Goal: Information Seeking & Learning: Learn about a topic

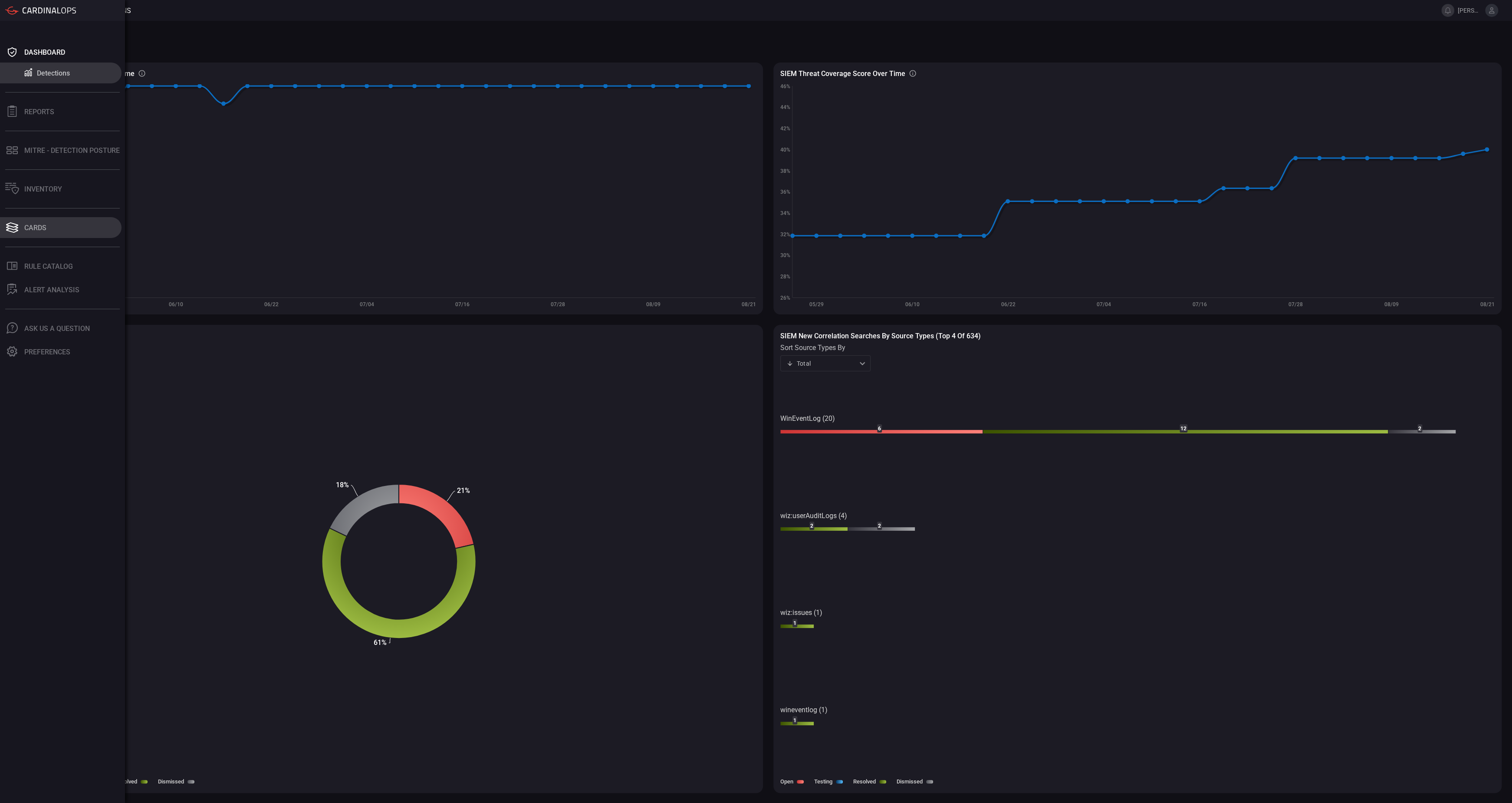
click at [52, 225] on button "Cards" at bounding box center [61, 227] width 122 height 21
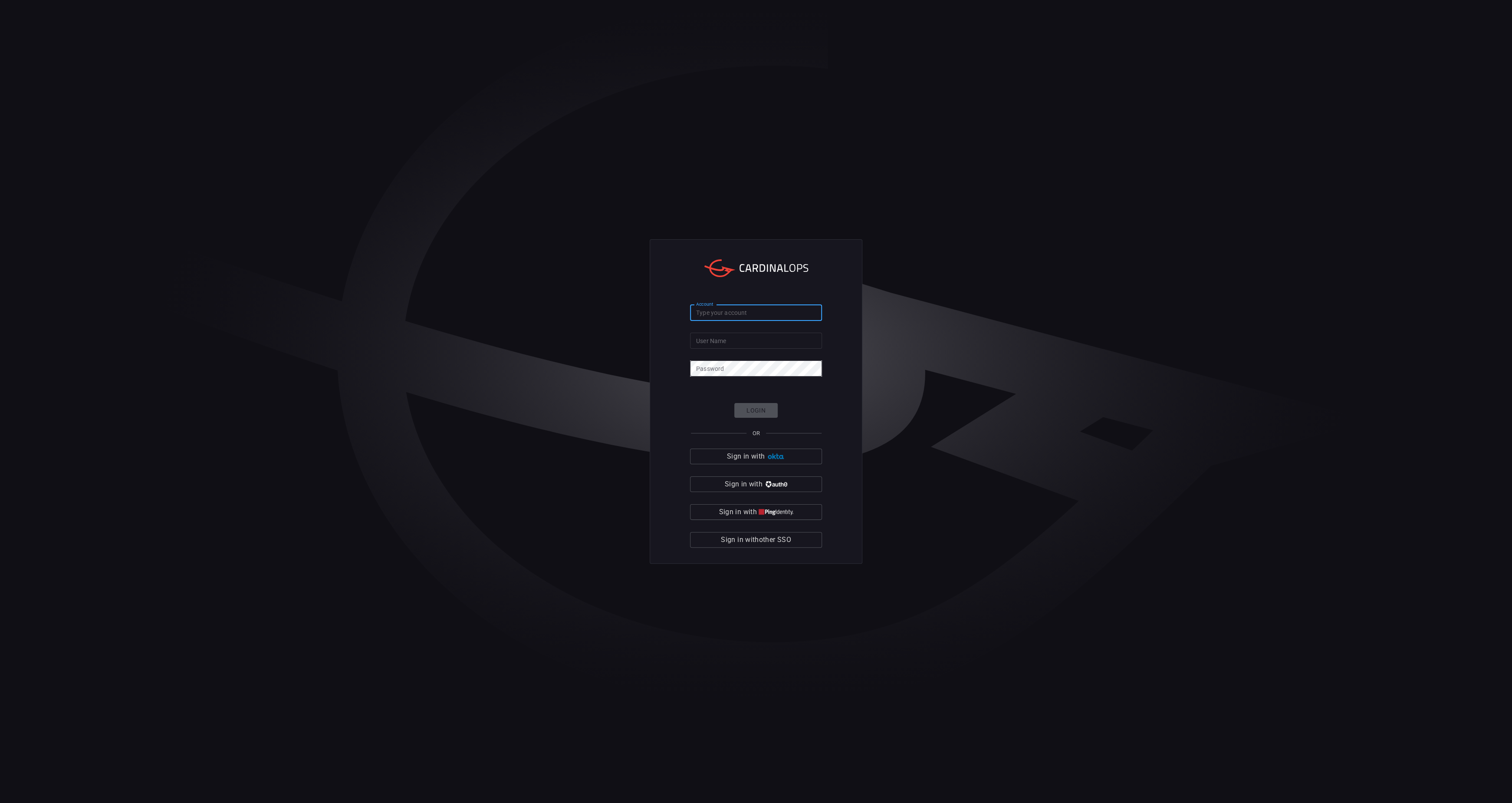
click at [727, 312] on input "Account" at bounding box center [756, 313] width 132 height 16
type input "banner-health"
type input "[PERSON_NAME][EMAIL_ADDRESS][PERSON_NAME][DOMAIN_NAME]"
click button "Login" at bounding box center [756, 410] width 43 height 15
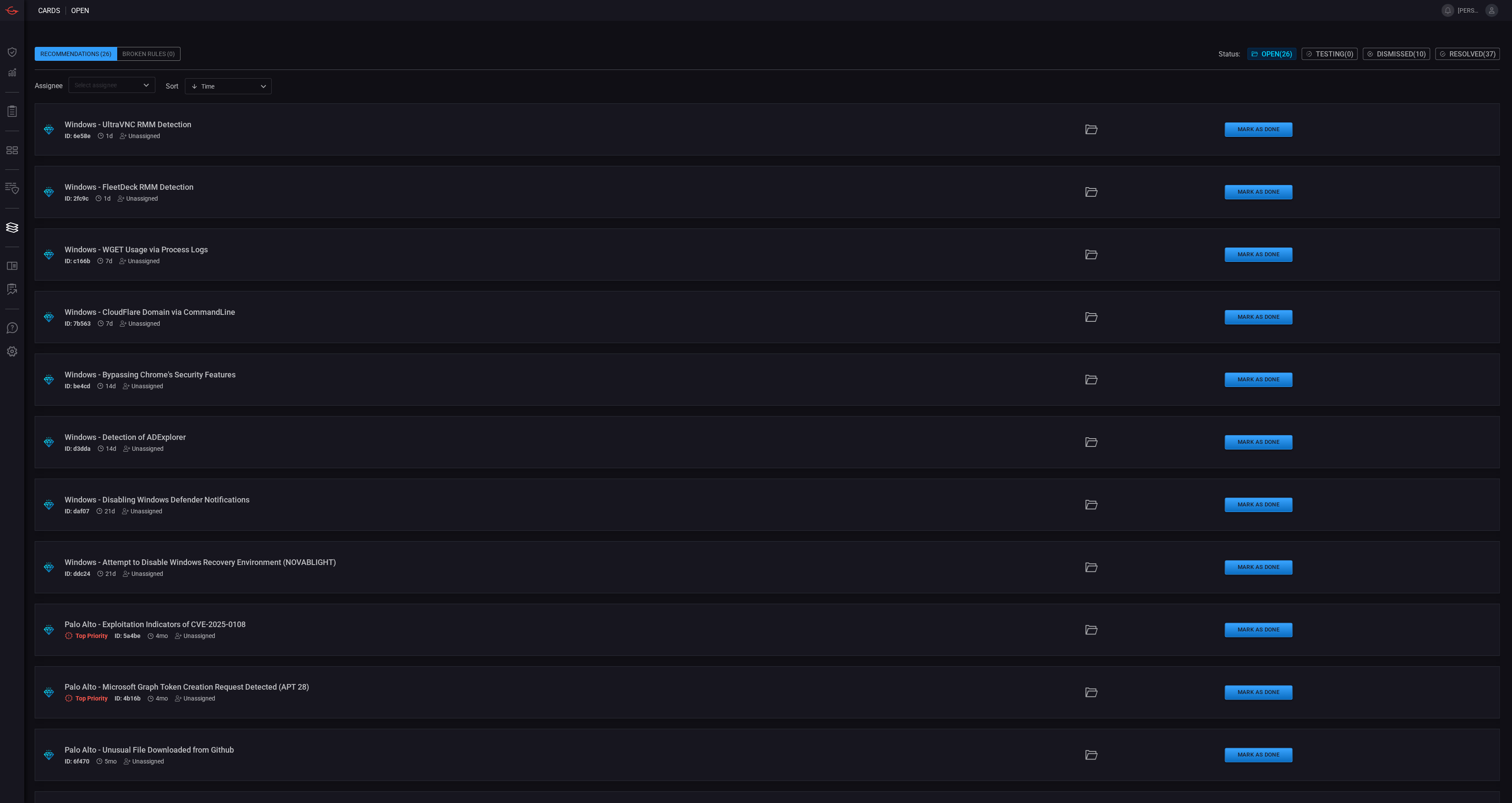
click at [298, 188] on div "Windows - FleetDeck RMM Detection" at bounding box center [372, 186] width 615 height 9
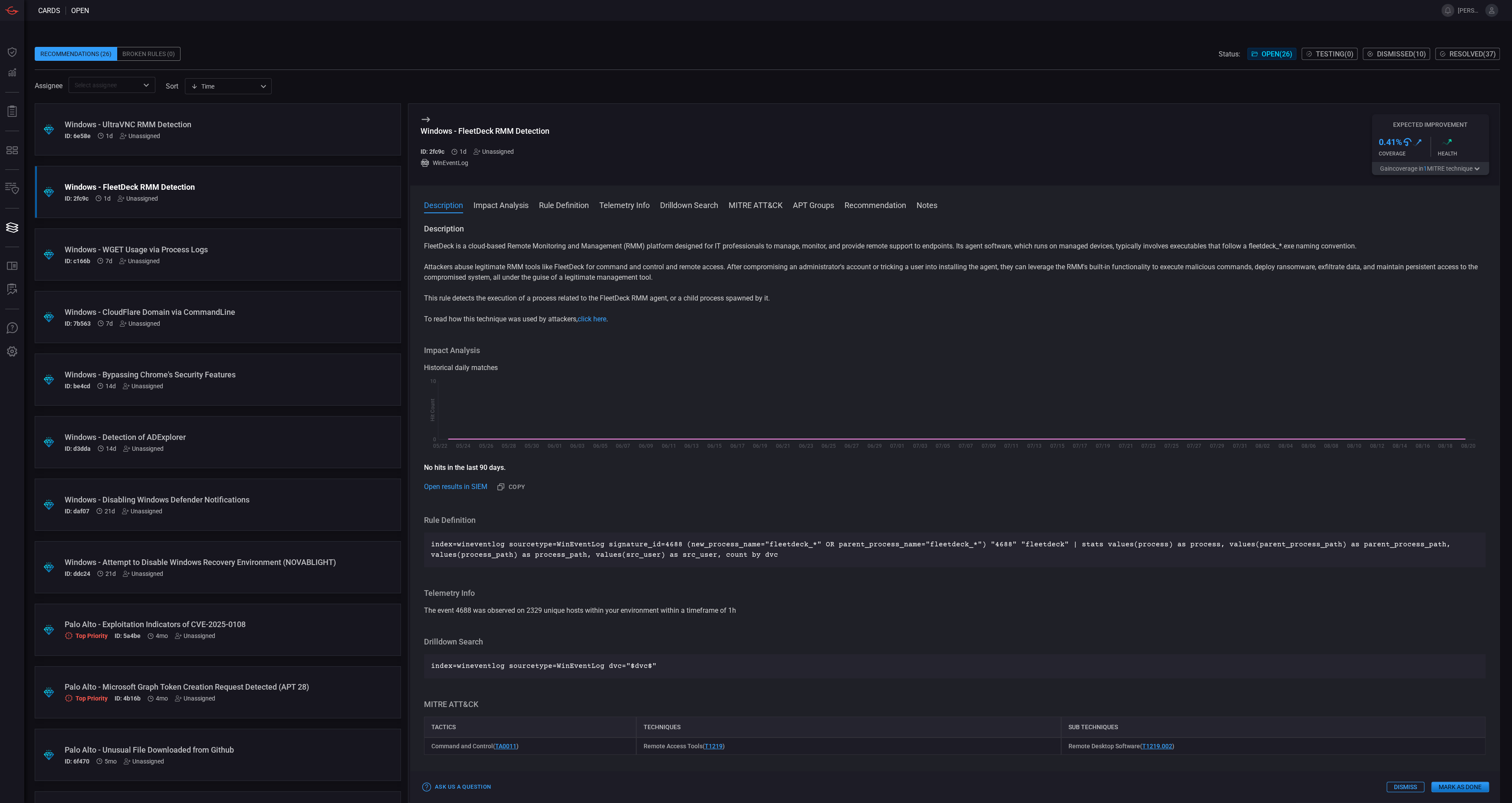
click at [1424, 169] on span "1" at bounding box center [1426, 168] width 4 height 7
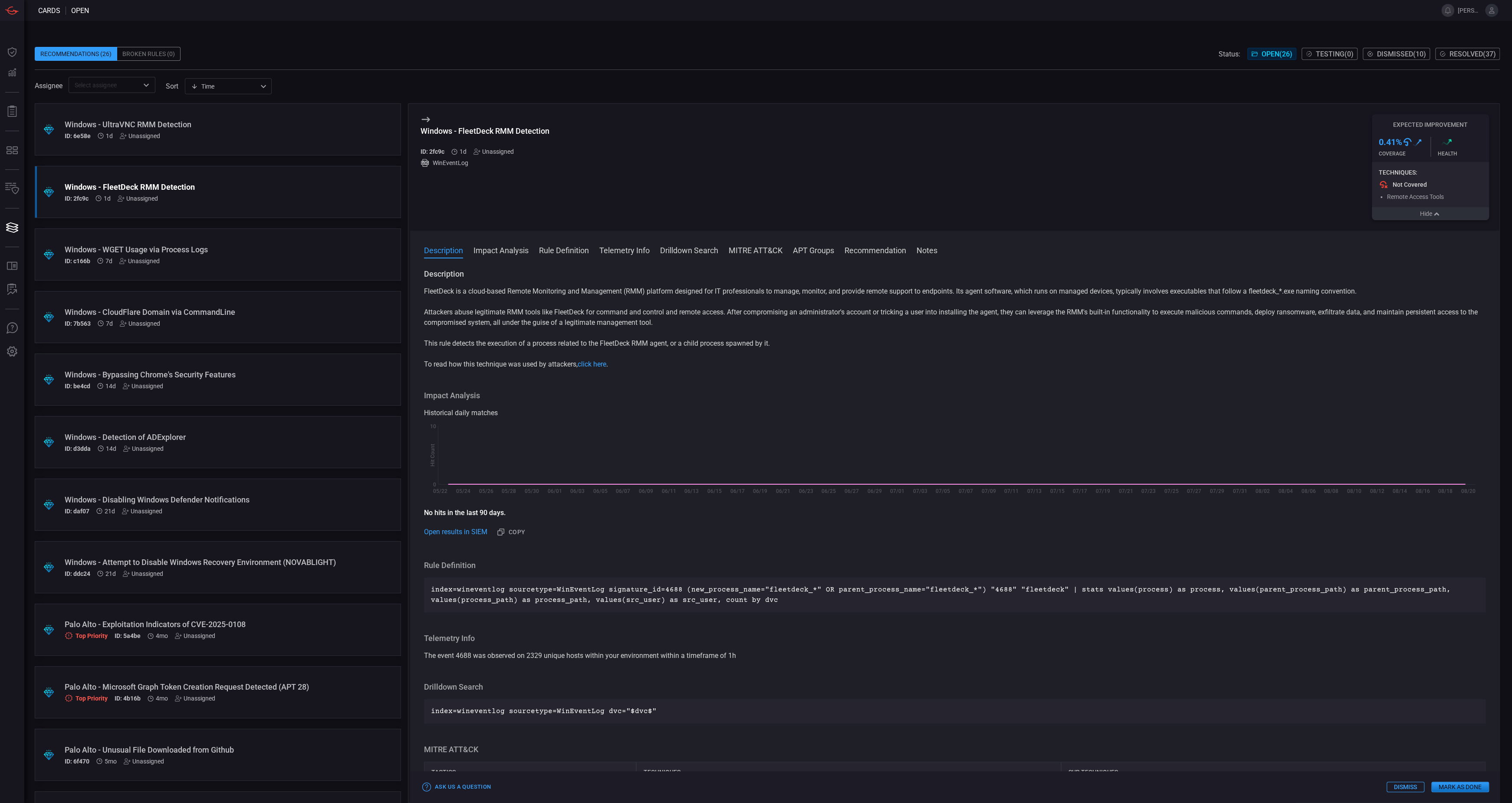
click at [1411, 217] on button "Hide" at bounding box center [1431, 214] width 117 height 13
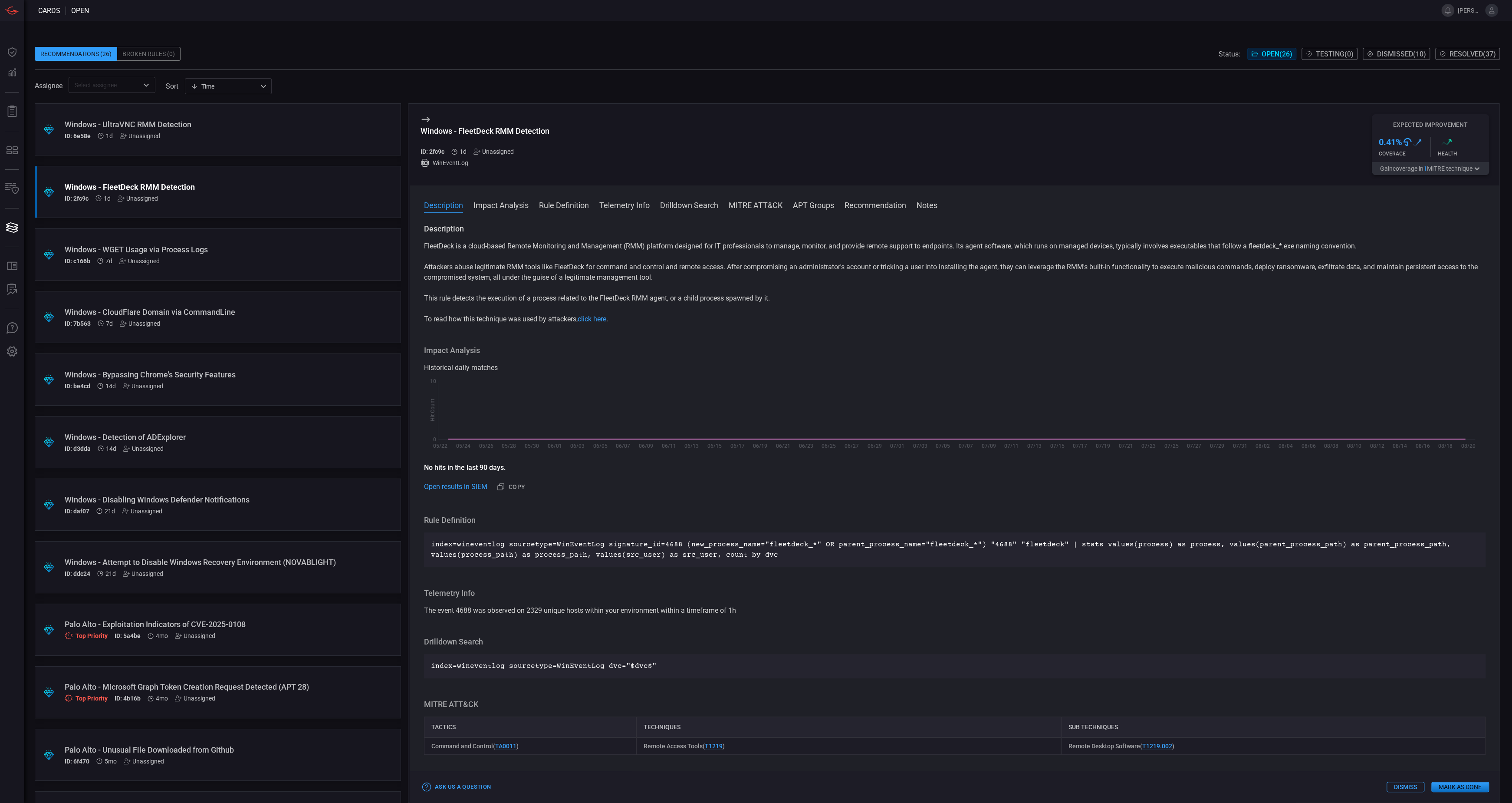
click at [335, 132] on div ".suggested_cards_icon{fill:url(#suggested_cards_icon);} Windows - UltraVNC RMM …" at bounding box center [218, 129] width 367 height 52
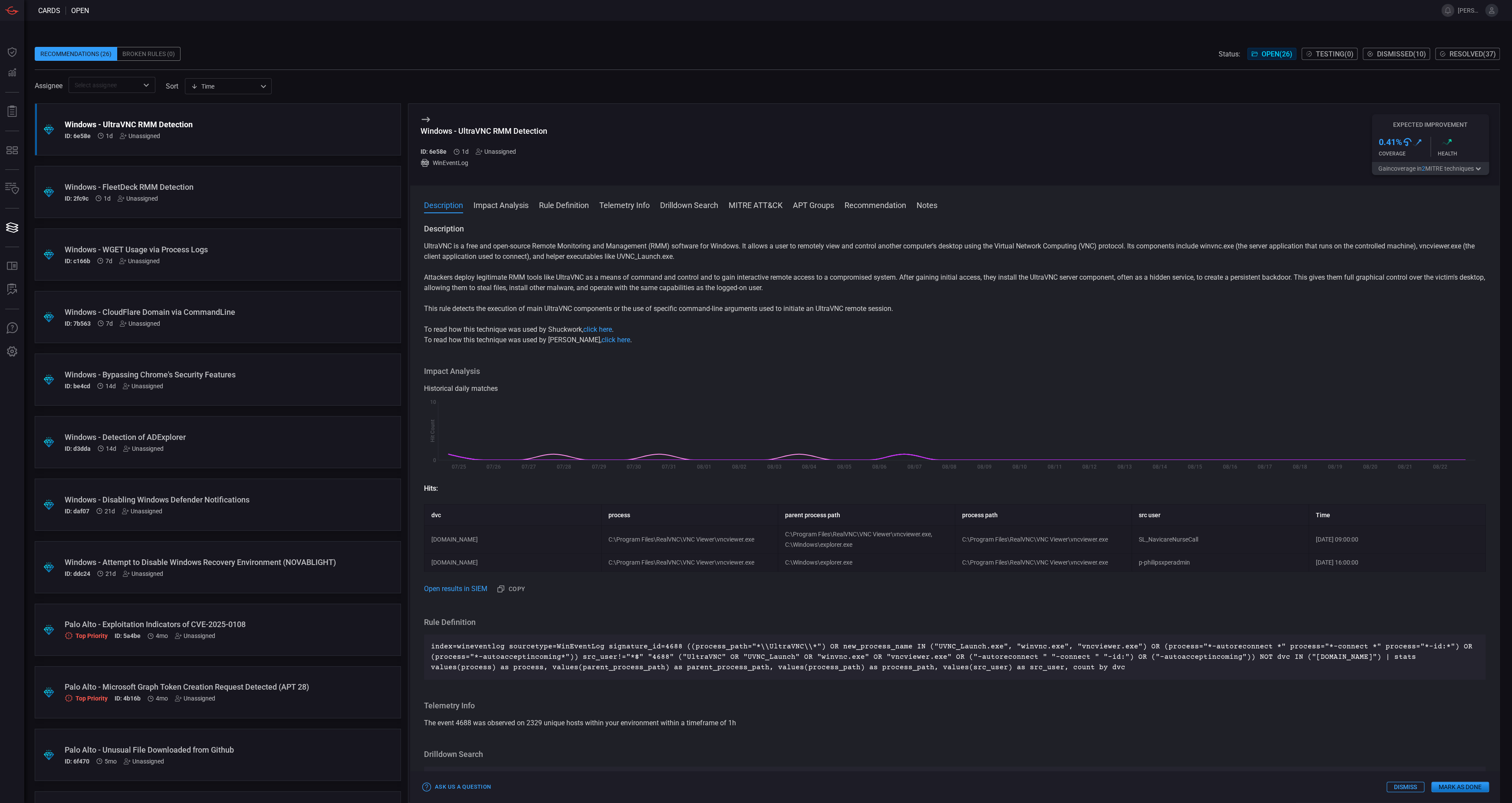
click at [1410, 171] on button "Gain coverage in 2 MITRE technique s" at bounding box center [1431, 168] width 117 height 13
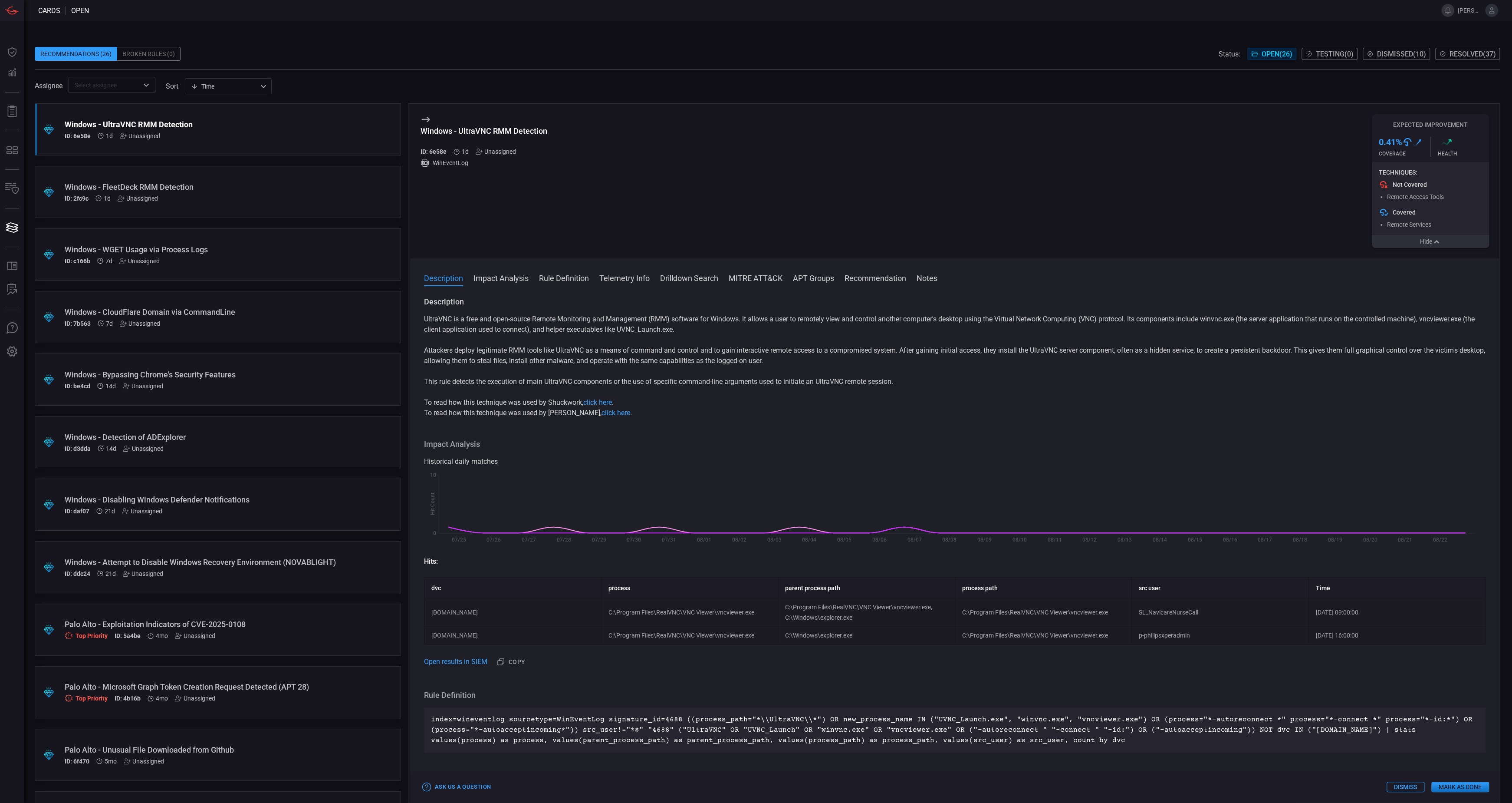
click at [300, 186] on div "Windows - FleetDeck RMM Detection" at bounding box center [201, 186] width 273 height 9
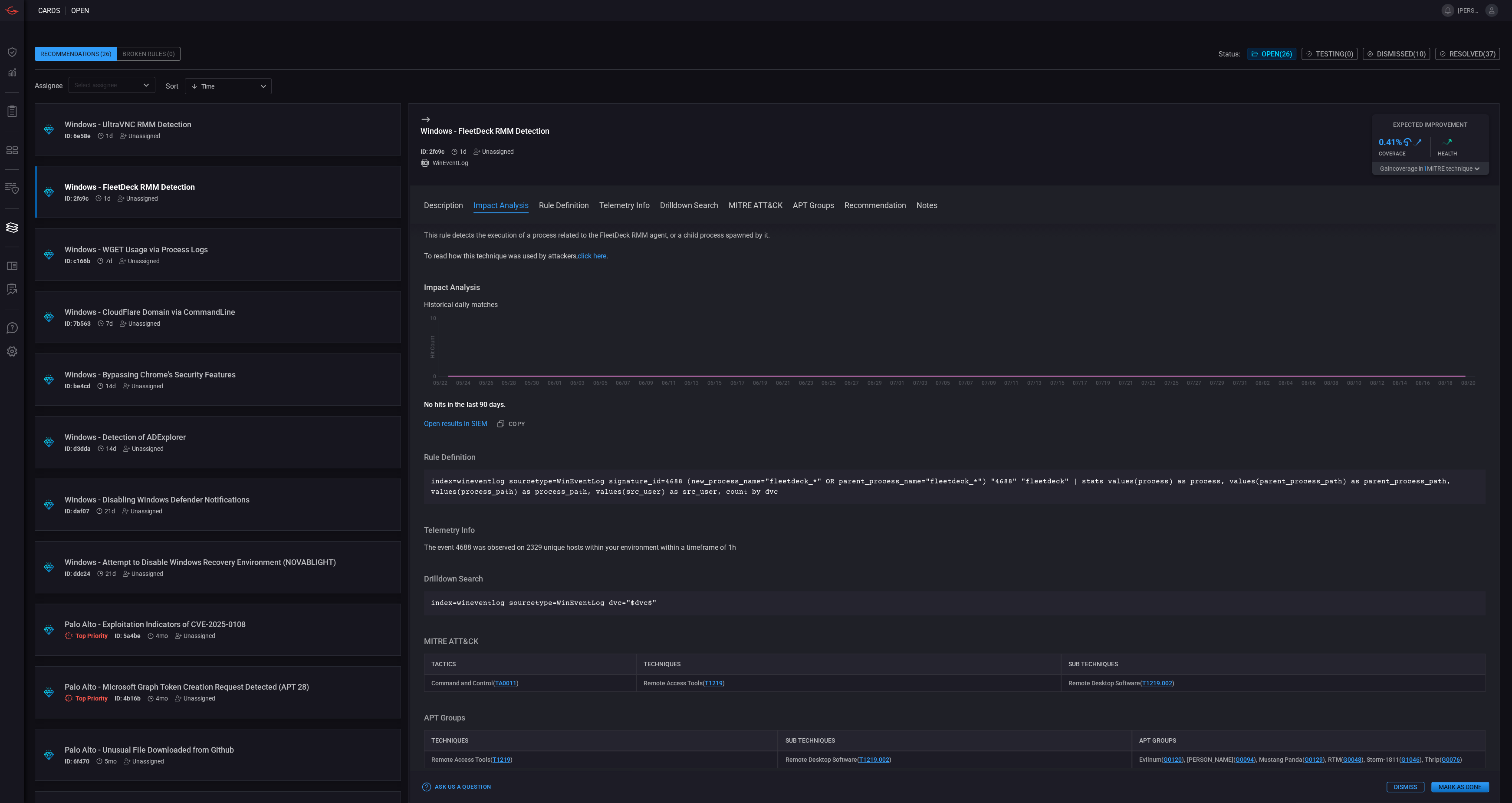
scroll to position [79, 0]
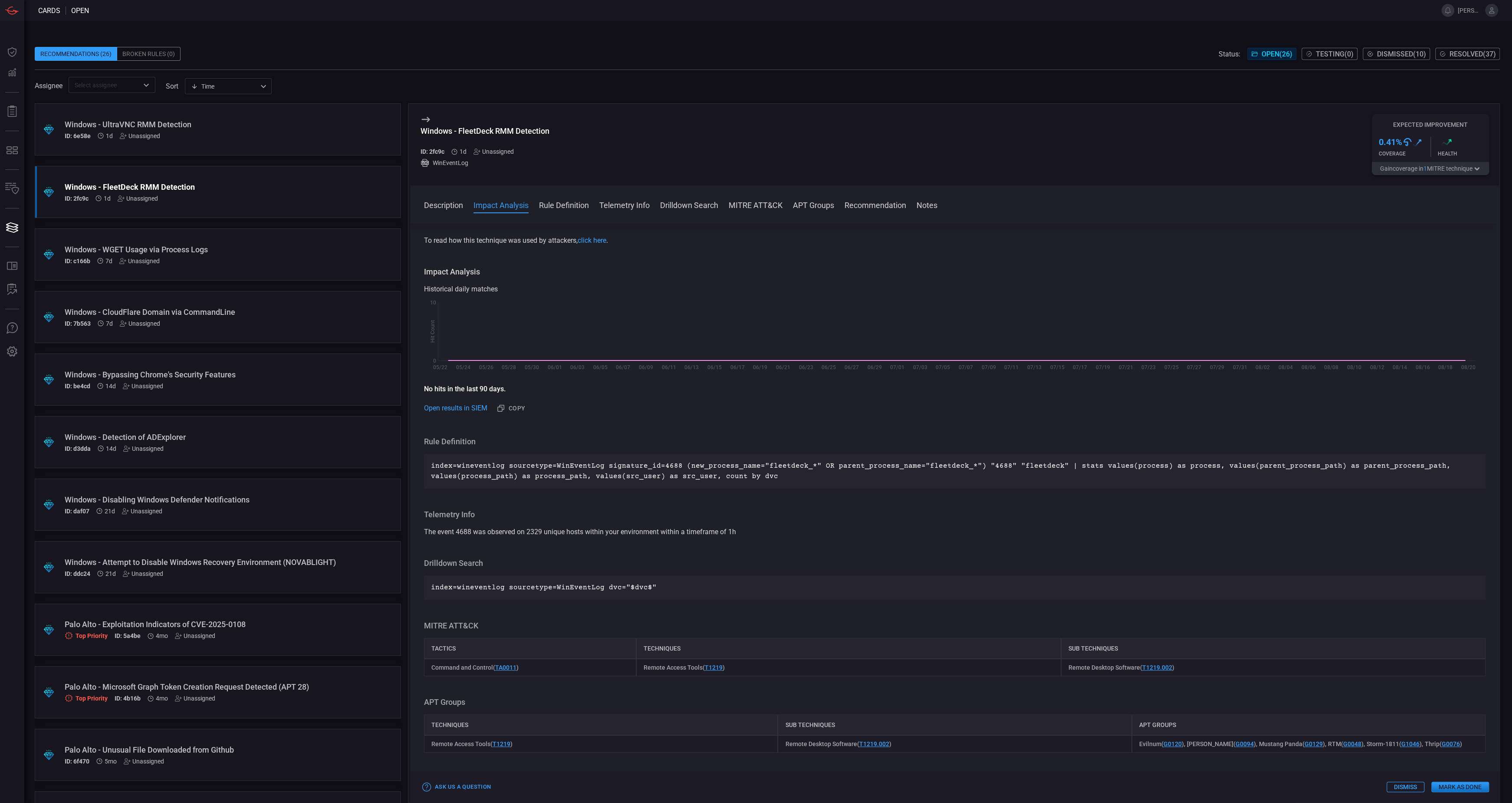
click at [264, 256] on div "Windows - WGET Usage via Process Logs ID: c166b 7d Unassigned" at bounding box center [201, 255] width 273 height 20
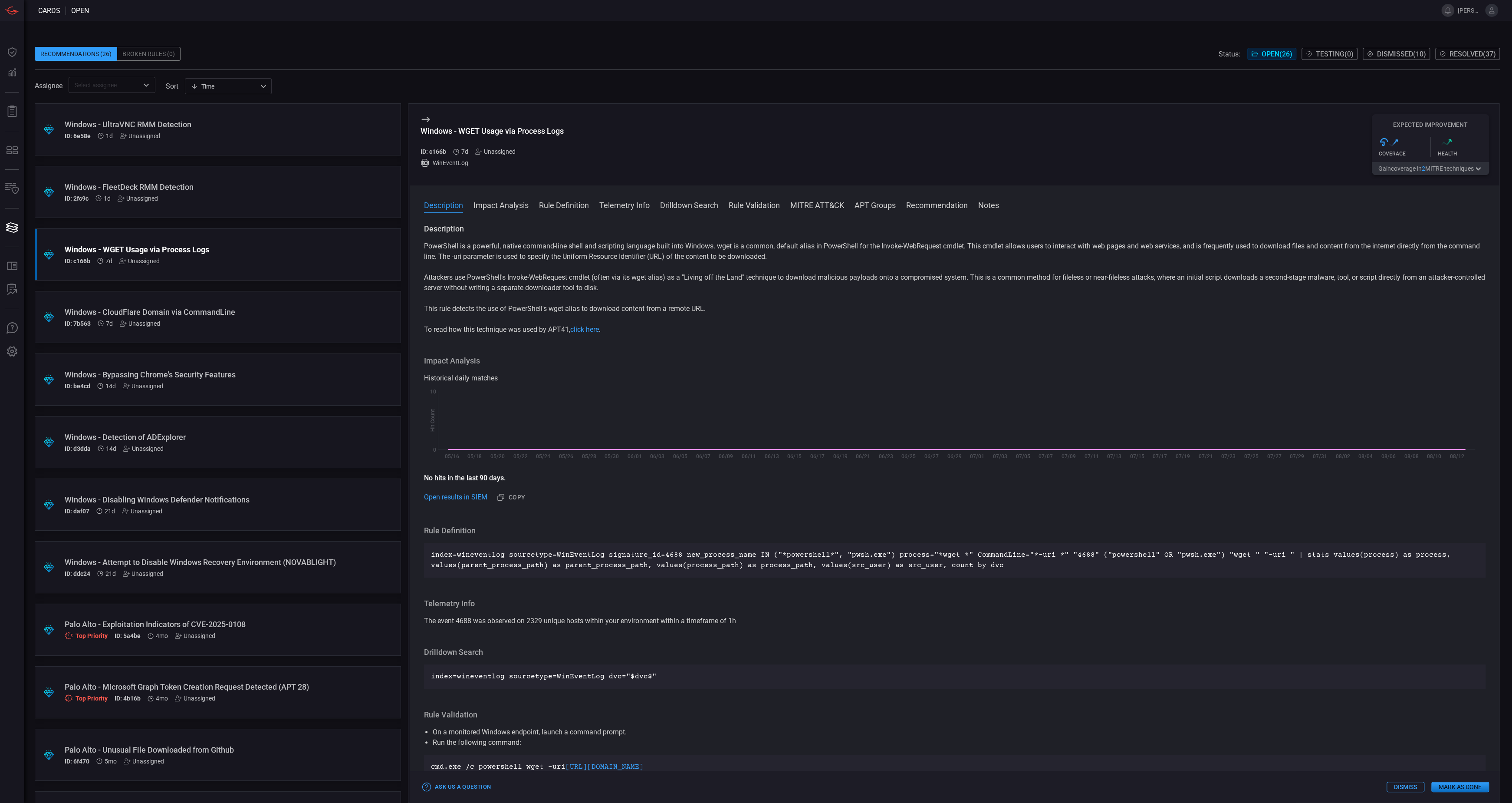
click at [291, 327] on div ".suggested_cards_icon{fill:url(#suggested_cards_icon);} Windows - CloudFlare Do…" at bounding box center [218, 316] width 367 height 52
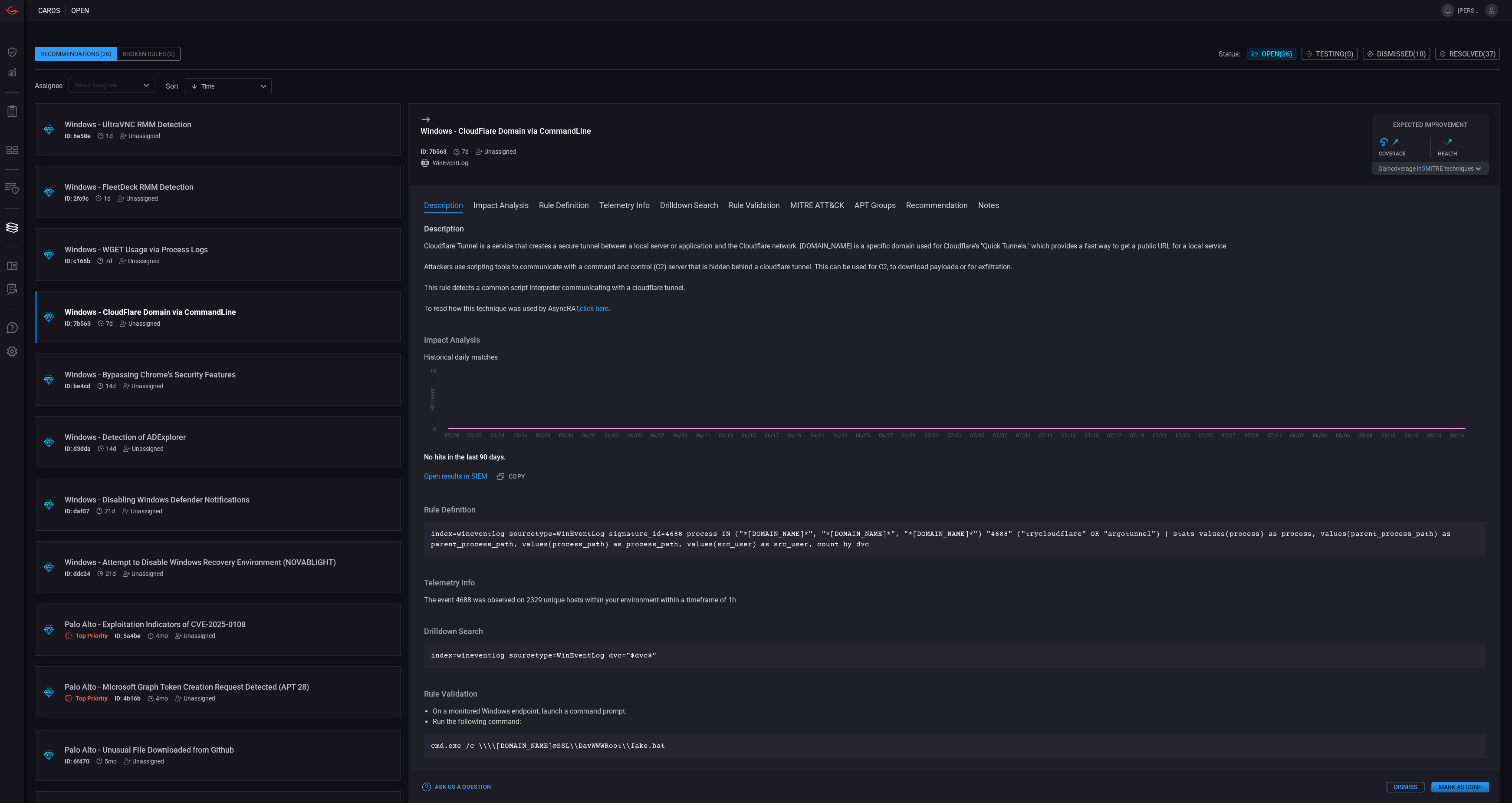
click at [319, 259] on div "ID: c166b 7d Unassigned" at bounding box center [201, 261] width 273 height 7
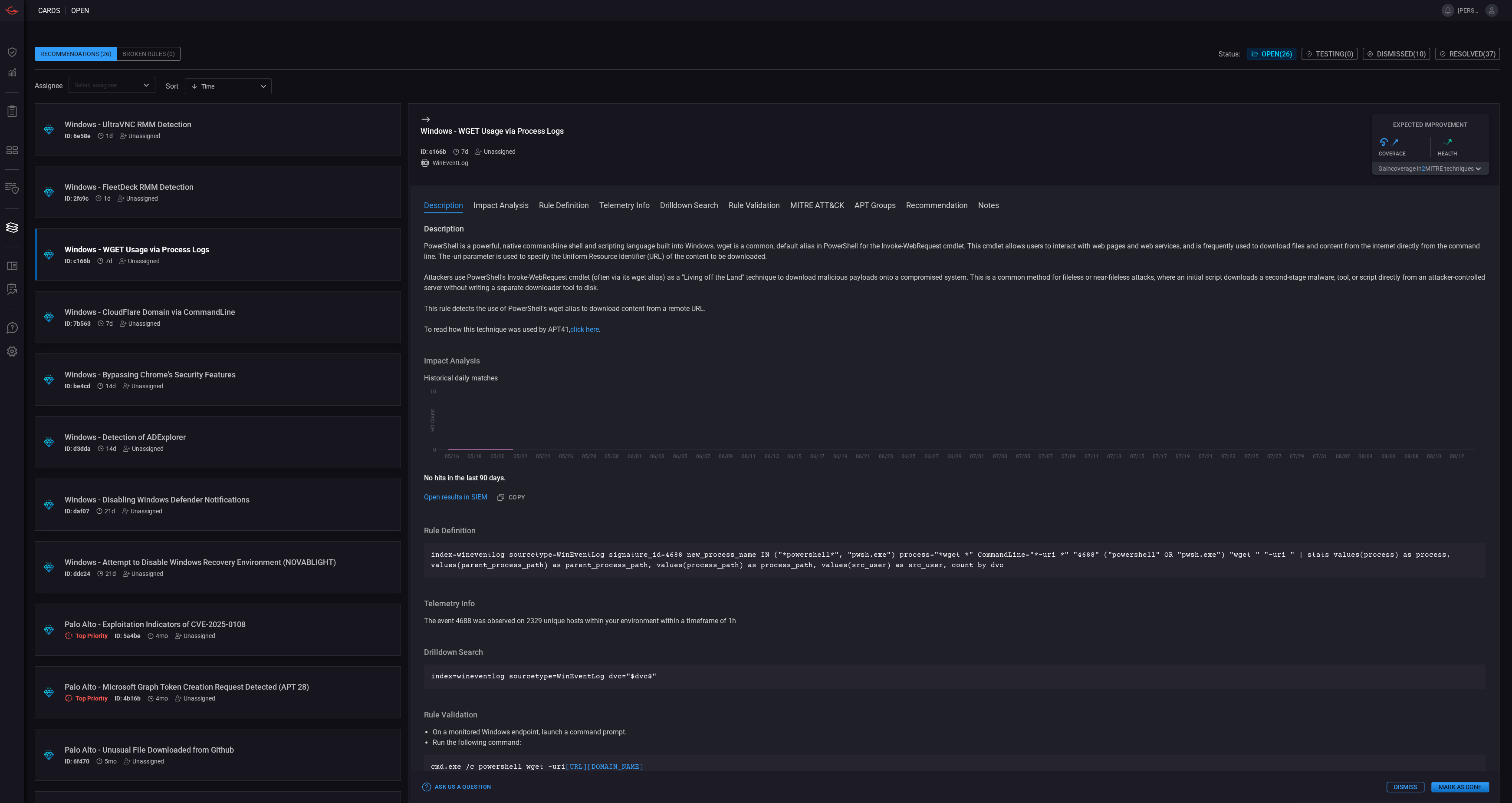
click at [279, 379] on div "Windows - Bypassing Chrome's Security Features ID: be4cd 14d Unassigned" at bounding box center [201, 379] width 273 height 20
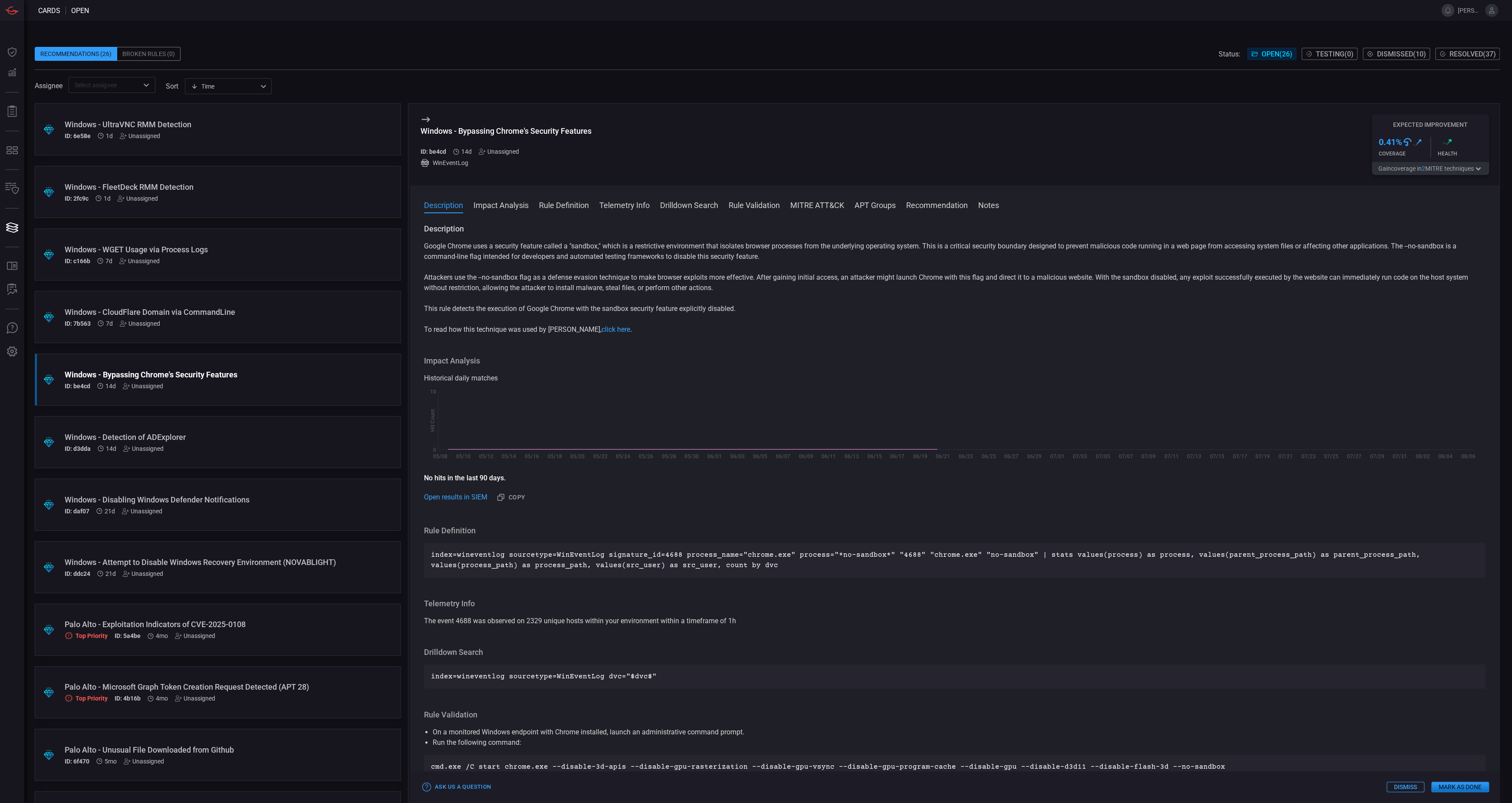
click at [282, 446] on div "ID: d3dda 14d Unassigned" at bounding box center [201, 449] width 273 height 7
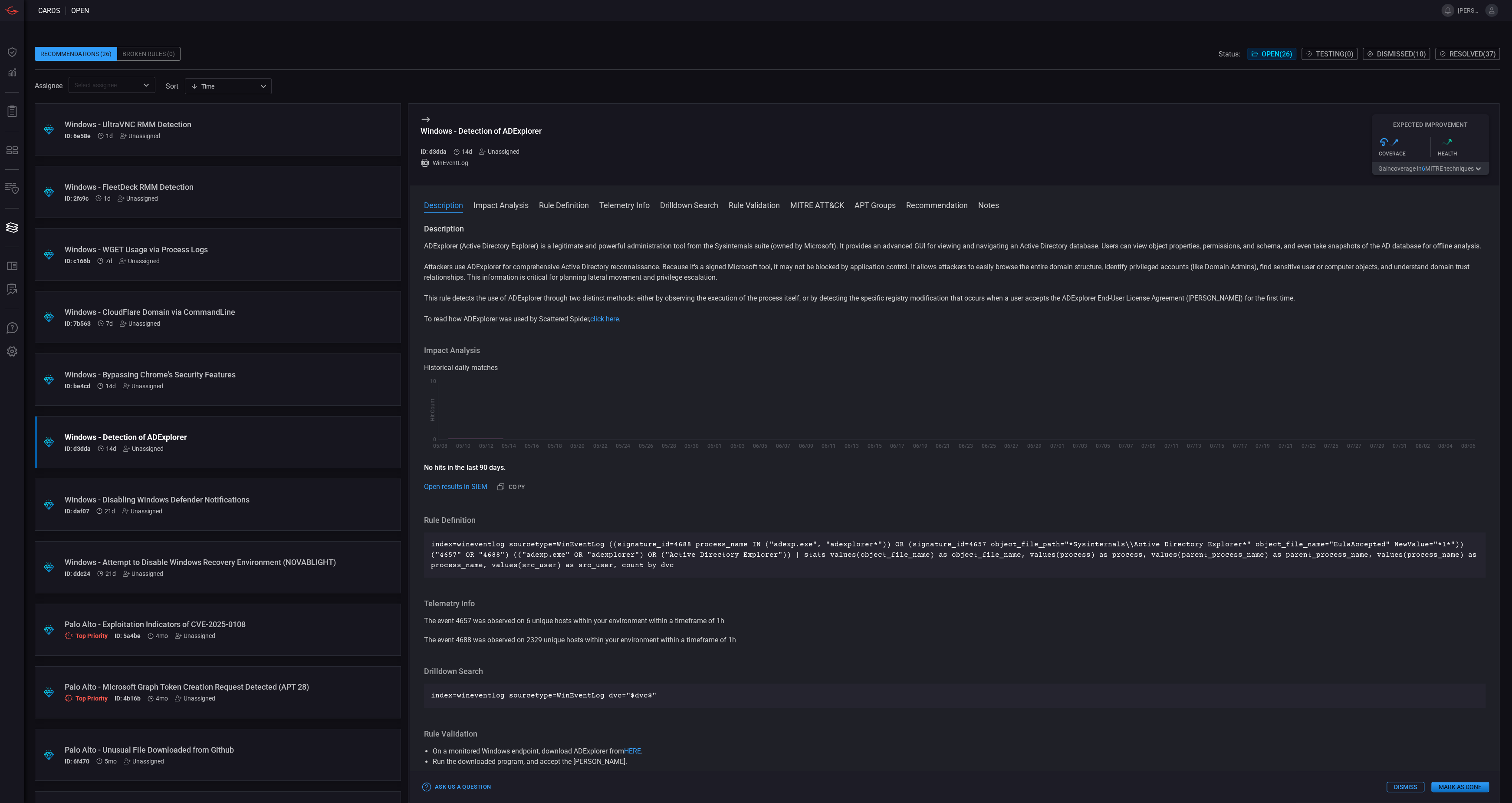
click at [255, 504] on div "Windows - Disabling Windows Defender Notifications ID: daf07 21d Unassigned" at bounding box center [201, 505] width 273 height 20
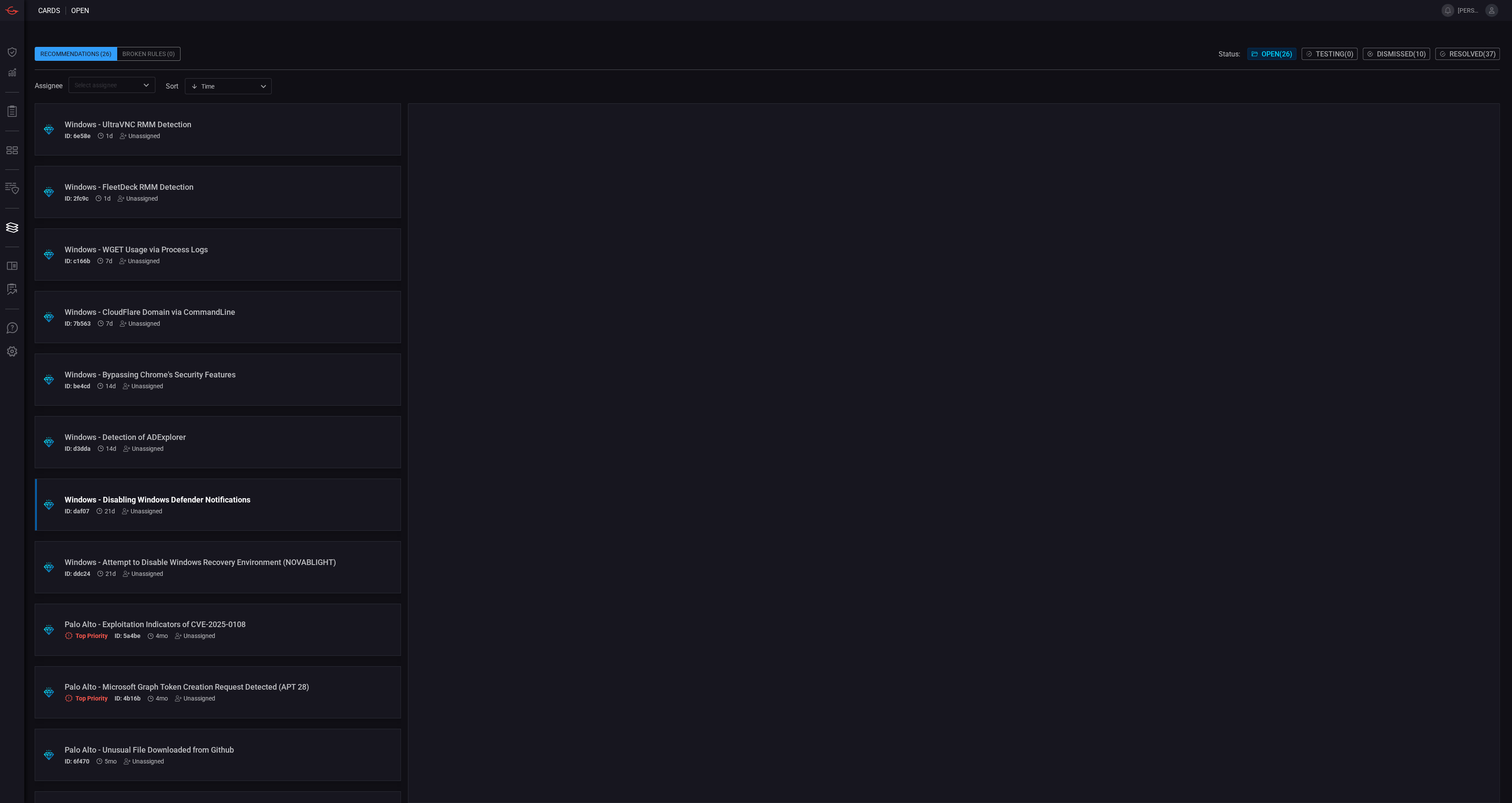
click at [239, 562] on div "Windows - Attempt to Disable Windows Recovery Environment (NOVABLIGHT)" at bounding box center [201, 562] width 273 height 9
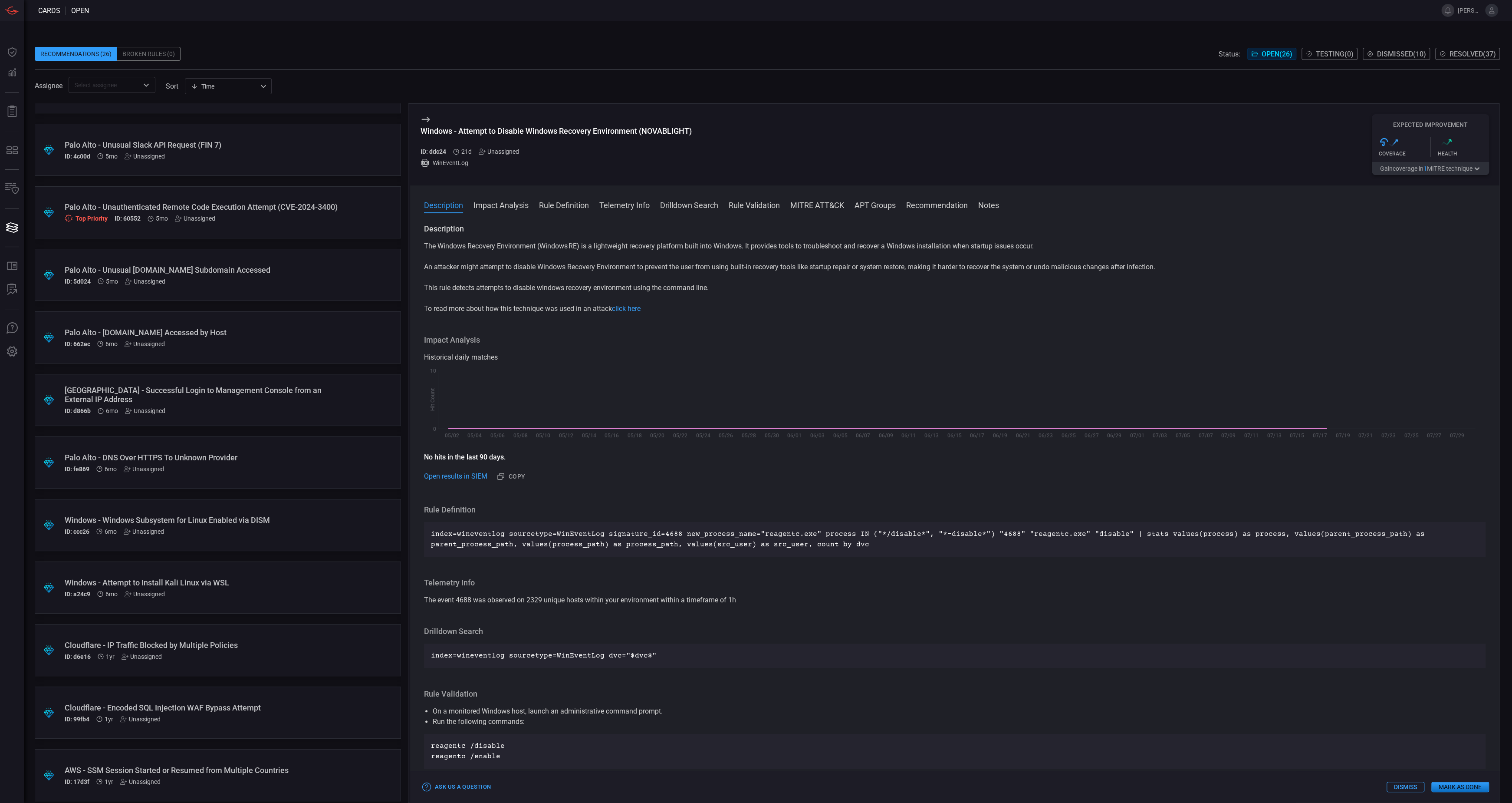
scroll to position [926, 0]
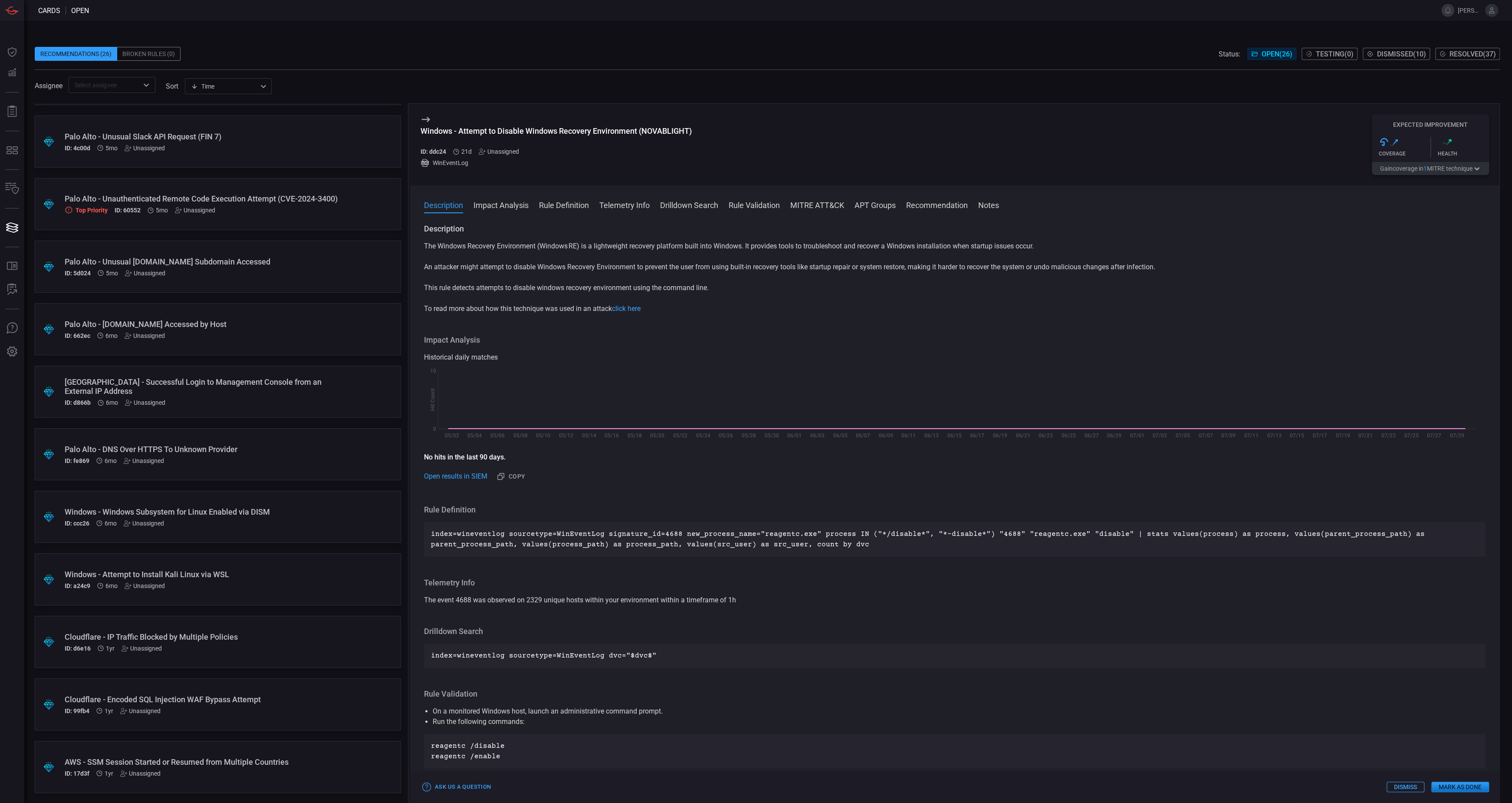
click at [264, 766] on div "AWS - SSM Session Started or Resumed from Multiple Countries ID: 17d3f 1yr Unas…" at bounding box center [201, 767] width 273 height 20
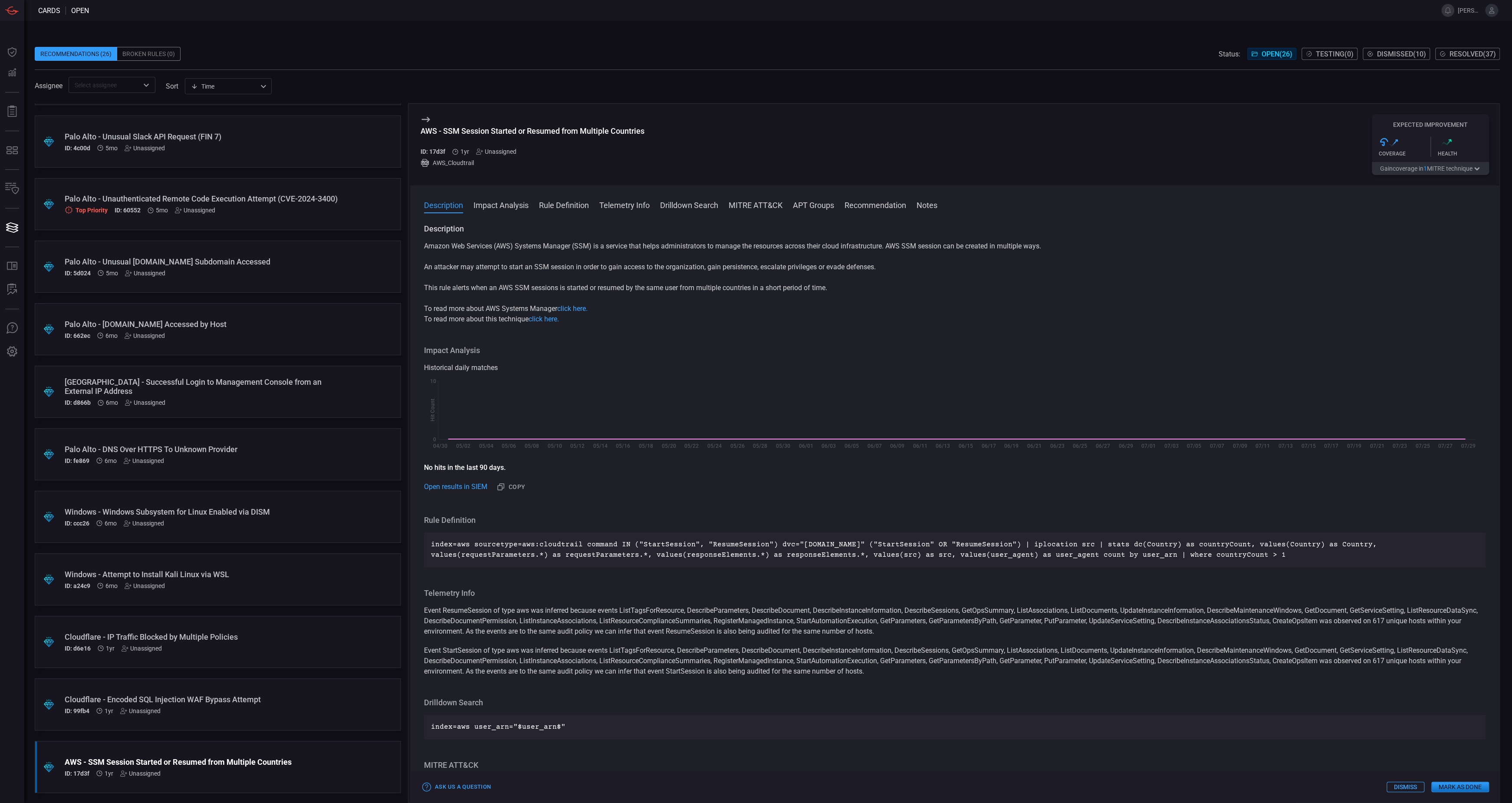
click at [1416, 173] on button "Gain coverage in 1 MITRE technique" at bounding box center [1431, 168] width 117 height 13
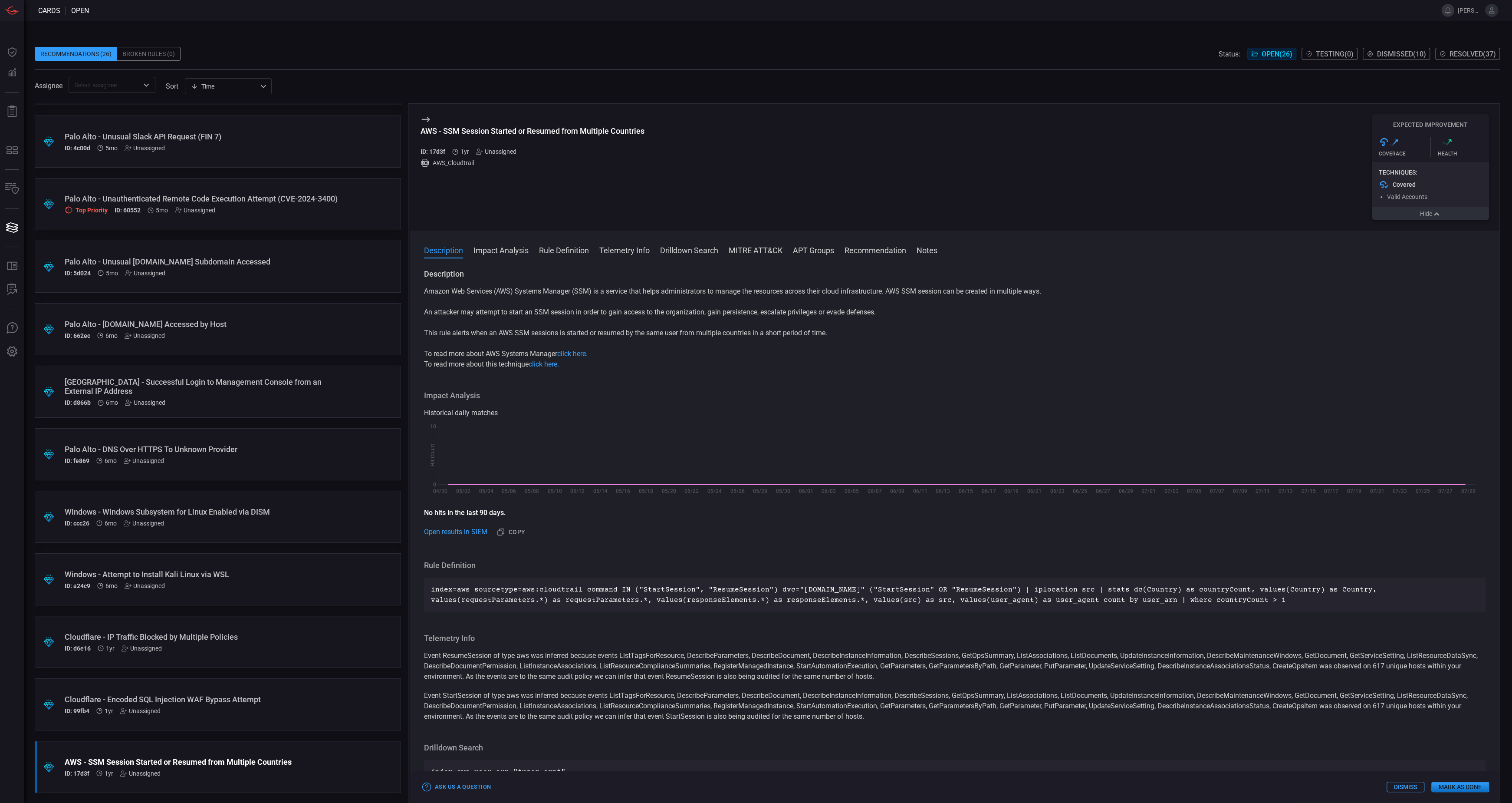
click at [1420, 219] on button "Hide" at bounding box center [1431, 214] width 117 height 13
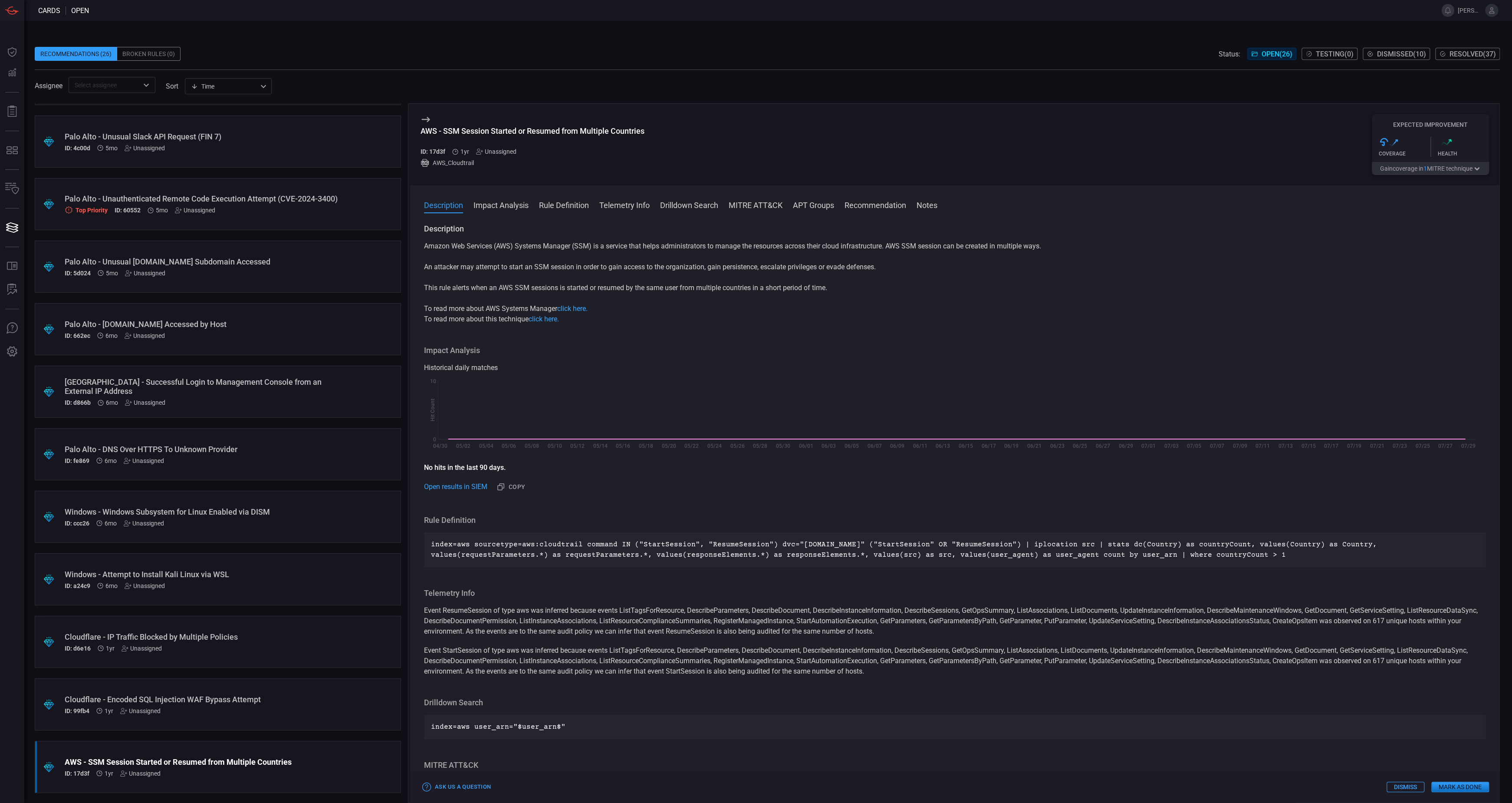
click at [294, 683] on div ".suggested_cards_icon{fill:url(#suggested_cards_icon);} Cloudflare - Encoded SQ…" at bounding box center [218, 704] width 367 height 52
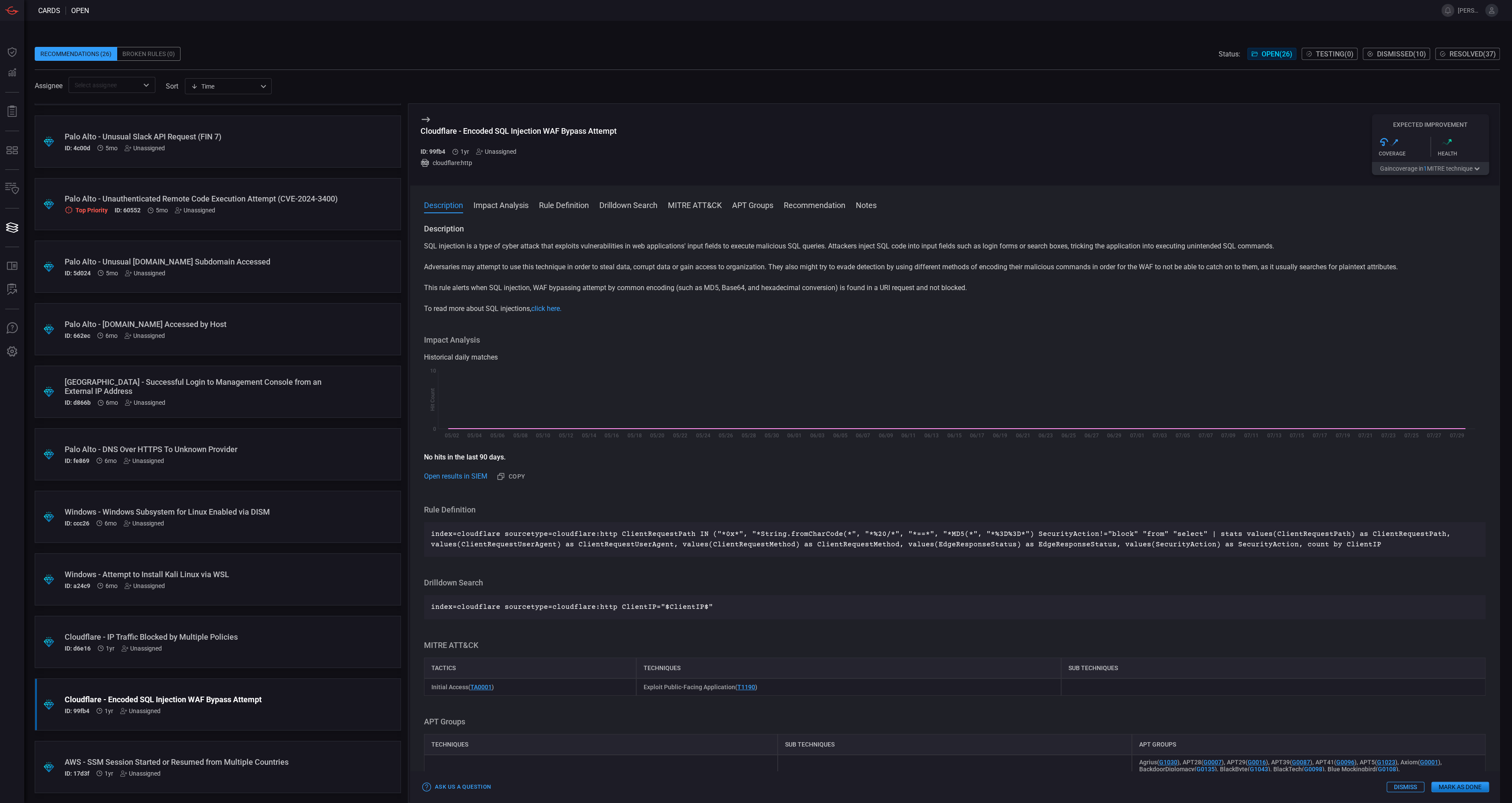
click at [1420, 168] on button "Gain coverage in 1 MITRE technique" at bounding box center [1431, 168] width 117 height 13
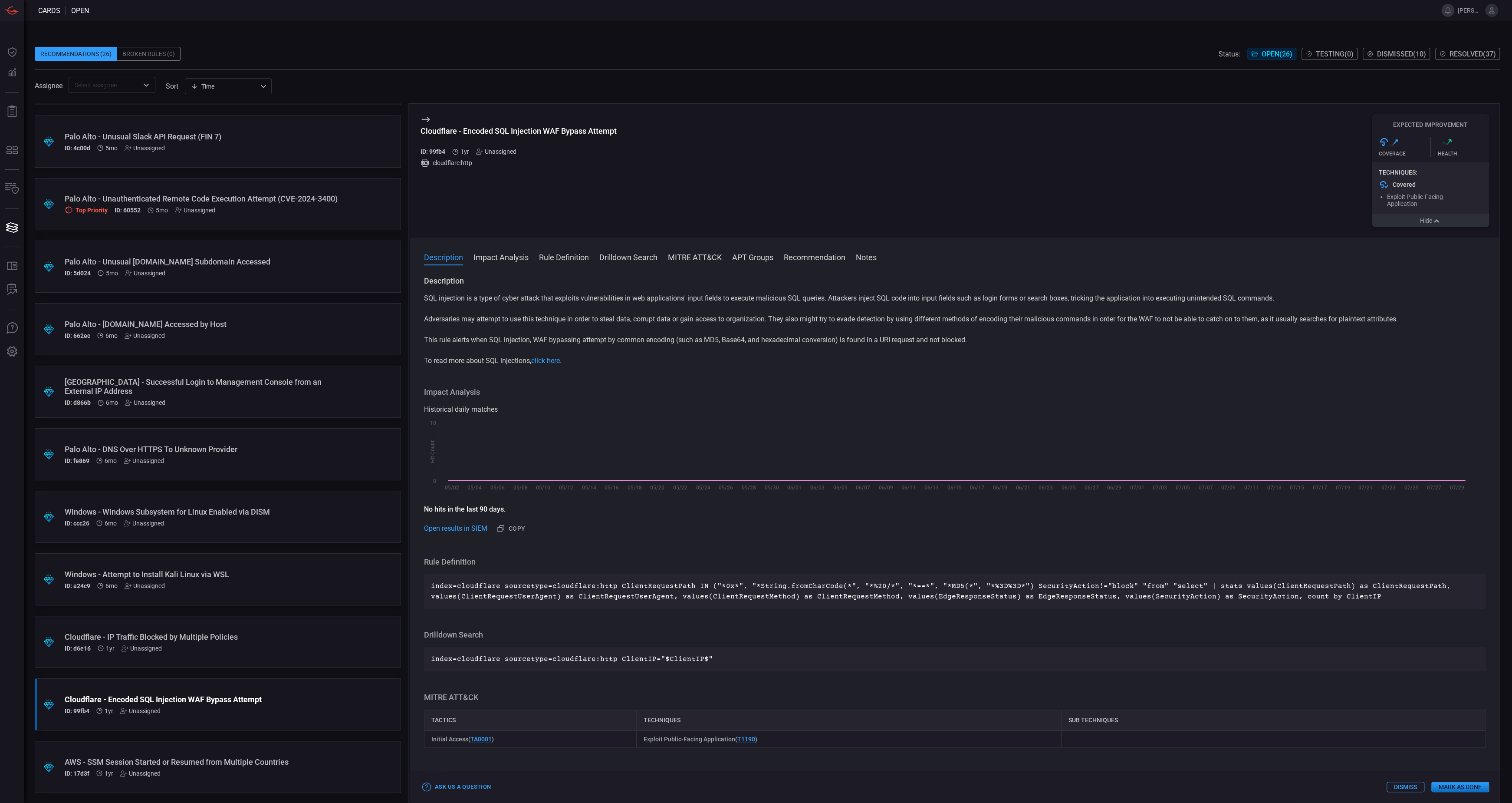
click at [1424, 226] on button "Hide" at bounding box center [1431, 221] width 117 height 13
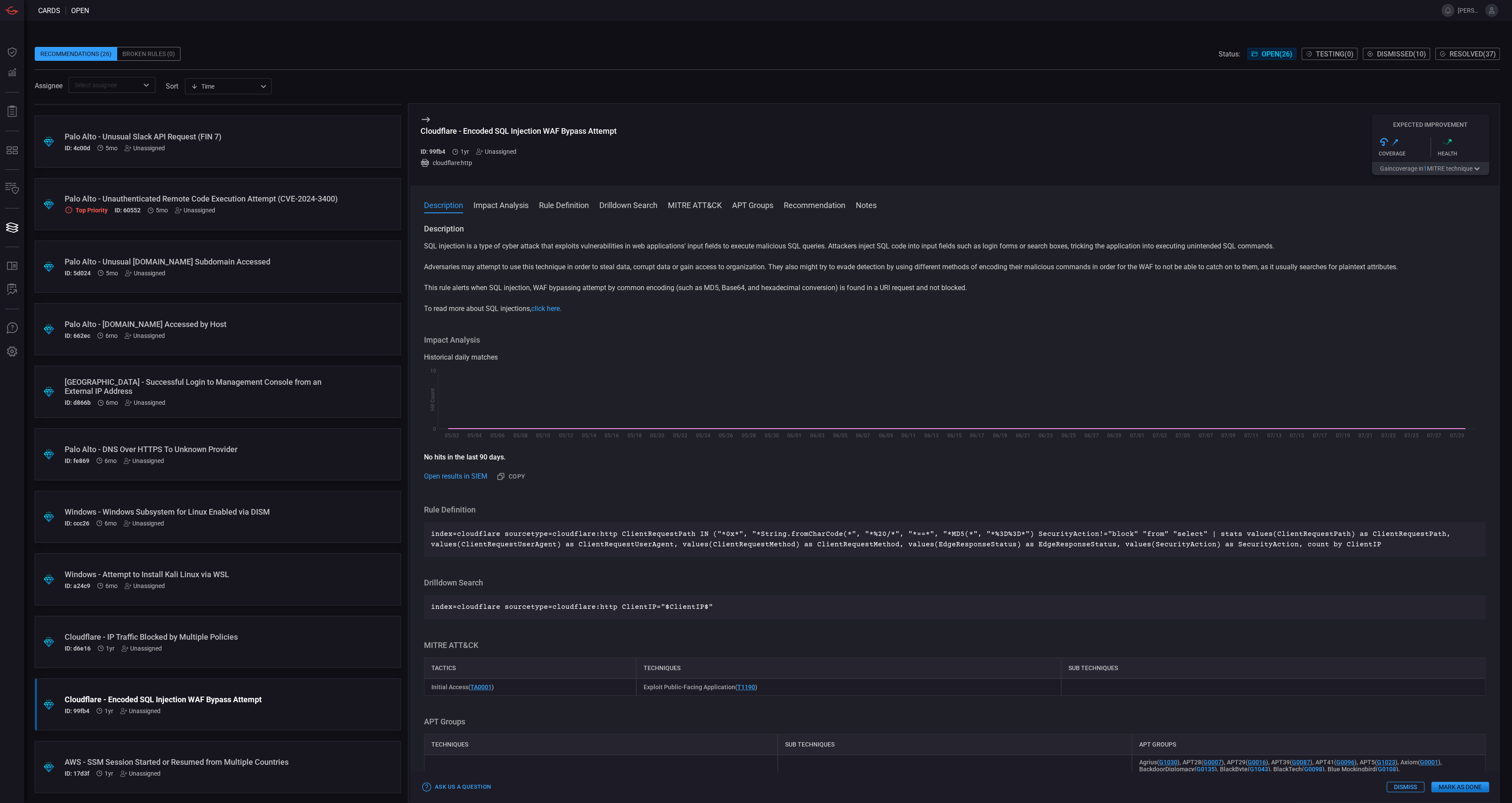
click at [177, 657] on div ".suggested_cards_icon{fill:url(#suggested_cards_icon);} Cloudflare - IP Traffic…" at bounding box center [218, 641] width 367 height 52
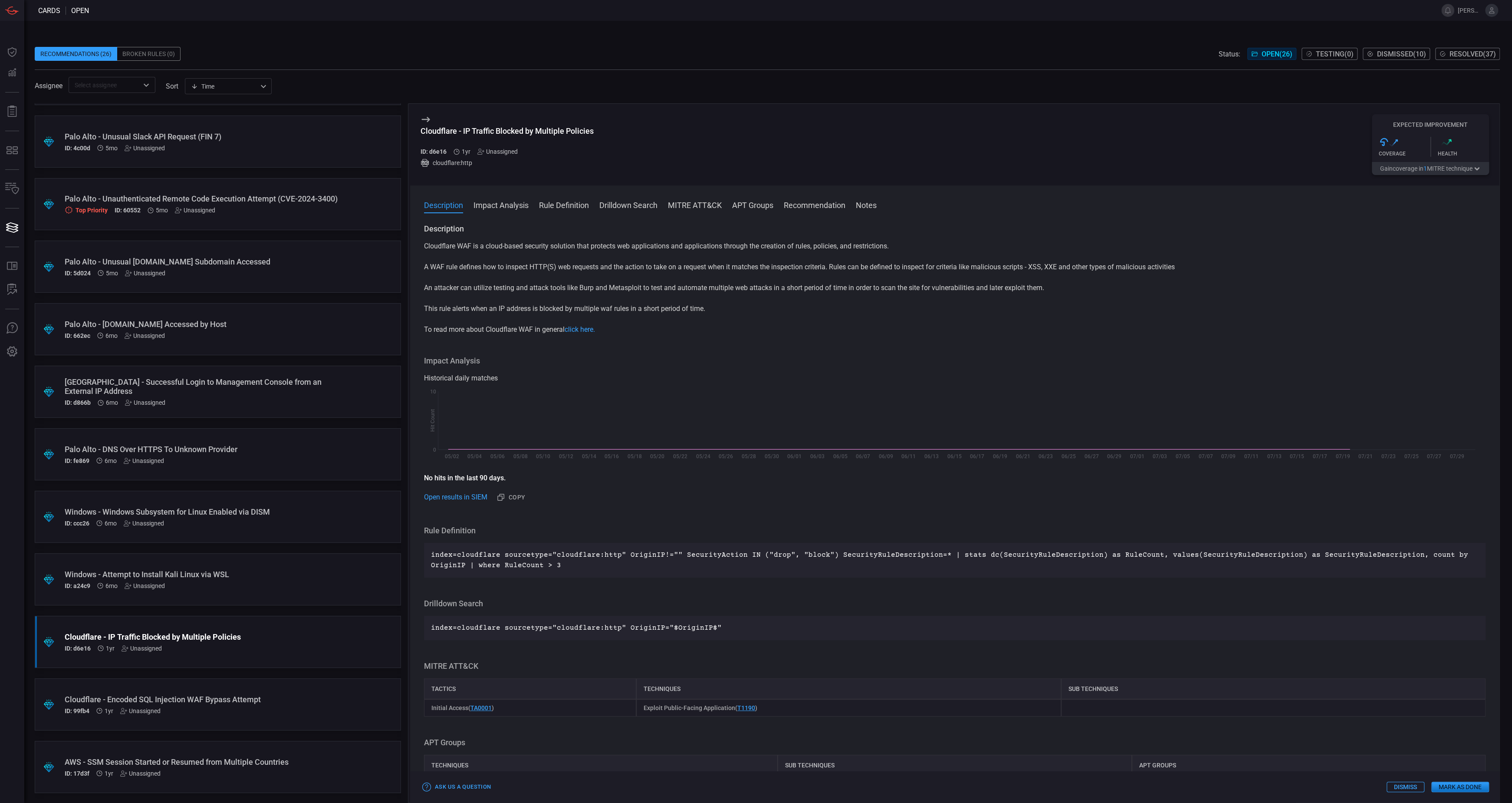
click at [1456, 170] on button "Gain coverage in 1 MITRE technique" at bounding box center [1431, 168] width 117 height 13
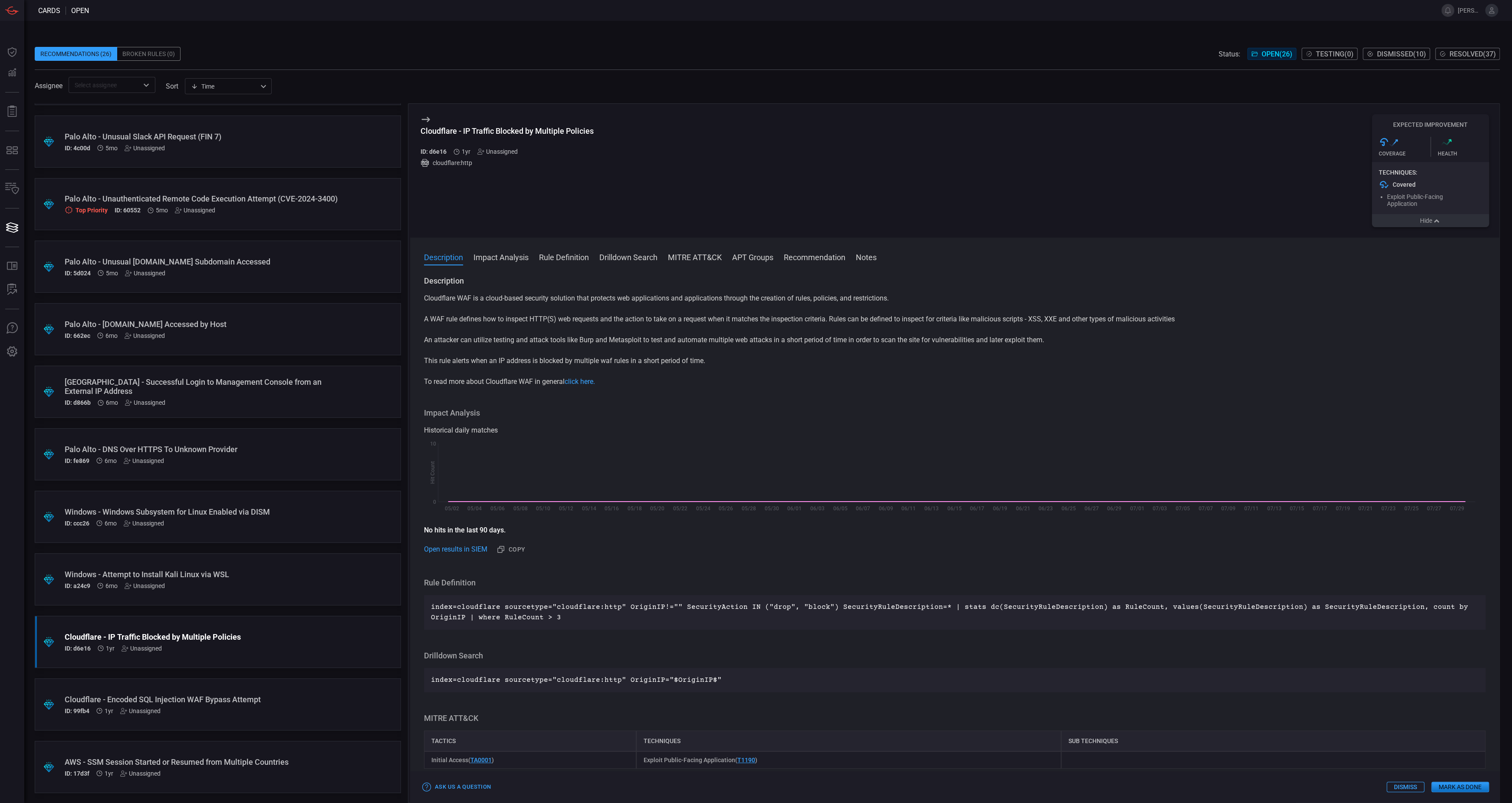
click at [1392, 224] on button "Hide" at bounding box center [1431, 221] width 117 height 13
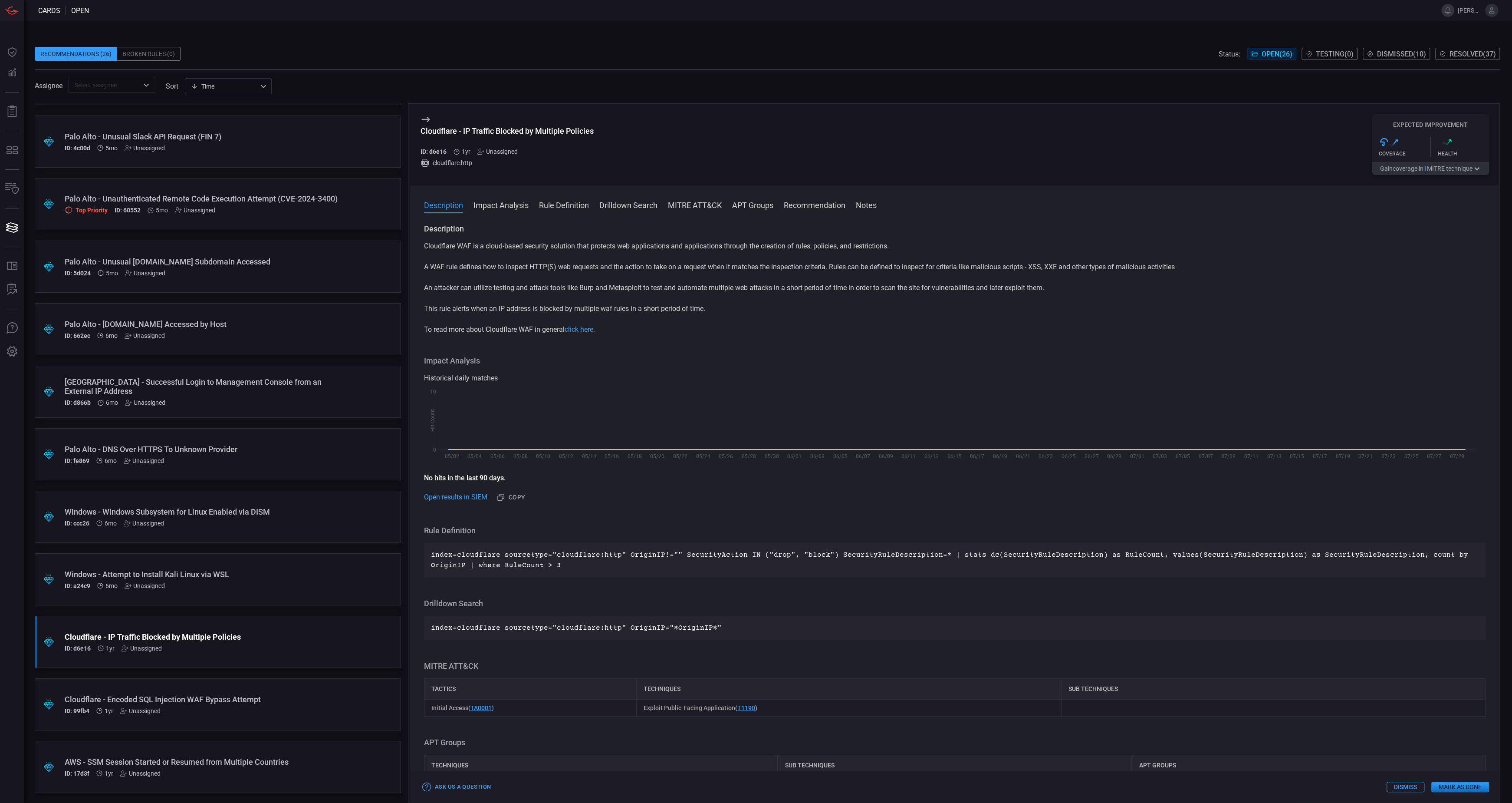
click at [229, 584] on div "ID: a24c9 6mo Unassigned" at bounding box center [201, 586] width 273 height 7
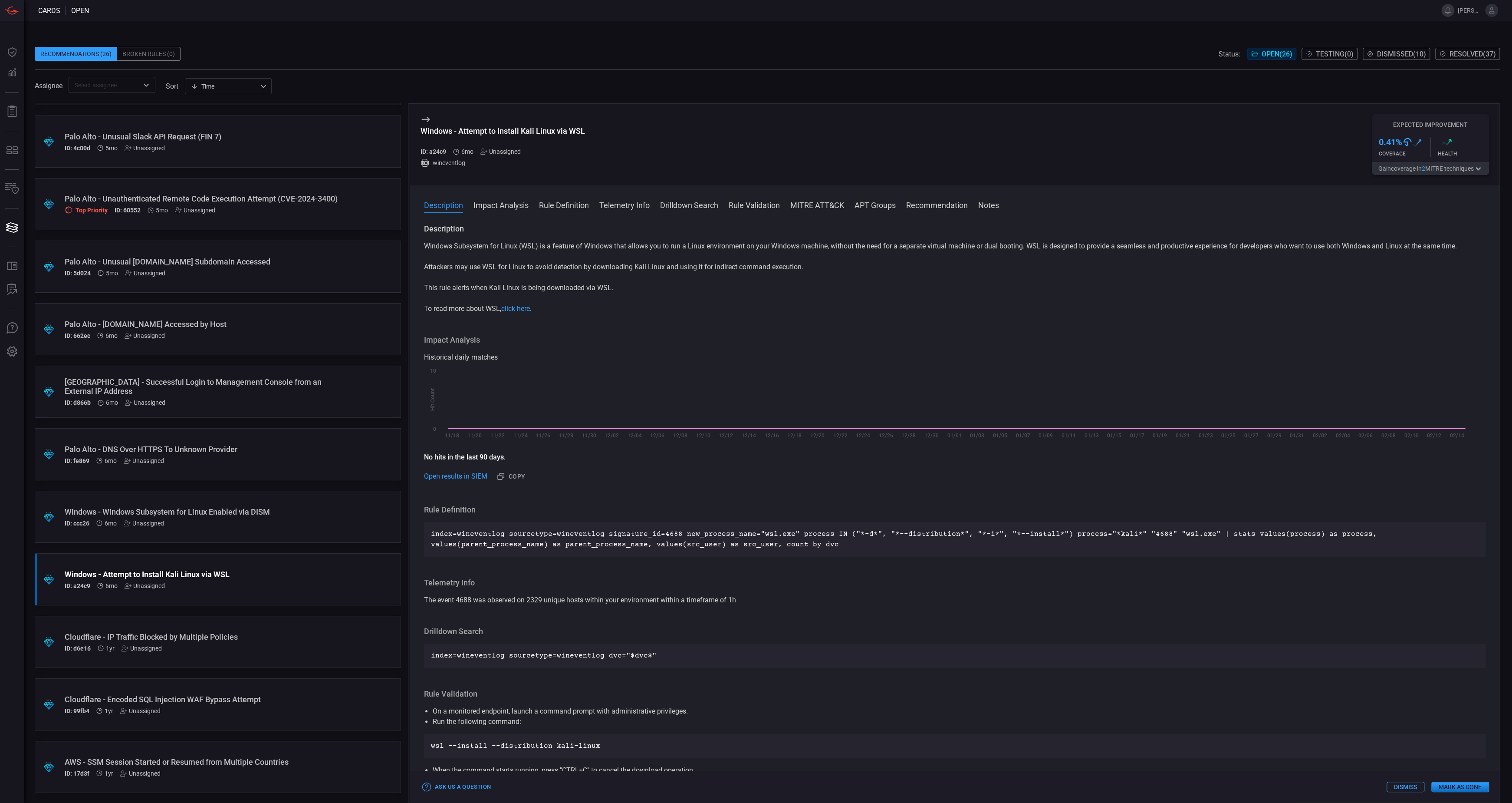
click at [1446, 168] on button "Gain coverage in 2 MITRE technique s" at bounding box center [1431, 168] width 117 height 13
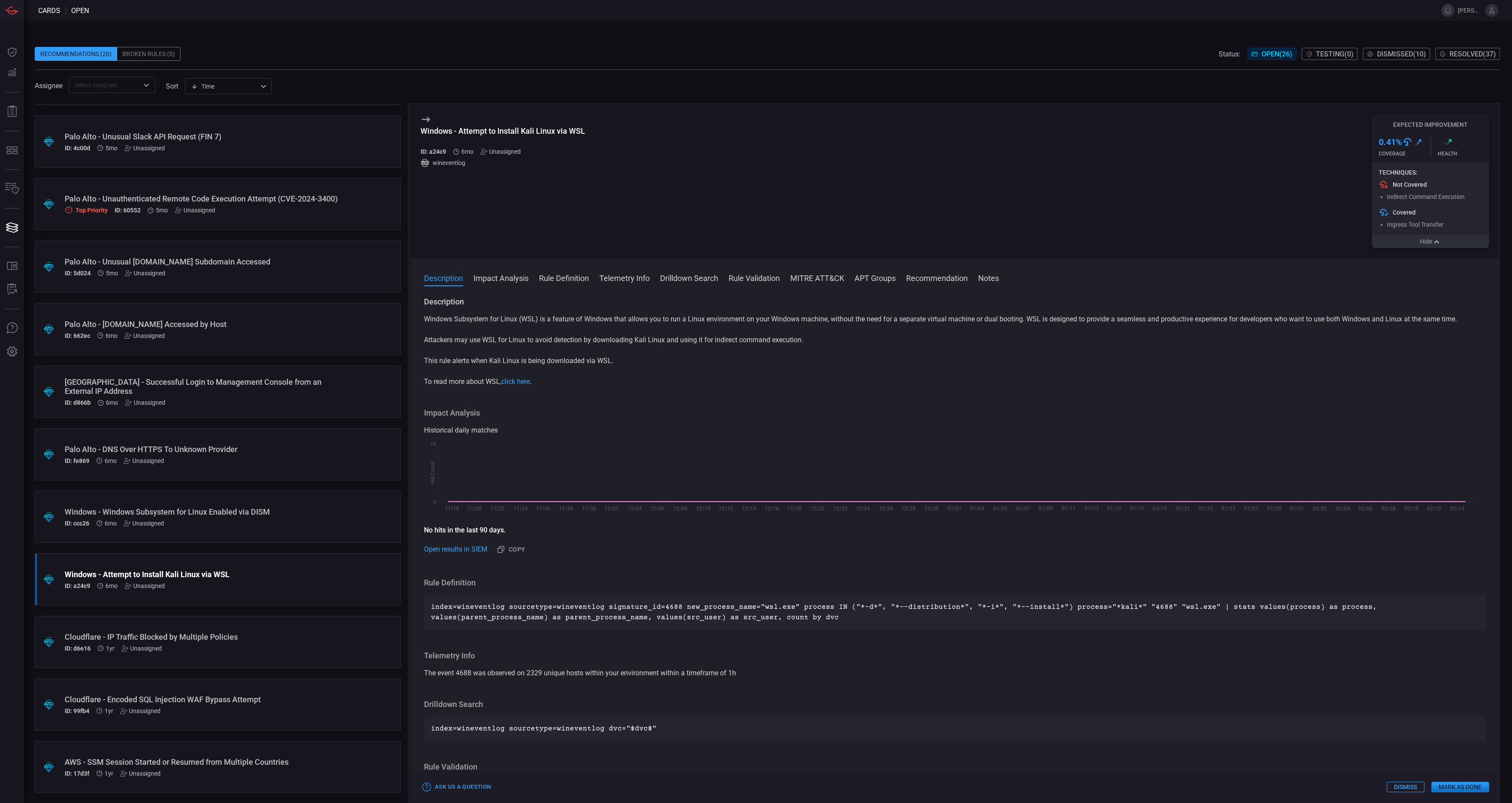
click at [1416, 243] on button "Hide" at bounding box center [1431, 241] width 117 height 13
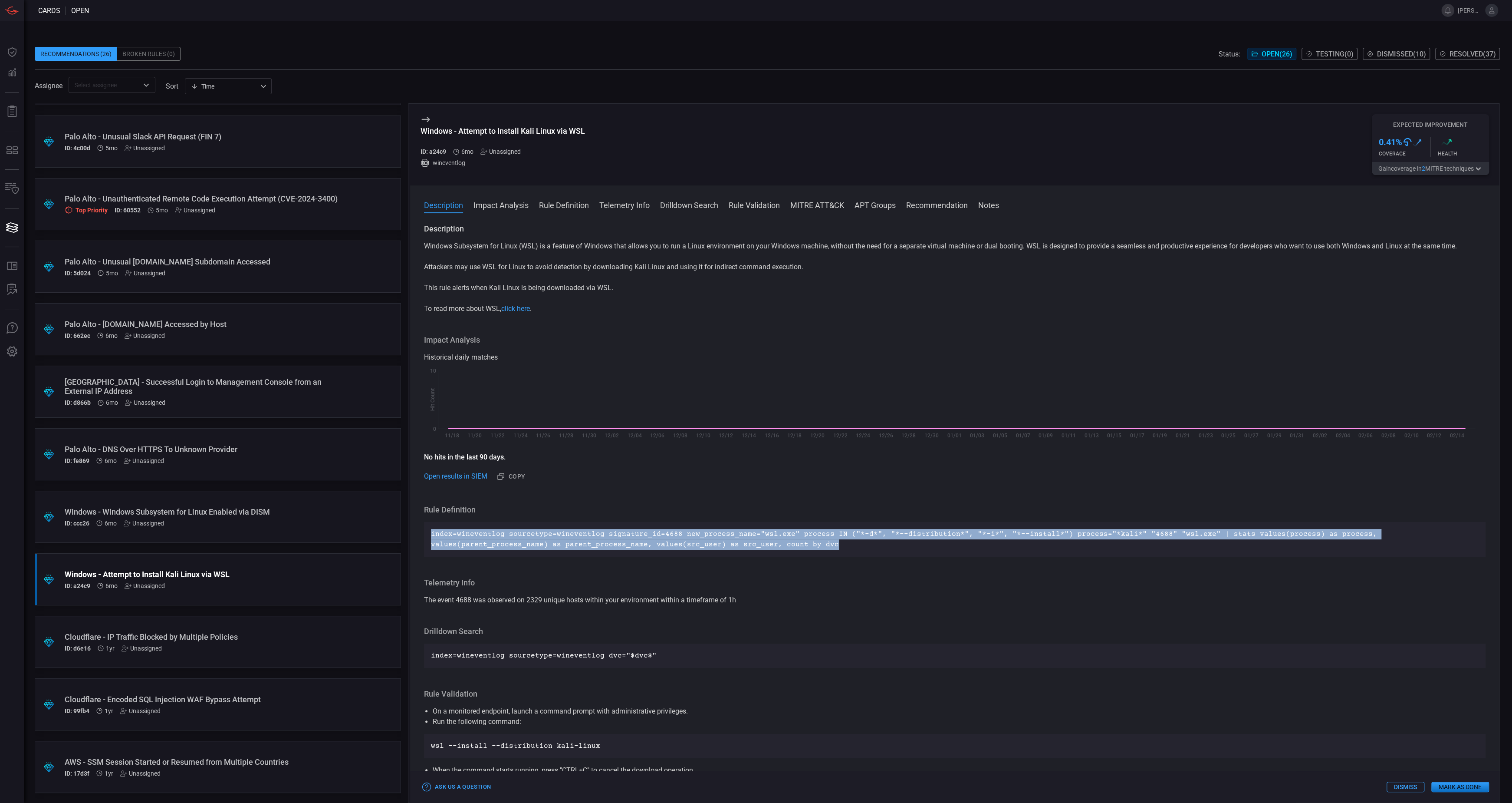
drag, startPoint x: 705, startPoint y: 550, endPoint x: 430, endPoint y: 536, distance: 275.4
click at [430, 536] on div "index=wineventlog sourcetype=wineventlog signature_id=4688 new_process_name="ws…" at bounding box center [955, 539] width 1062 height 35
copy p "index=wineventlog sourcetype=wineventlog signature_id=4688 new_process_name="ws…"
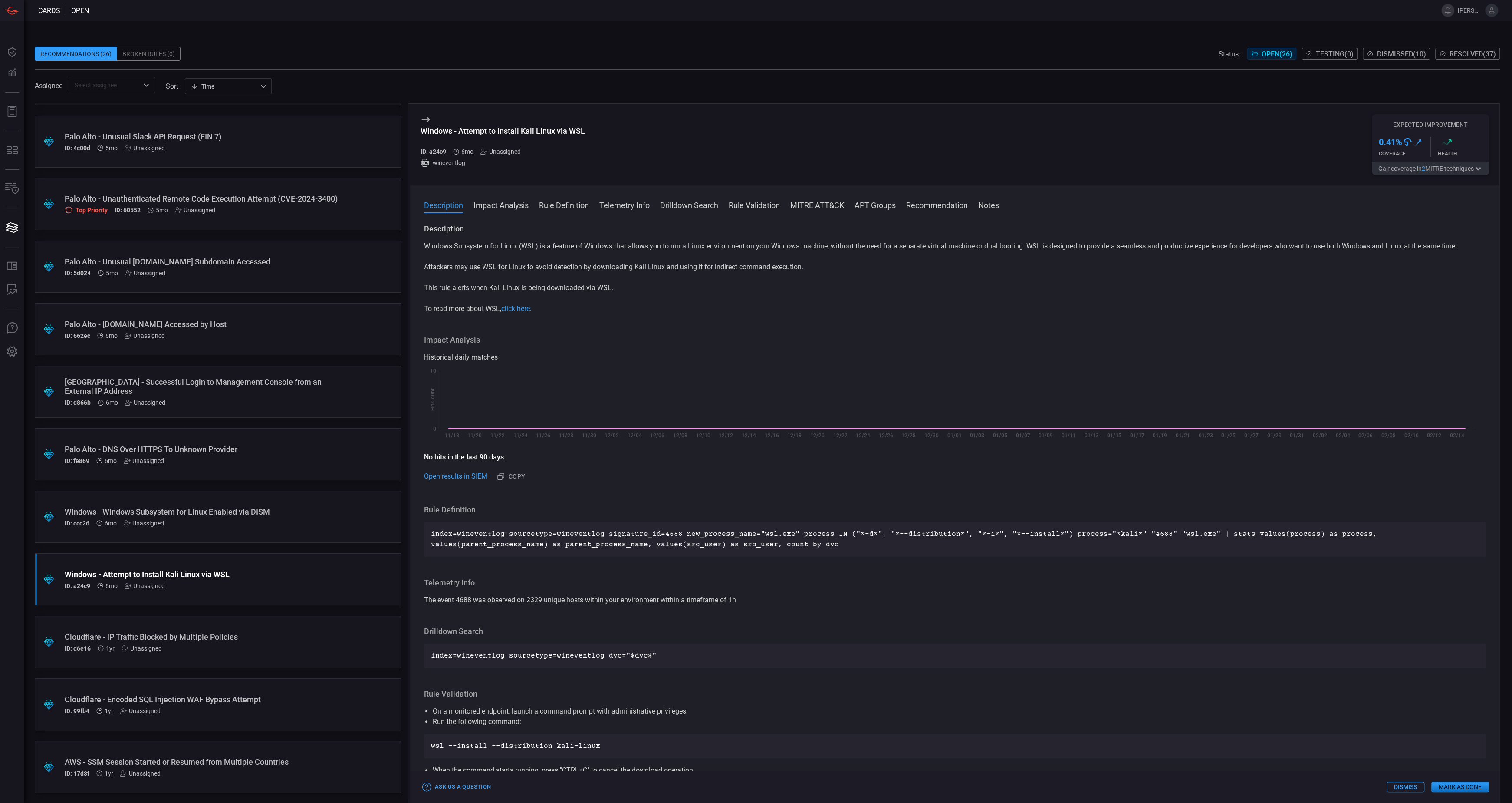
click at [680, 81] on div "Assignee ​ sort Time visibleUpdateTime ​" at bounding box center [767, 84] width 1465 height 16
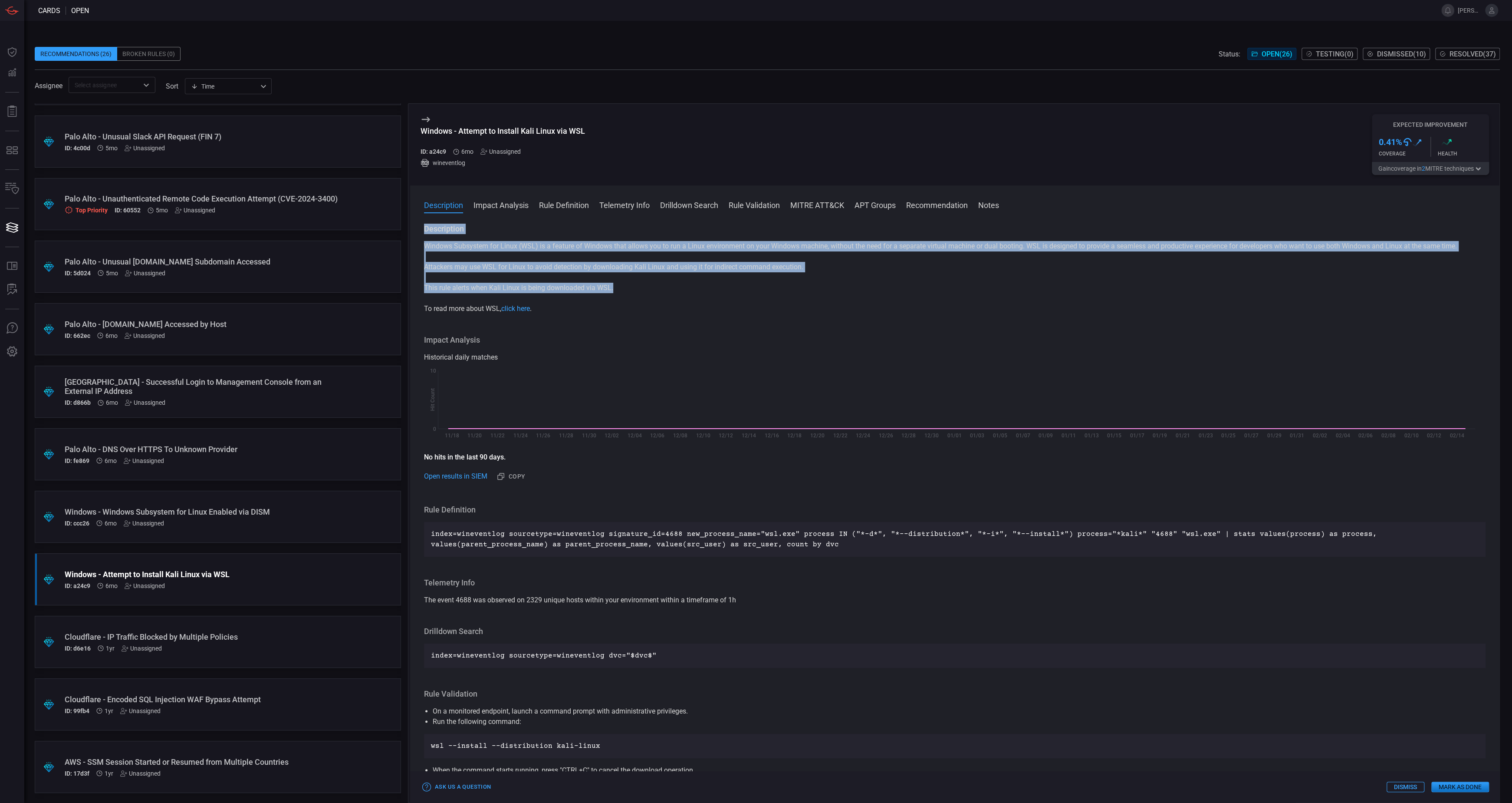
drag, startPoint x: 627, startPoint y: 289, endPoint x: 423, endPoint y: 230, distance: 212.4
click at [423, 230] on div "Description Windows Subsystem for Linux (WSL) is a feature of Windows that allo…" at bounding box center [955, 511] width 1090 height 576
drag, startPoint x: 516, startPoint y: 249, endPoint x: 525, endPoint y: 249, distance: 9.0
click at [516, 249] on p "Windows Subsystem for Linux (WSL) is a feature of Windows that allows you to ru…" at bounding box center [955, 246] width 1062 height 10
drag, startPoint x: 621, startPoint y: 289, endPoint x: 425, endPoint y: 247, distance: 200.4
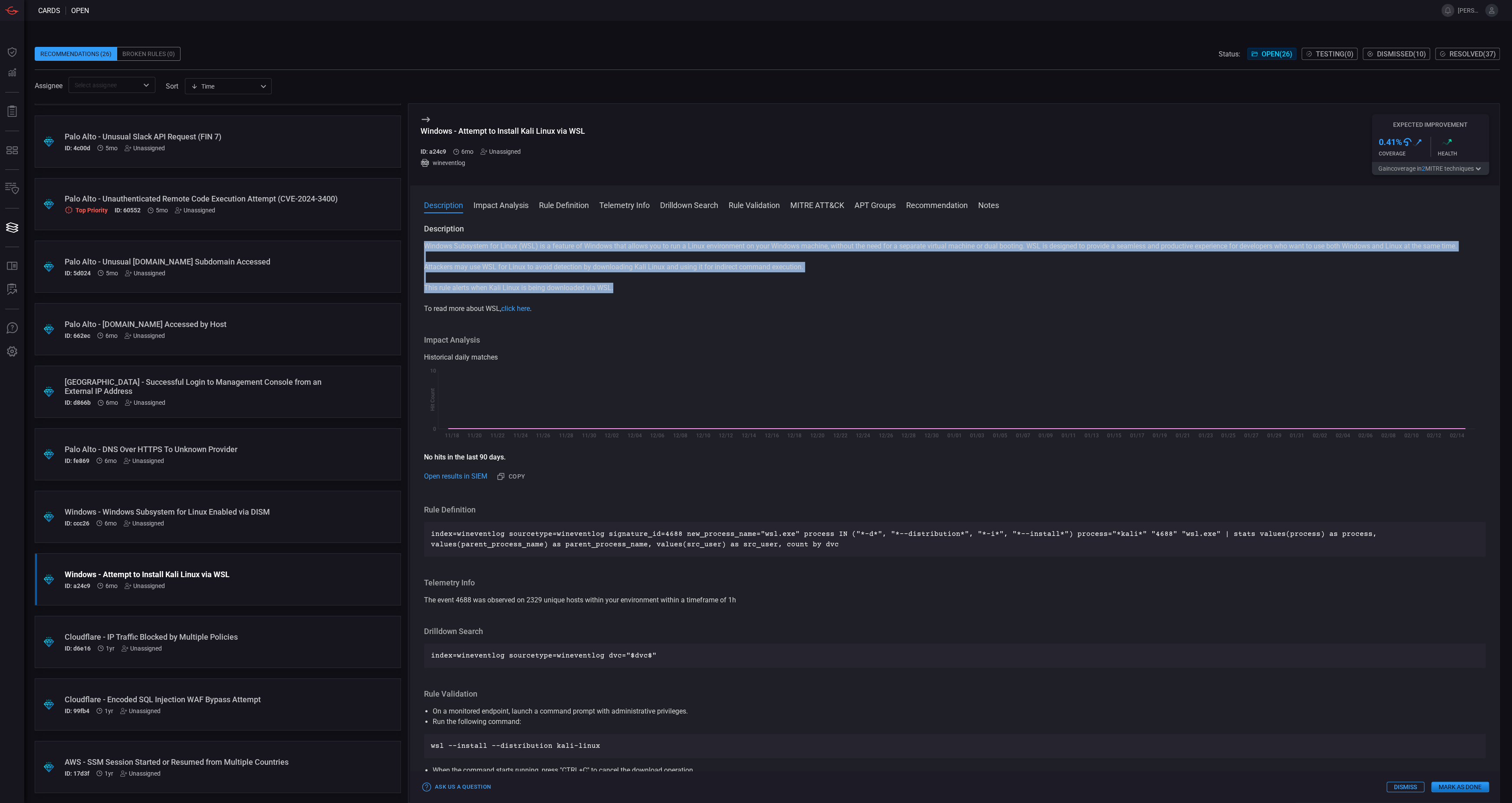
click at [425, 247] on div "Windows Subsystem for Linux (WSL) is a feature of Windows that allows you to ru…" at bounding box center [955, 277] width 1062 height 73
copy div "Windows Subsystem for Linux (WSL) is a feature of Windows that allows you to ru…"
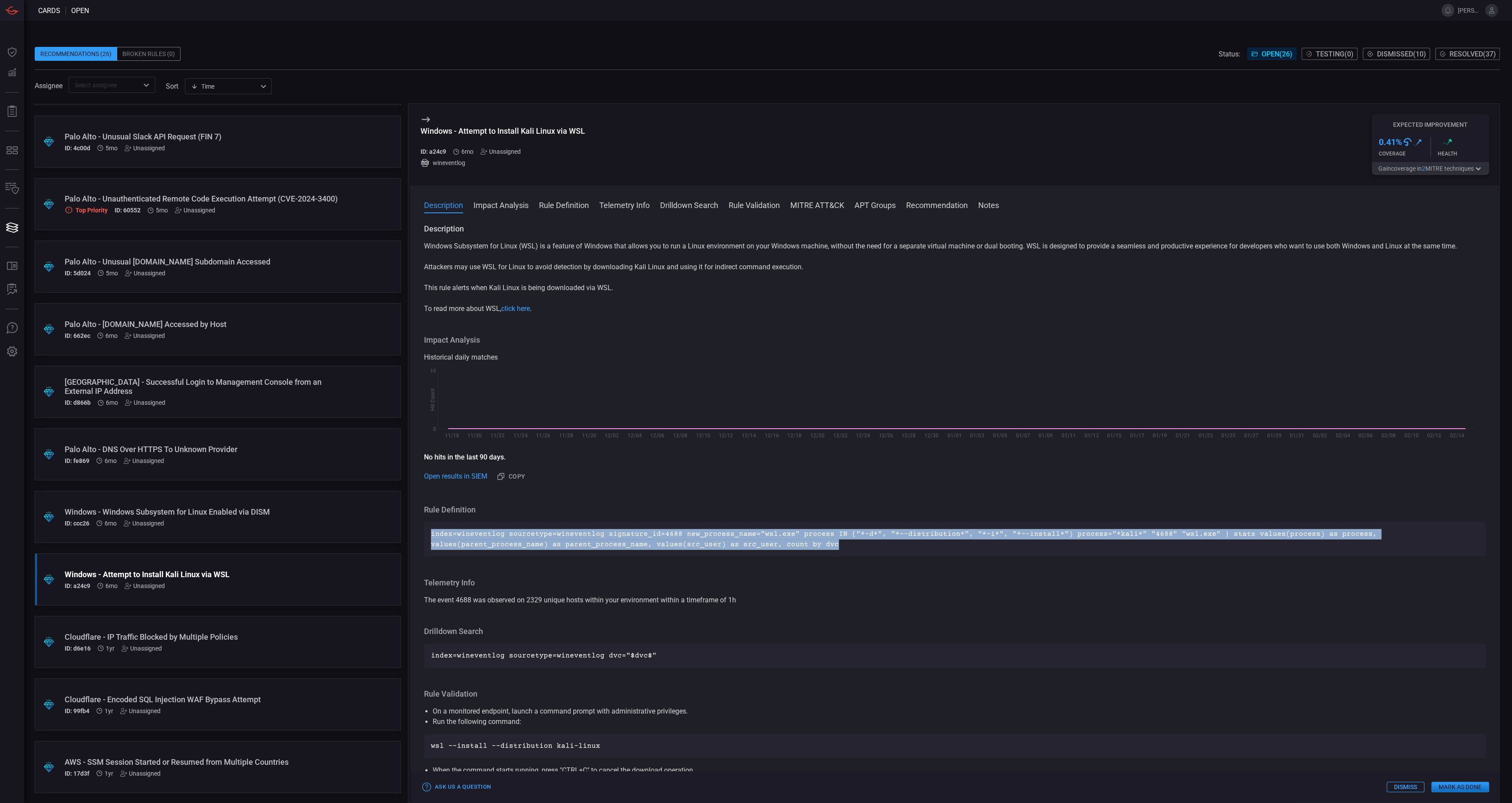
drag, startPoint x: 698, startPoint y: 543, endPoint x: 430, endPoint y: 535, distance: 268.1
click at [430, 535] on div "index=wineventlog sourcetype=wineventlog signature_id=4688 new_process_name="ws…" at bounding box center [955, 539] width 1062 height 35
copy p "index=wineventlog sourcetype=wineventlog signature_id=4688 new_process_name="ws…"
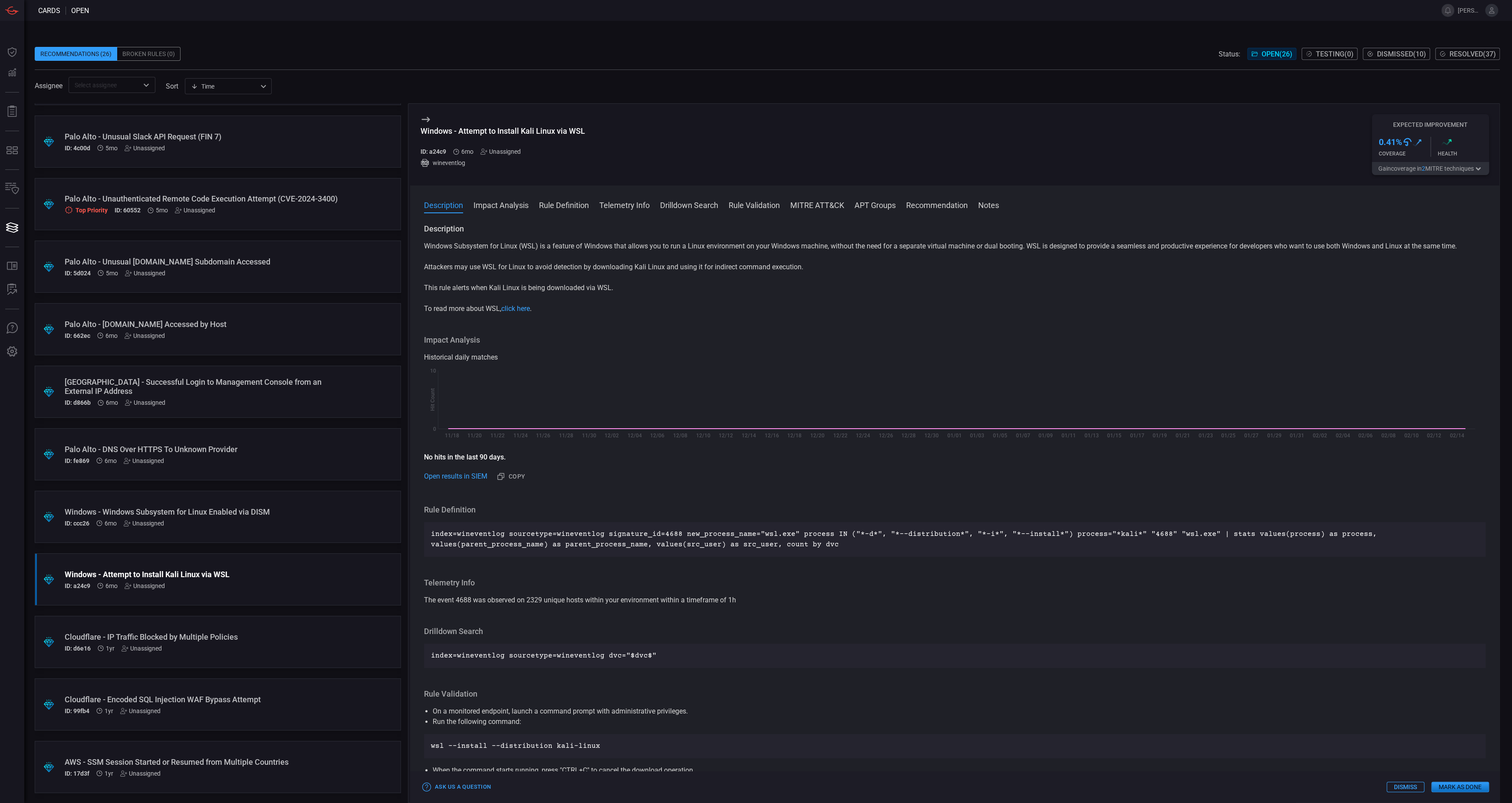
click at [222, 518] on div "Windows - Windows Subsystem for Linux Enabled via DISM ID: ccc26 6mo Unassigned" at bounding box center [201, 517] width 273 height 20
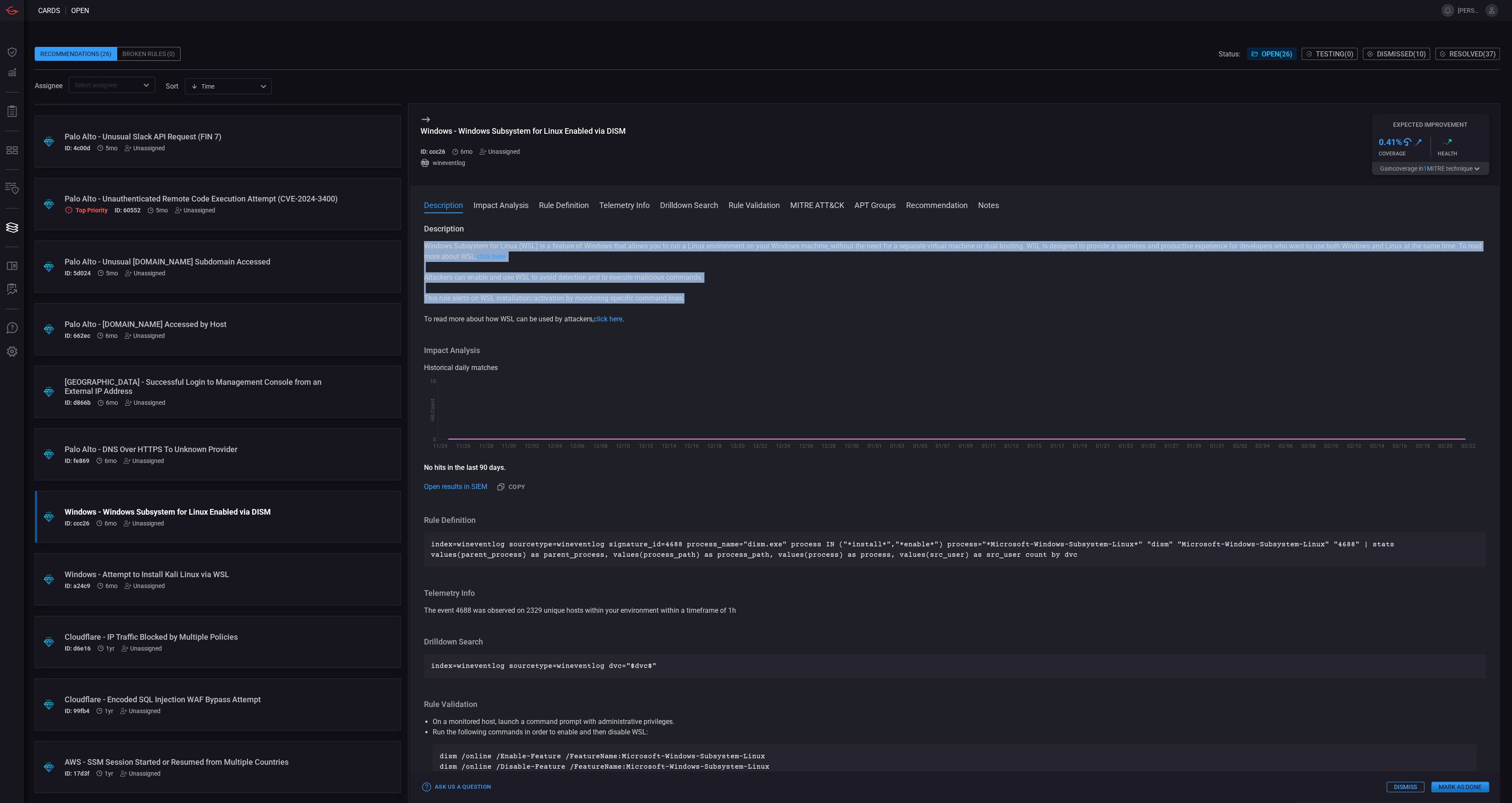
drag, startPoint x: 693, startPoint y: 299, endPoint x: 425, endPoint y: 244, distance: 273.6
click at [425, 244] on div "Windows Subsystem for Linux (WSL) is a feature of Windows that allows you to ru…" at bounding box center [955, 282] width 1062 height 83
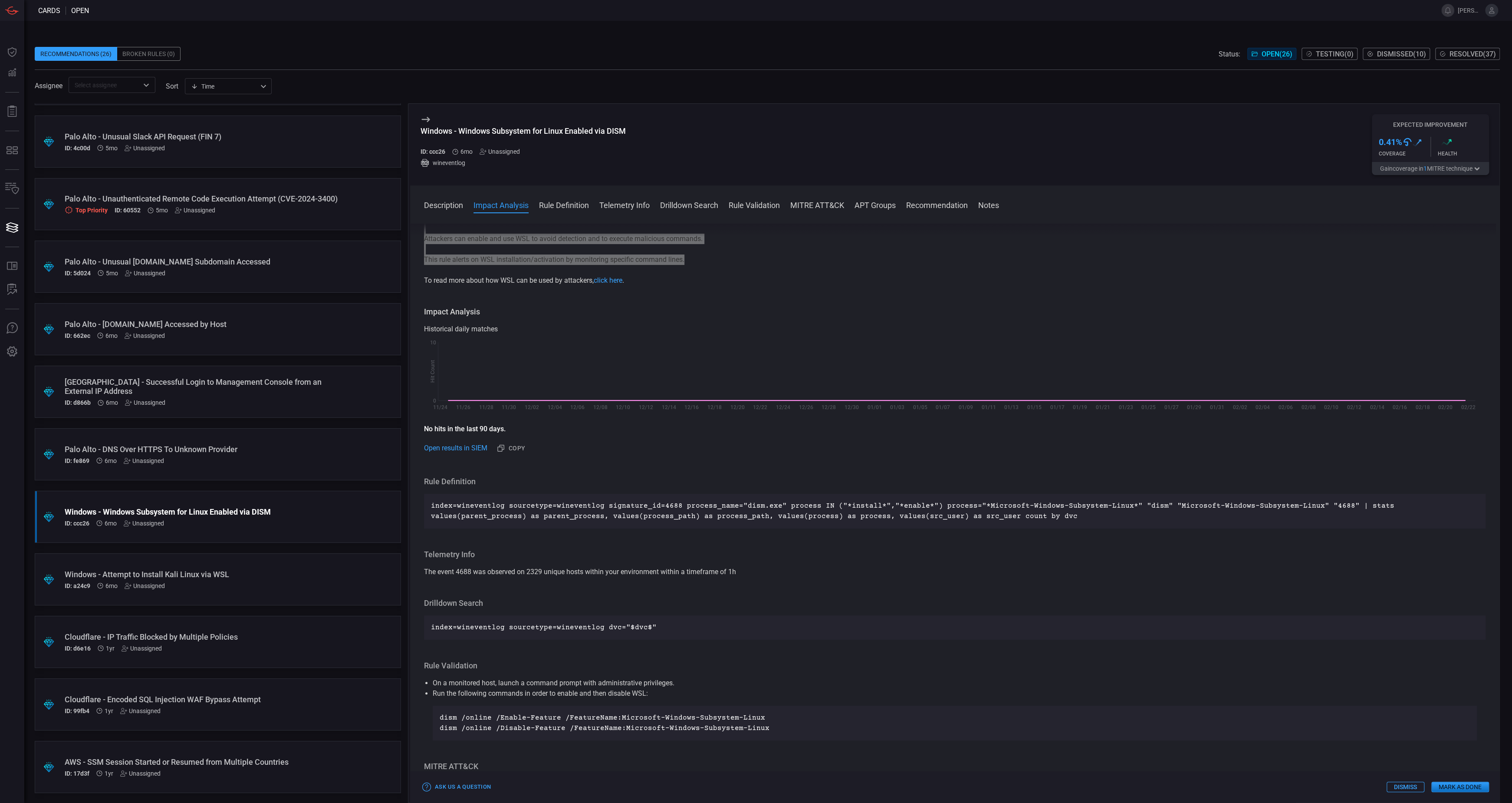
scroll to position [39, 0]
click at [852, 496] on div "index=wineventlog sourcetype=wineventlog signature_id=4688 process_name="dism.e…" at bounding box center [955, 511] width 1062 height 35
click at [854, 503] on p "index=wineventlog sourcetype=wineventlog signature_id=4688 process_name="dism.e…" at bounding box center [954, 511] width 1048 height 21
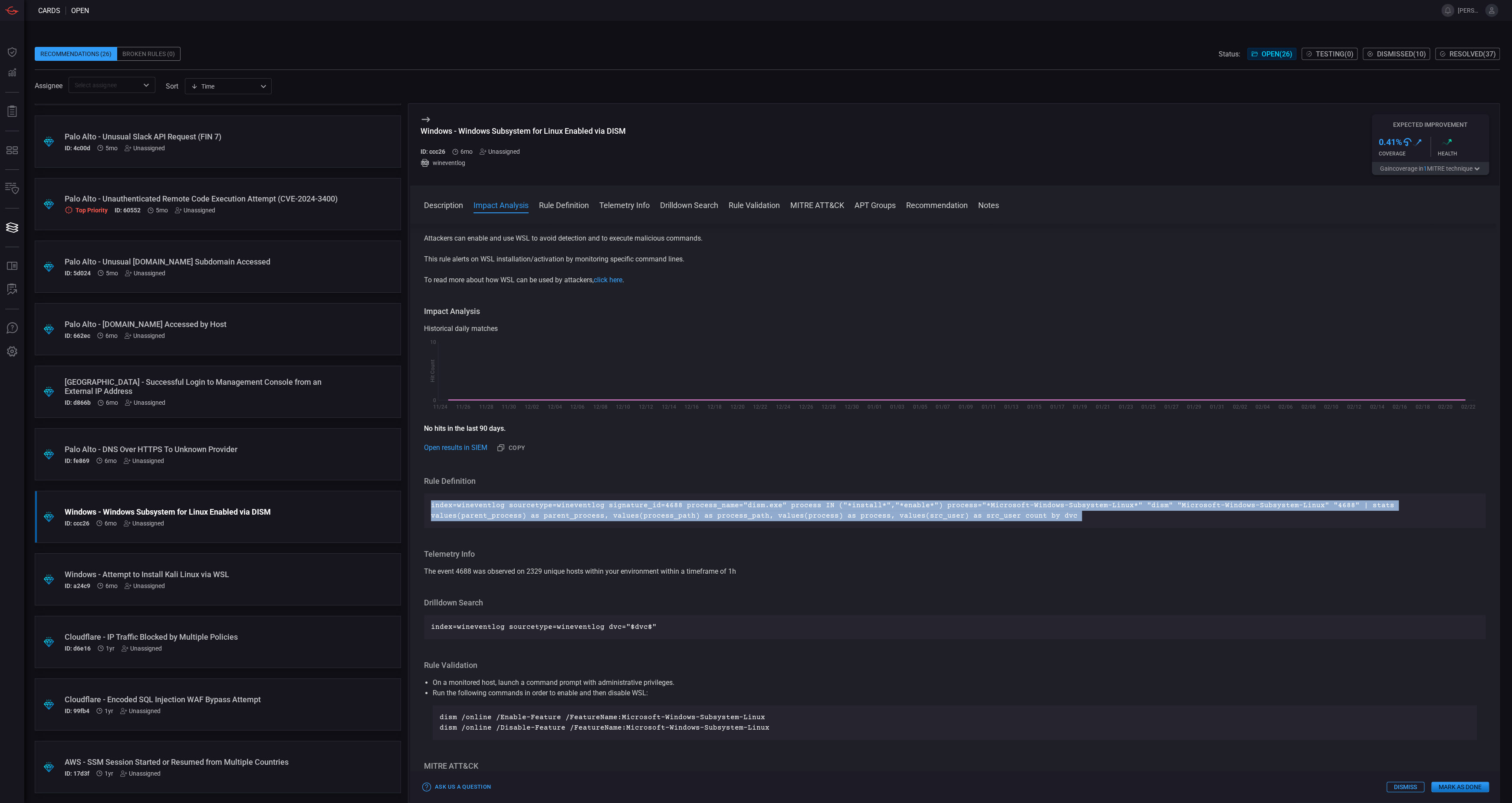
click at [854, 503] on p "index=wineventlog sourcetype=wineventlog signature_id=4688 process_name="dism.e…" at bounding box center [954, 511] width 1048 height 21
copy p "index=wineventlog sourcetype=wineventlog signature_id=4688 process_name="dism.e…"
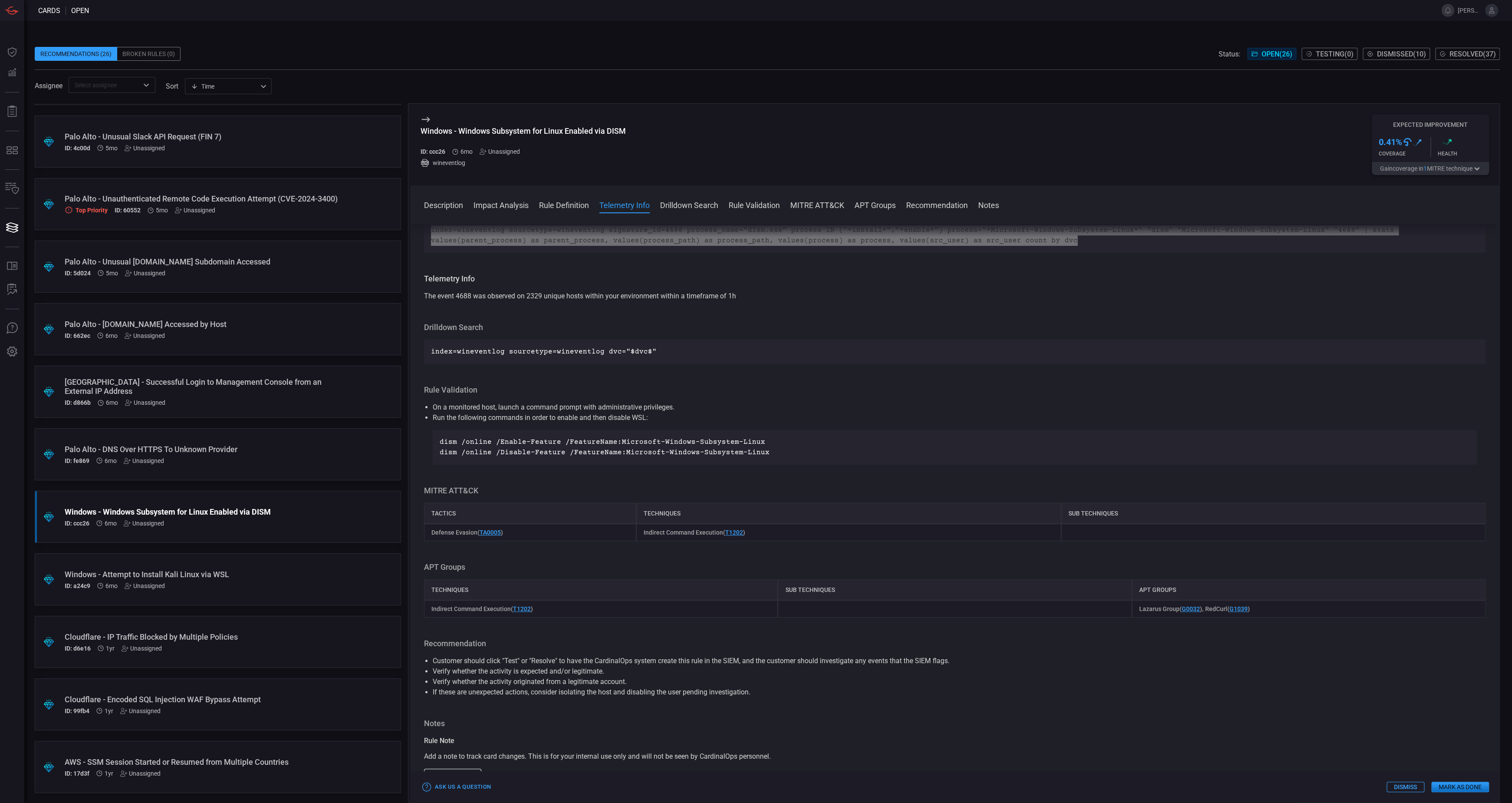
scroll to position [316, 0]
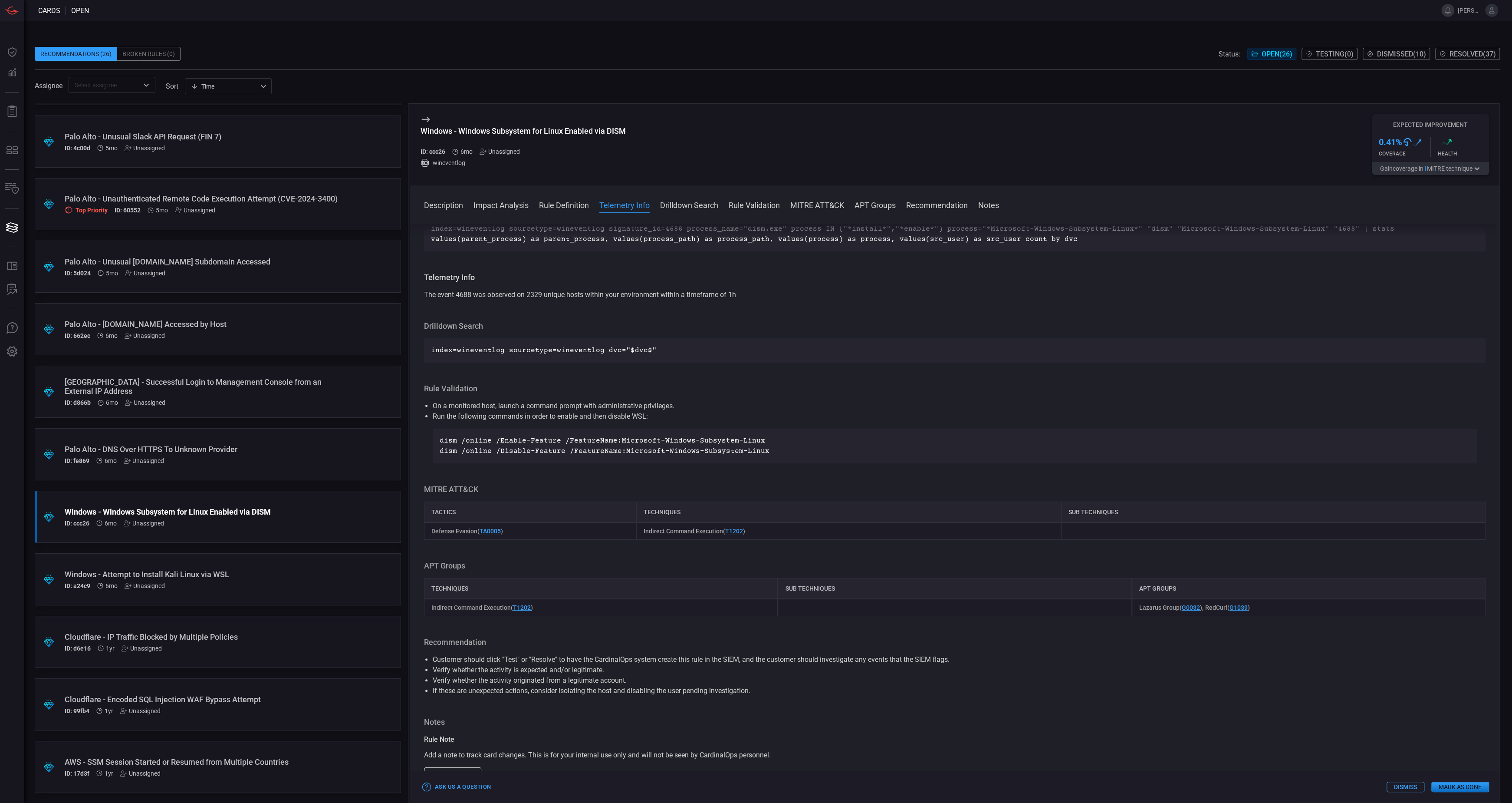
click at [262, 585] on div "ID: a24c9 6mo Unassigned" at bounding box center [201, 586] width 273 height 7
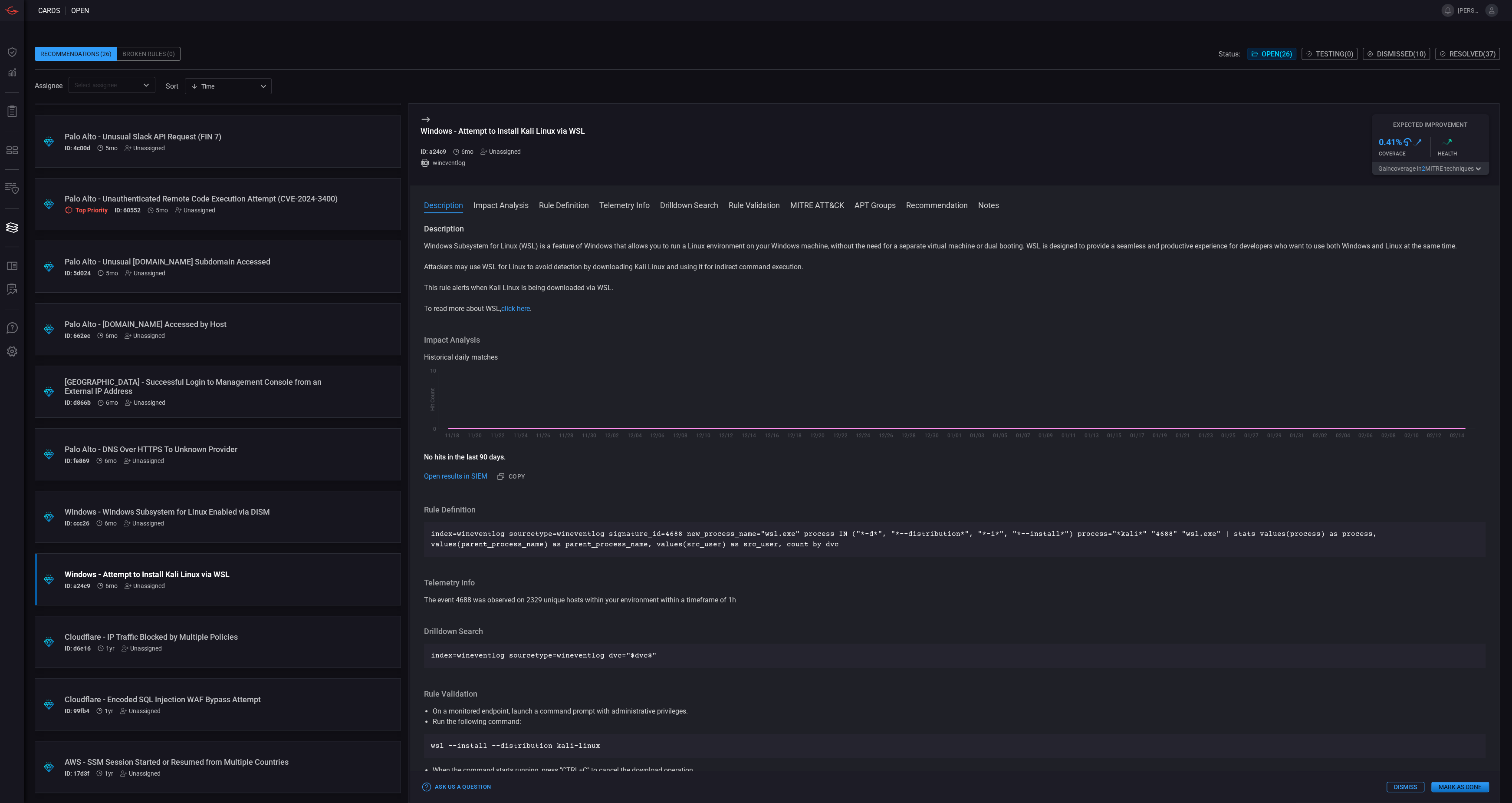
click at [691, 544] on p "index=wineventlog sourcetype=wineventlog signature_id=4688 new_process_name="ws…" at bounding box center [954, 539] width 1048 height 21
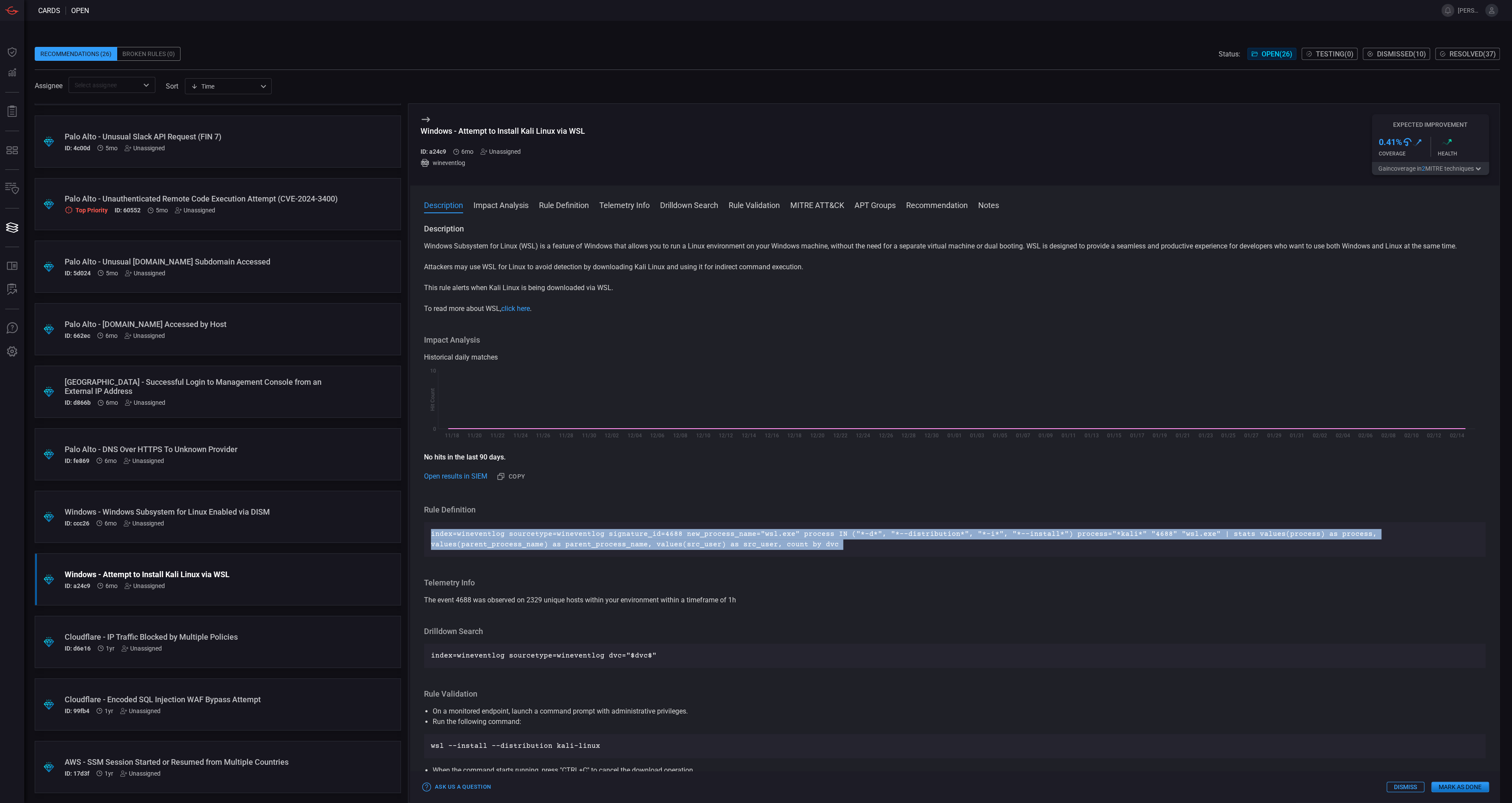
click at [691, 544] on p "index=wineventlog sourcetype=wineventlog signature_id=4688 new_process_name="ws…" at bounding box center [954, 539] width 1048 height 21
copy p "index=wineventlog sourcetype=wineventlog signature_id=4688 new_process_name="ws…"
click at [794, 547] on p "index=wineventlog sourcetype=wineventlog signature_id=4688 new_process_name="ws…" at bounding box center [954, 539] width 1048 height 21
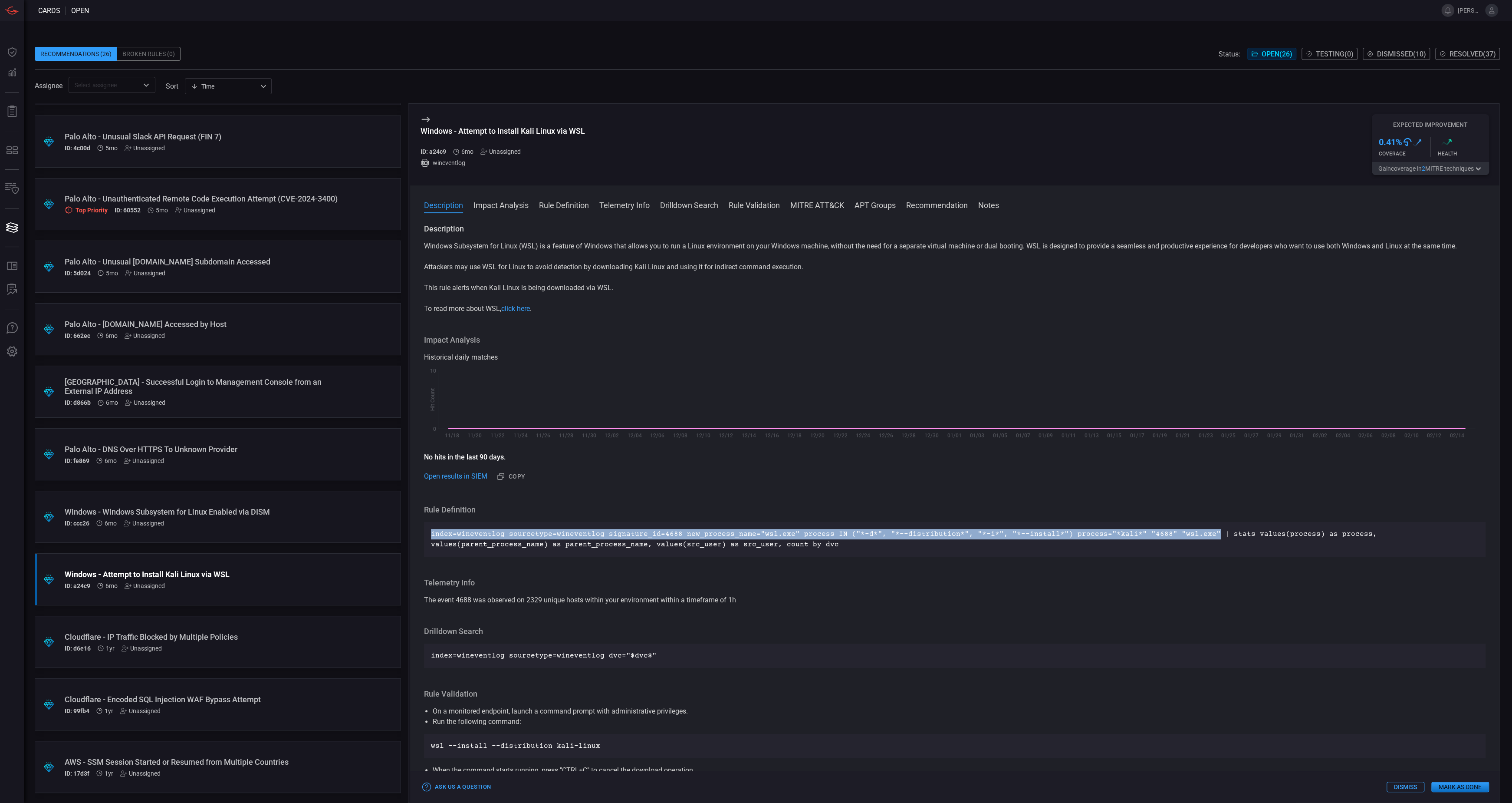
drag, startPoint x: 1189, startPoint y: 532, endPoint x: 430, endPoint y: 533, distance: 759.0
click at [430, 533] on div "index=wineventlog sourcetype=wineventlog signature_id=4688 new_process_name="ws…" at bounding box center [955, 539] width 1062 height 35
copy p "index=wineventlog sourcetype=wineventlog signature_id=4688 new_process_name="ws…"
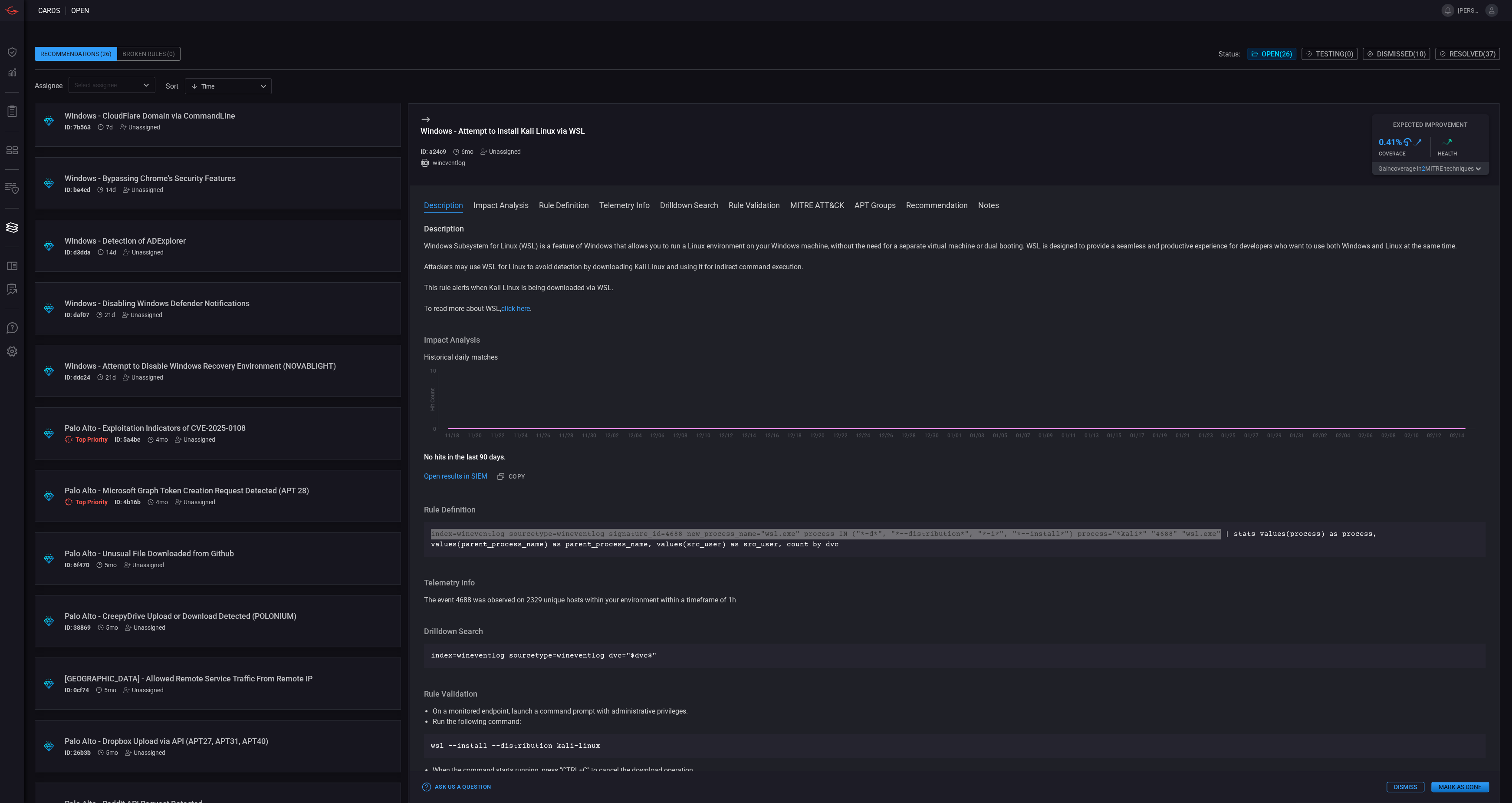
scroll to position [176, 0]
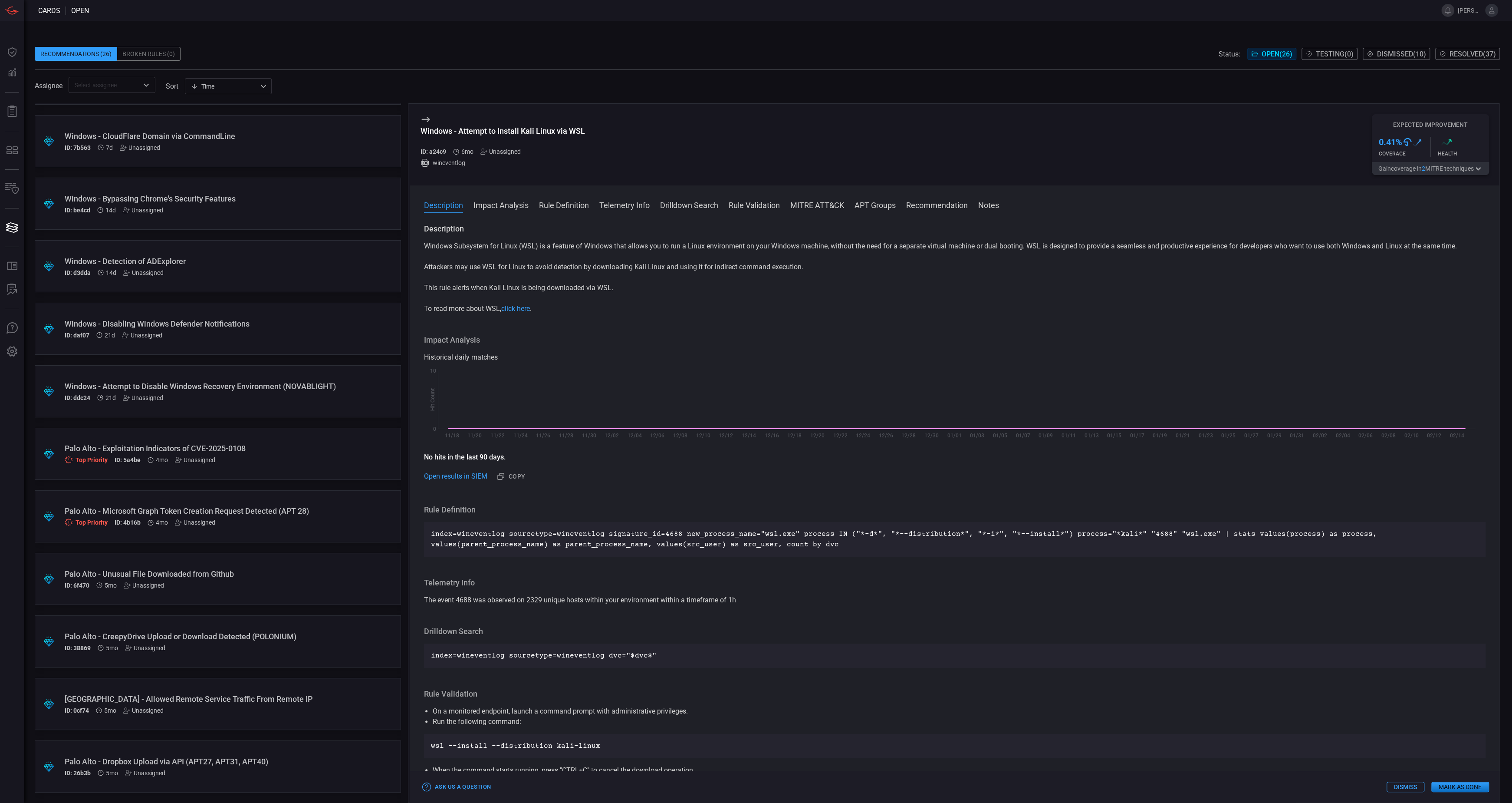
click at [304, 397] on div "Windows - Attempt to Disable Windows Recovery Environment (NOVABLIGHT) ID: ddc2…" at bounding box center [201, 391] width 273 height 20
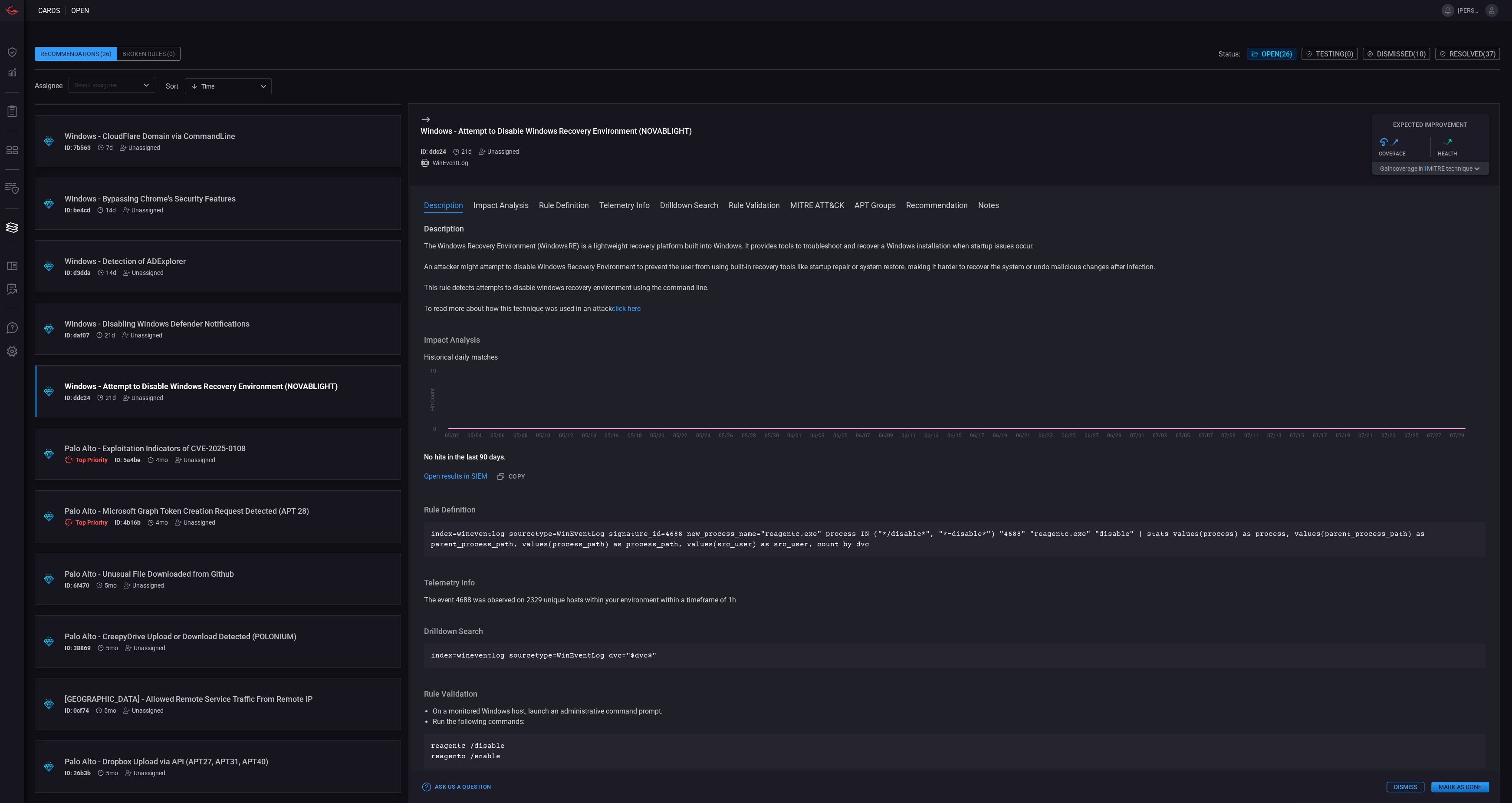
click at [1417, 171] on button "Gain coverage in 1 MITRE technique" at bounding box center [1431, 168] width 117 height 13
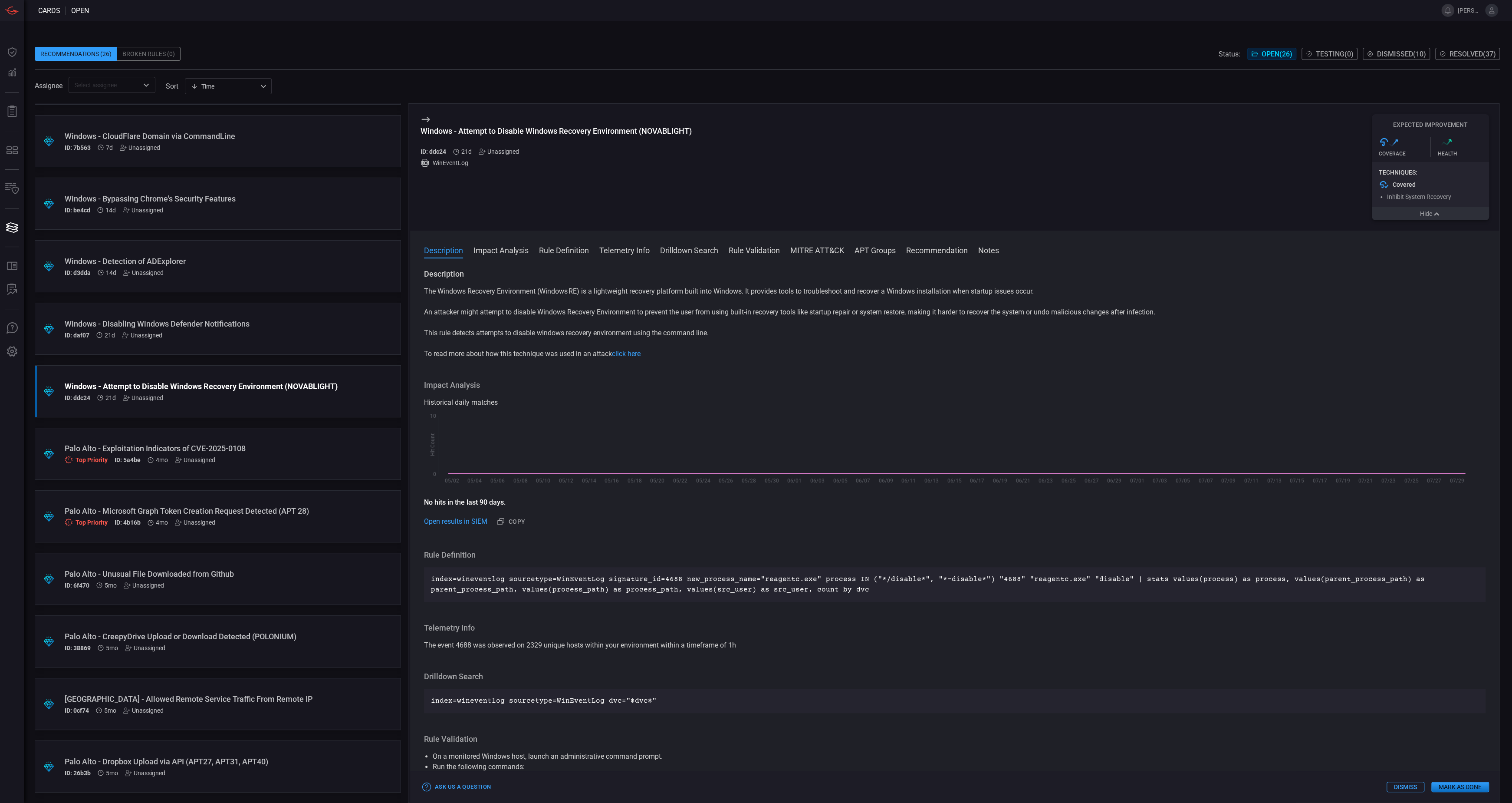
click at [1416, 216] on button "Hide" at bounding box center [1431, 214] width 117 height 13
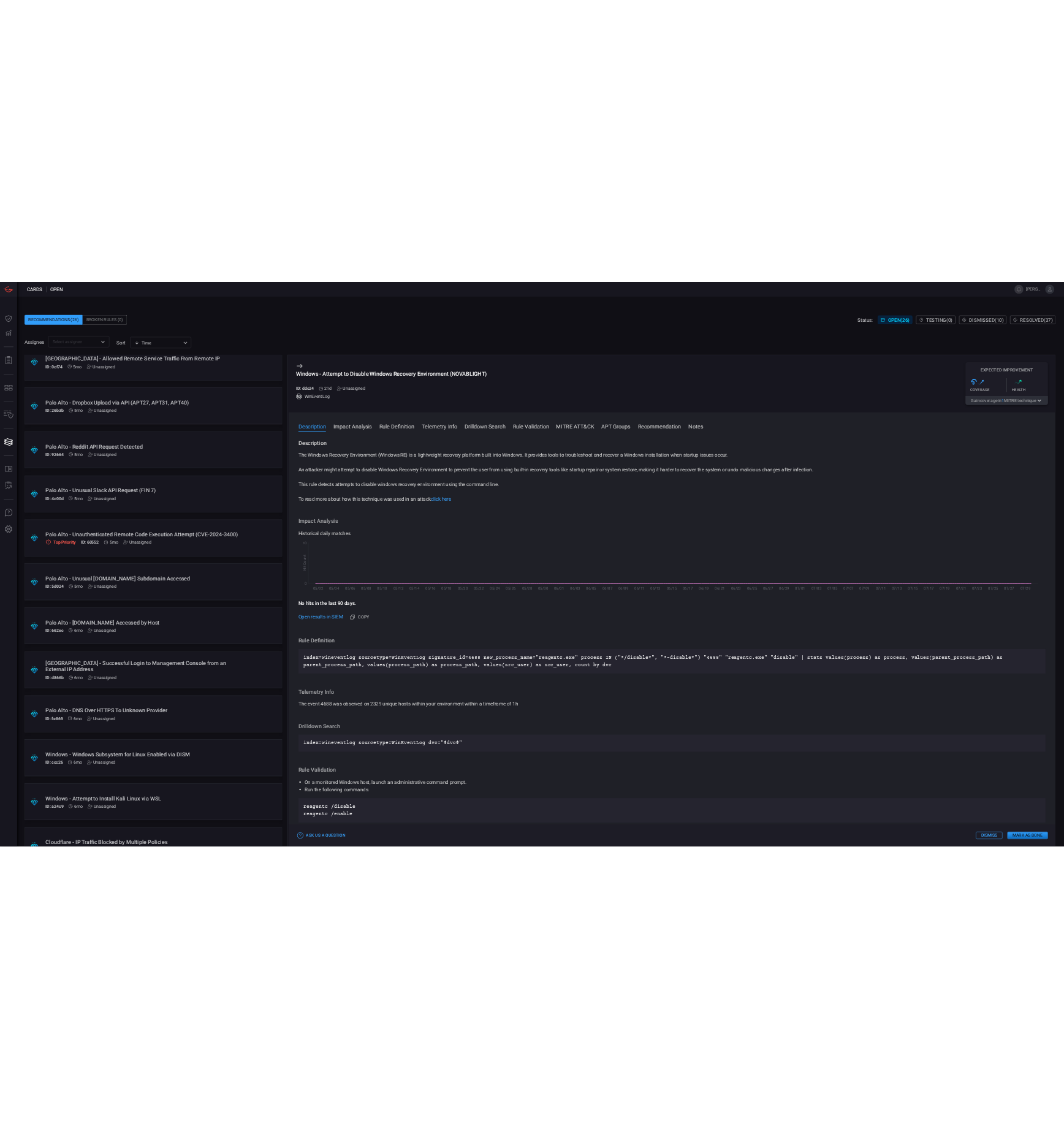
scroll to position [1307, 0]
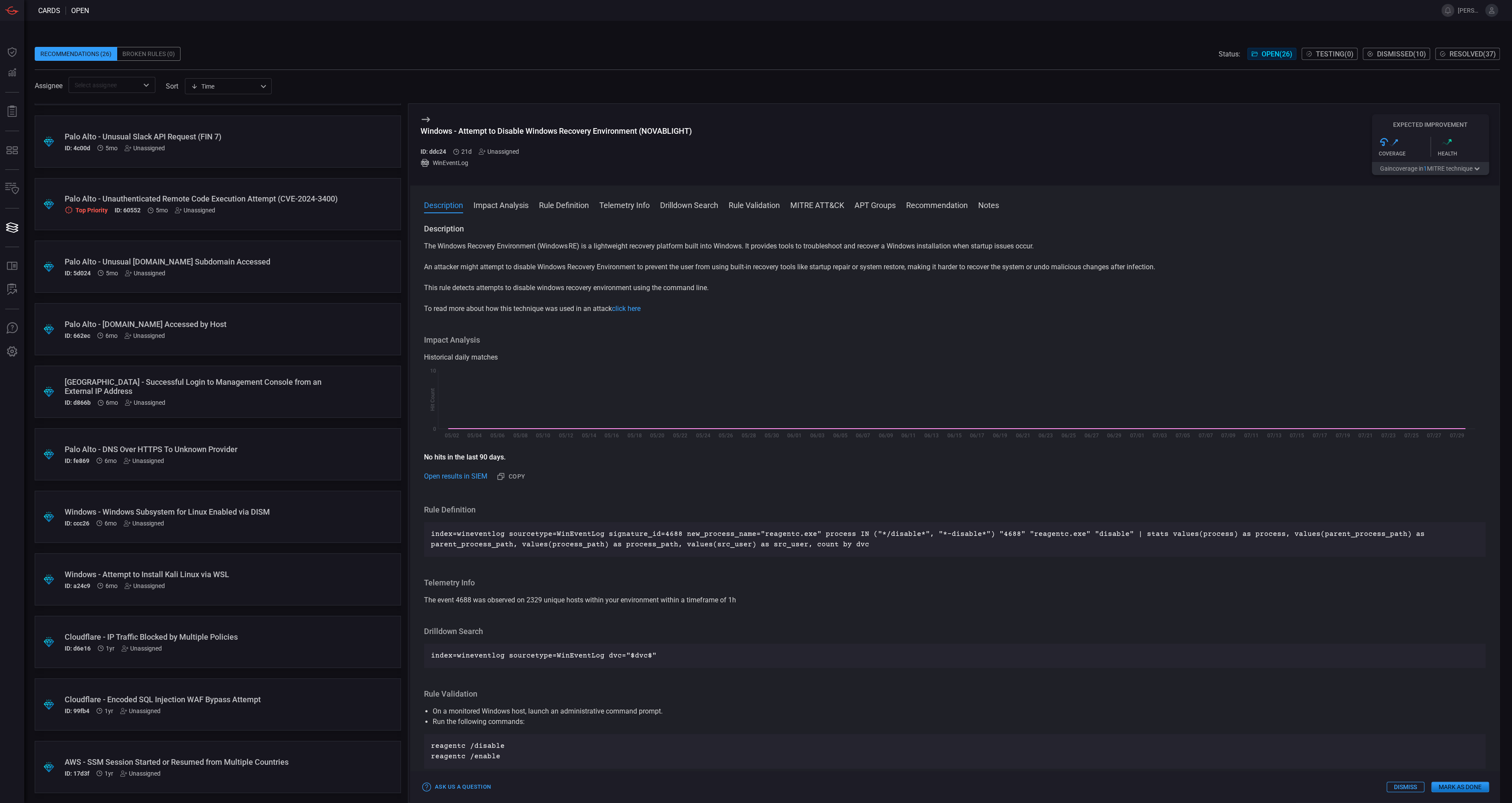
click at [293, 573] on div "Windows - Attempt to Install Kali Linux via WSL" at bounding box center [201, 574] width 273 height 9
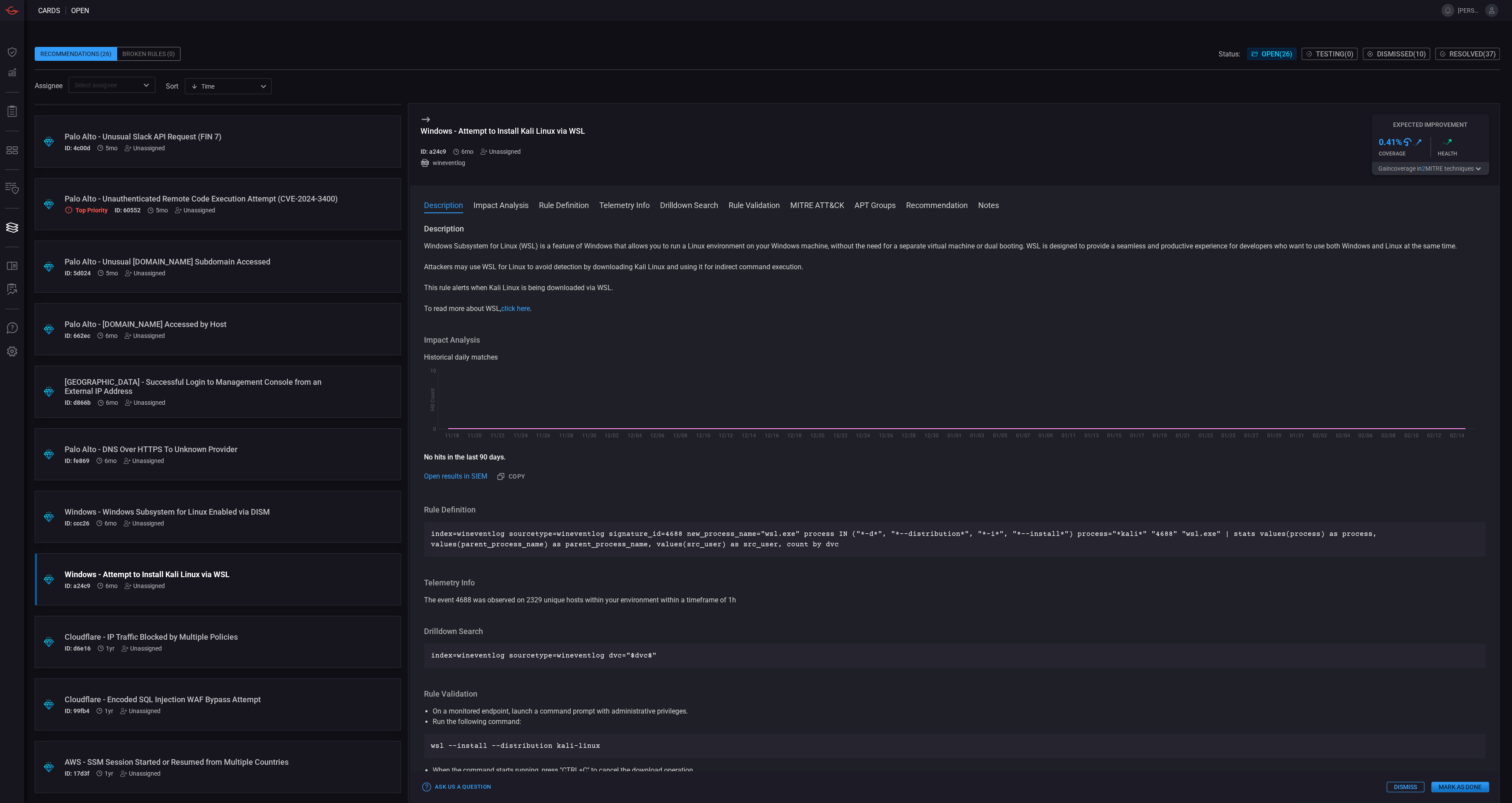
click at [292, 526] on div "ID: ccc26 6mo Unassigned" at bounding box center [201, 523] width 273 height 7
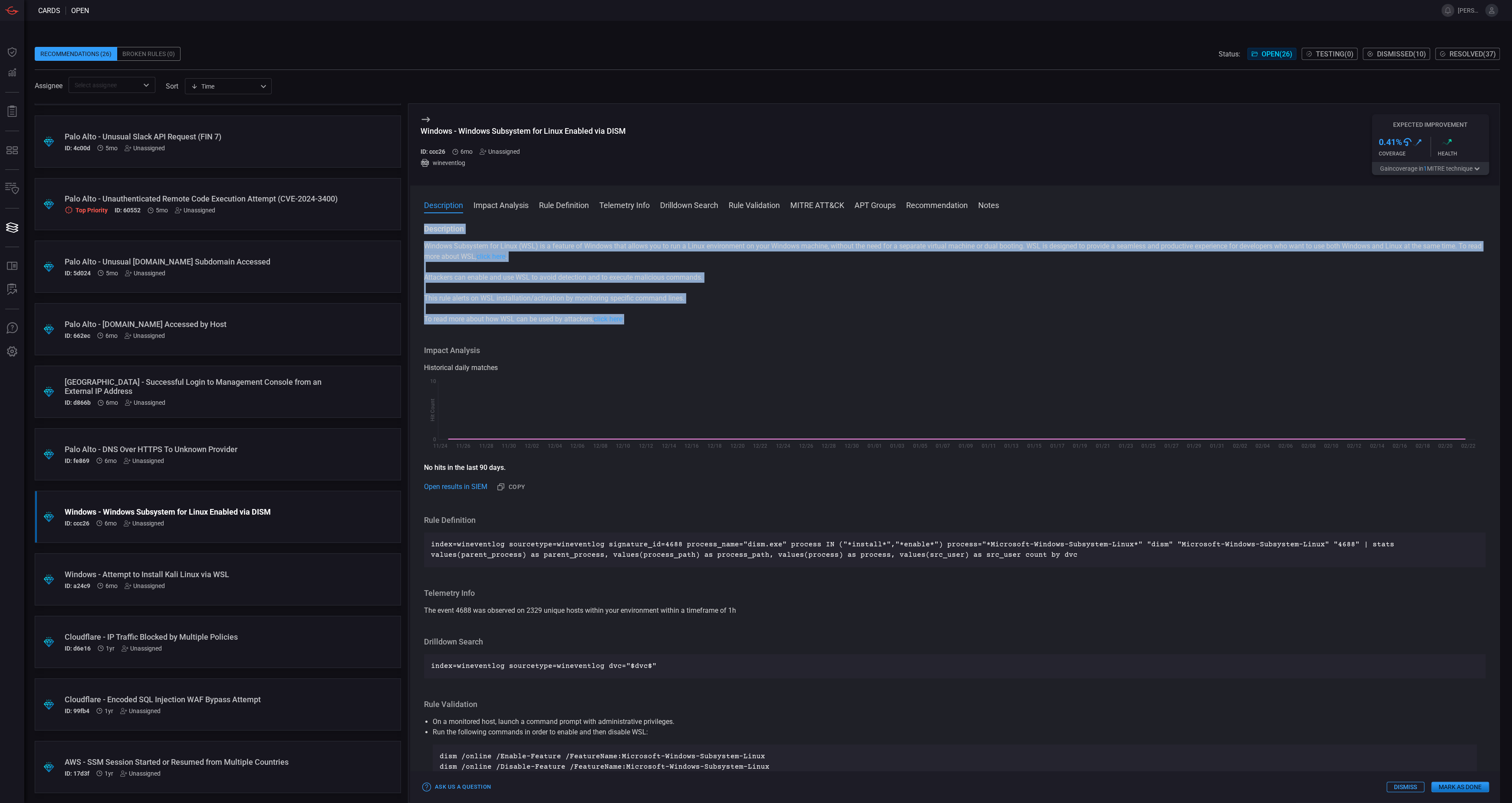
drag, startPoint x: 634, startPoint y: 321, endPoint x: 426, endPoint y: 226, distance: 228.7
click at [426, 226] on div "Description Windows Subsystem for Linux (WSL) is a feature of Windows that allo…" at bounding box center [955, 274] width 1062 height 101
copy div "Description Windows Subsystem for Linux (WSL) is a feature of Windows that allo…"
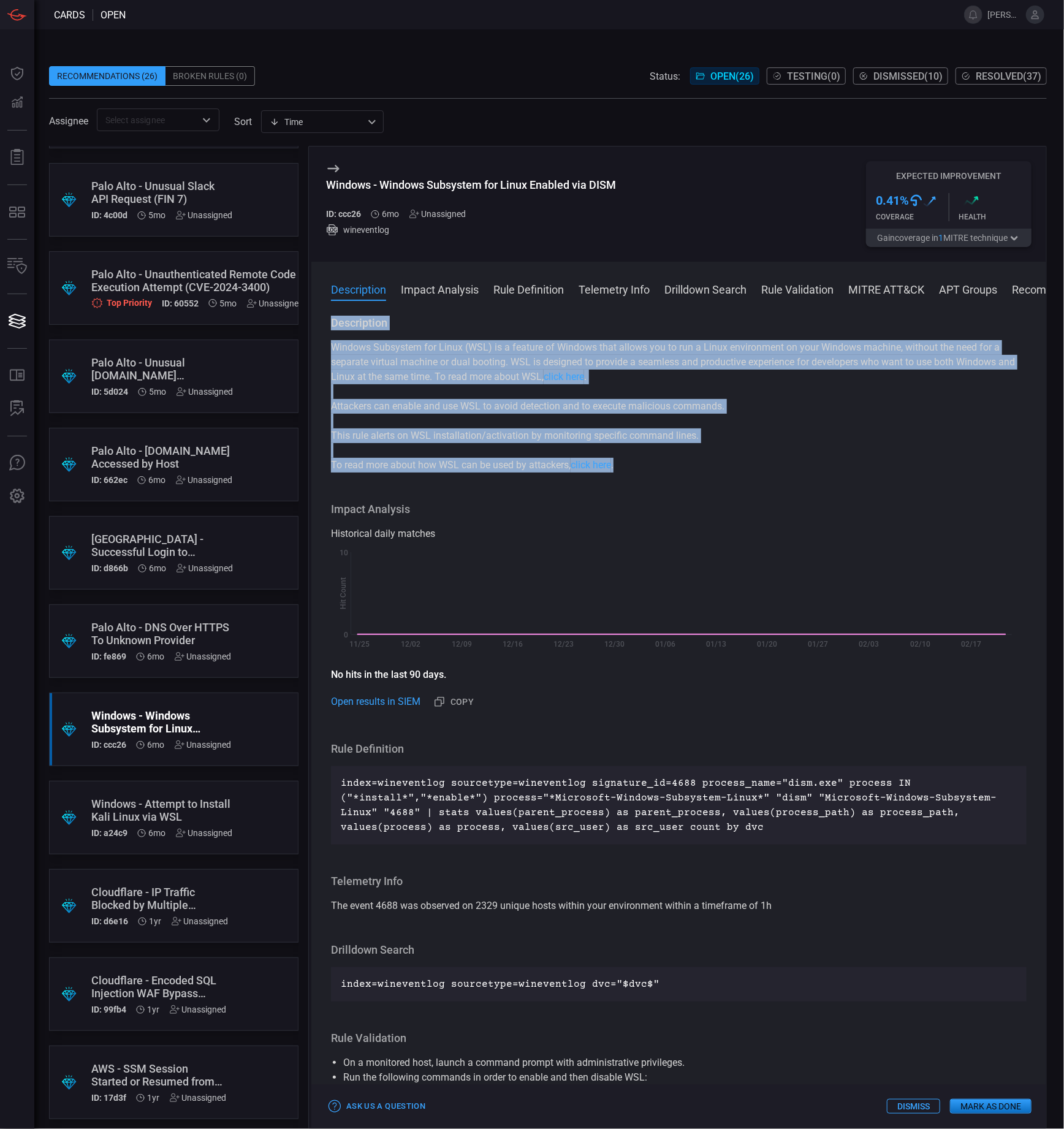
drag, startPoint x: 495, startPoint y: 368, endPoint x: 372, endPoint y: 354, distance: 123.8
click at [495, 368] on p "Windows Subsystem for Linux (WSL) is a feature of Windows that allows you to ru…" at bounding box center [678, 362] width 695 height 44
drag, startPoint x: 331, startPoint y: 348, endPoint x: 702, endPoint y: 440, distance: 382.2
click at [702, 440] on div "Windows Subsystem for Linux (WSL) is a feature of Windows that allows you to ru…" at bounding box center [678, 406] width 695 height 133
copy div "Windows Subsystem for Linux (WSL) is a feature of Windows that allows you to ru…"
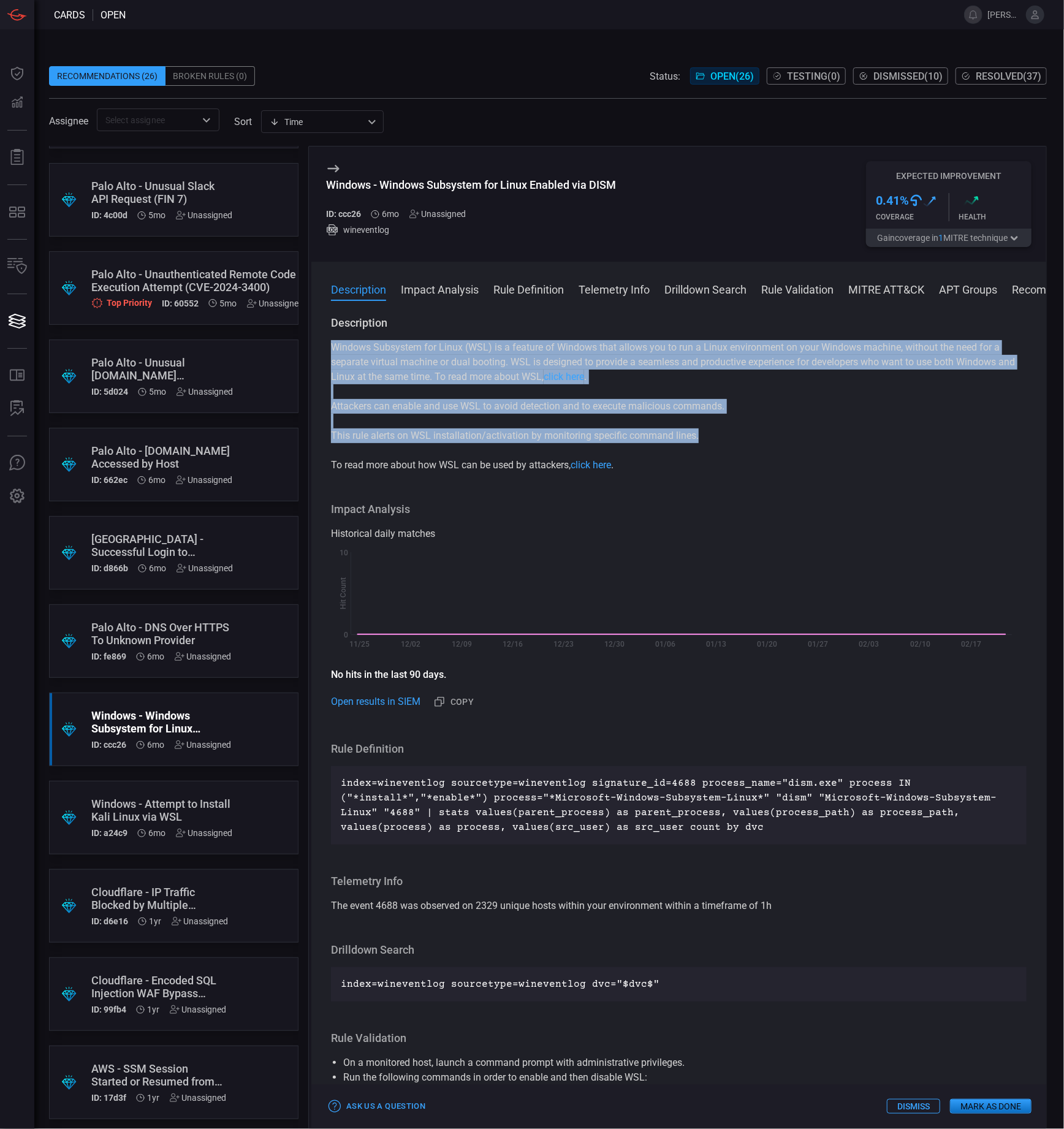
drag, startPoint x: 724, startPoint y: 359, endPoint x: 721, endPoint y: 370, distance: 11.4
copy div "Windows Subsystem for Linux (WSL) is a feature of Windows that allows you to ru…"
click at [782, 440] on p "This rule alerts on WSL installation/activation by monitoring specific command …" at bounding box center [678, 435] width 695 height 14
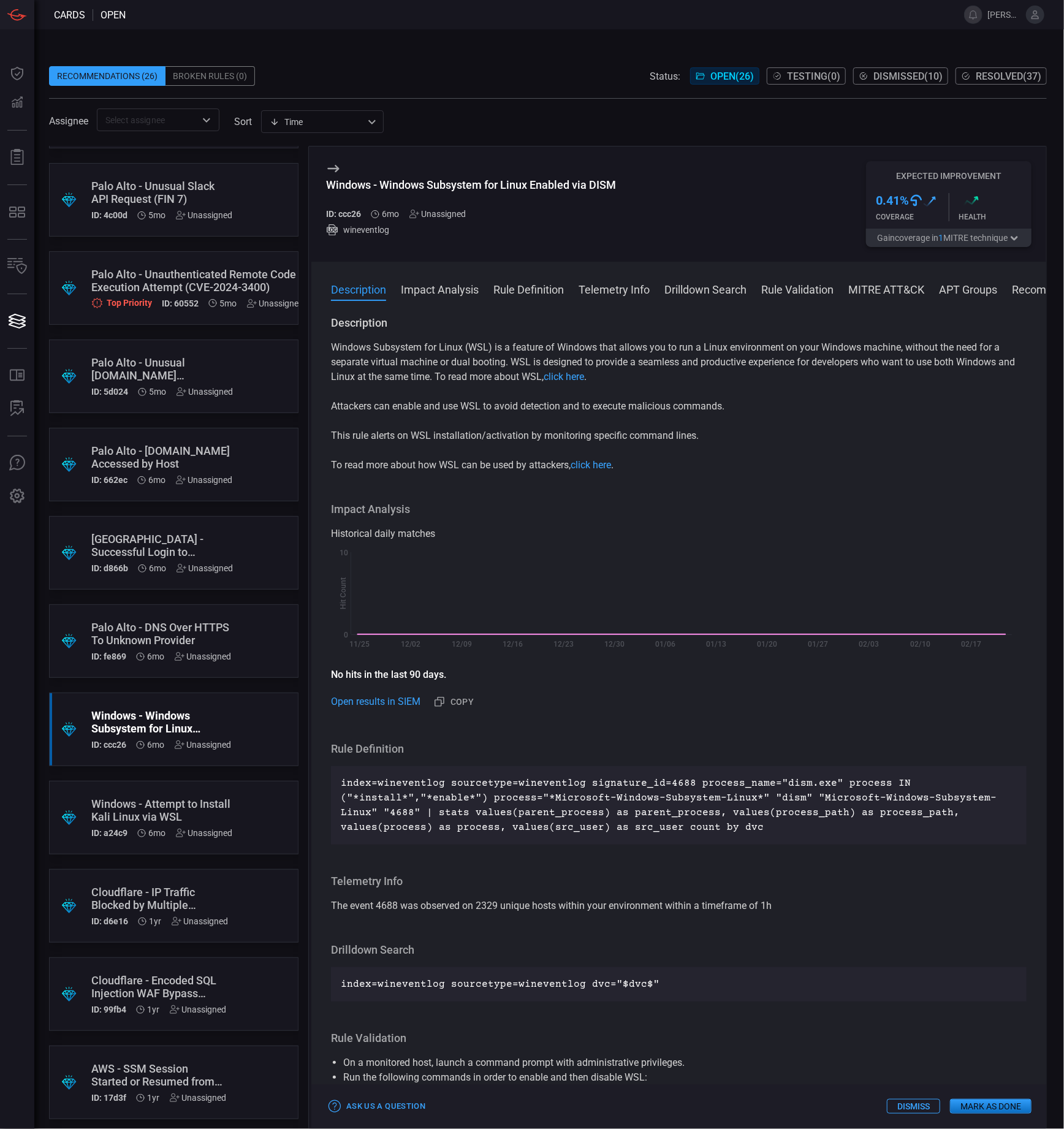
click at [204, 801] on div "Windows - Attempt to Install Kali Linux via WSL" at bounding box center [162, 810] width 141 height 25
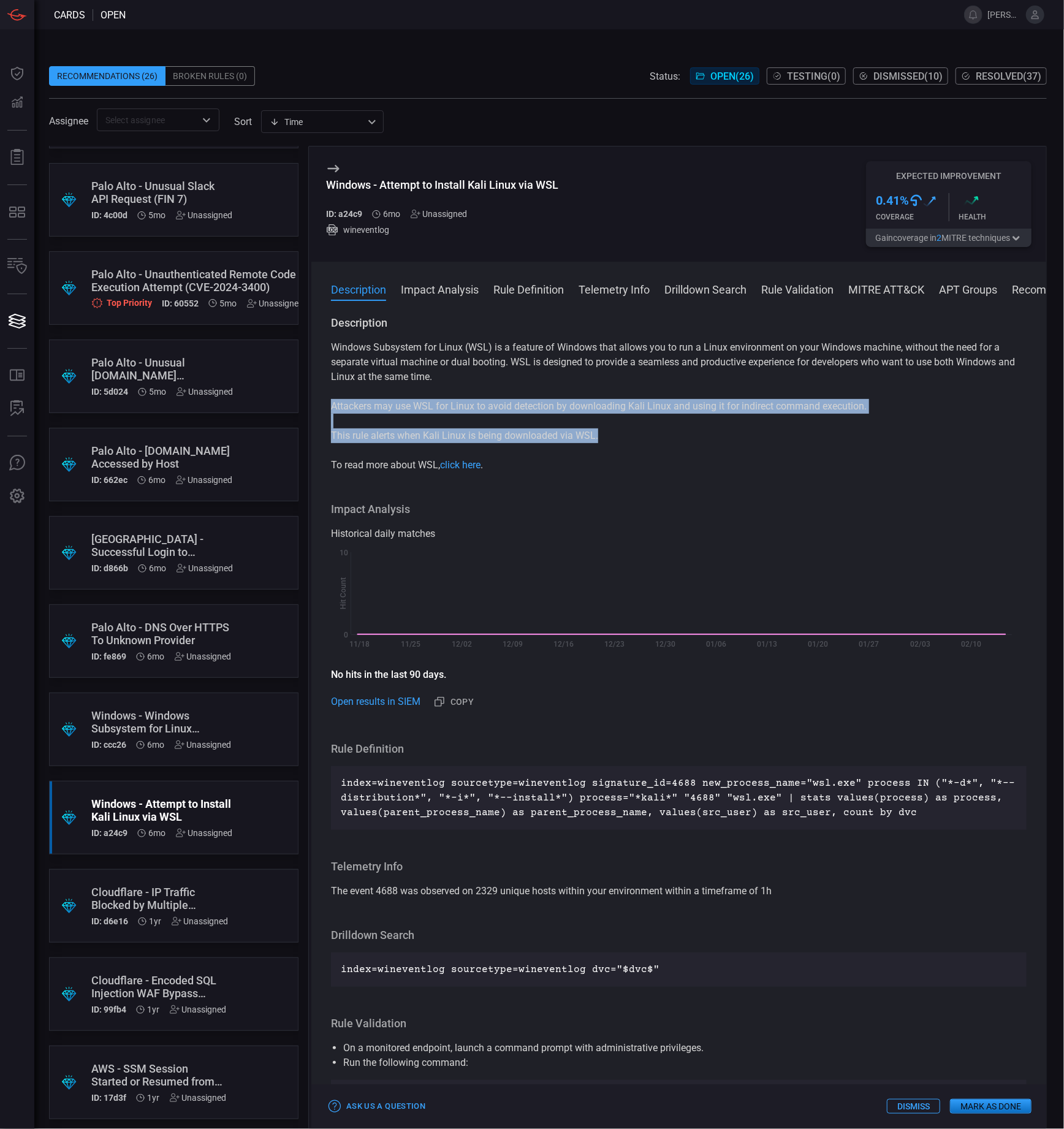
drag, startPoint x: 607, startPoint y: 437, endPoint x: 330, endPoint y: 412, distance: 278.1
click at [330, 412] on div "Description Windows Subsystem for Linux (WSL) is a feature of Windows that allo…" at bounding box center [678, 720] width 735 height 808
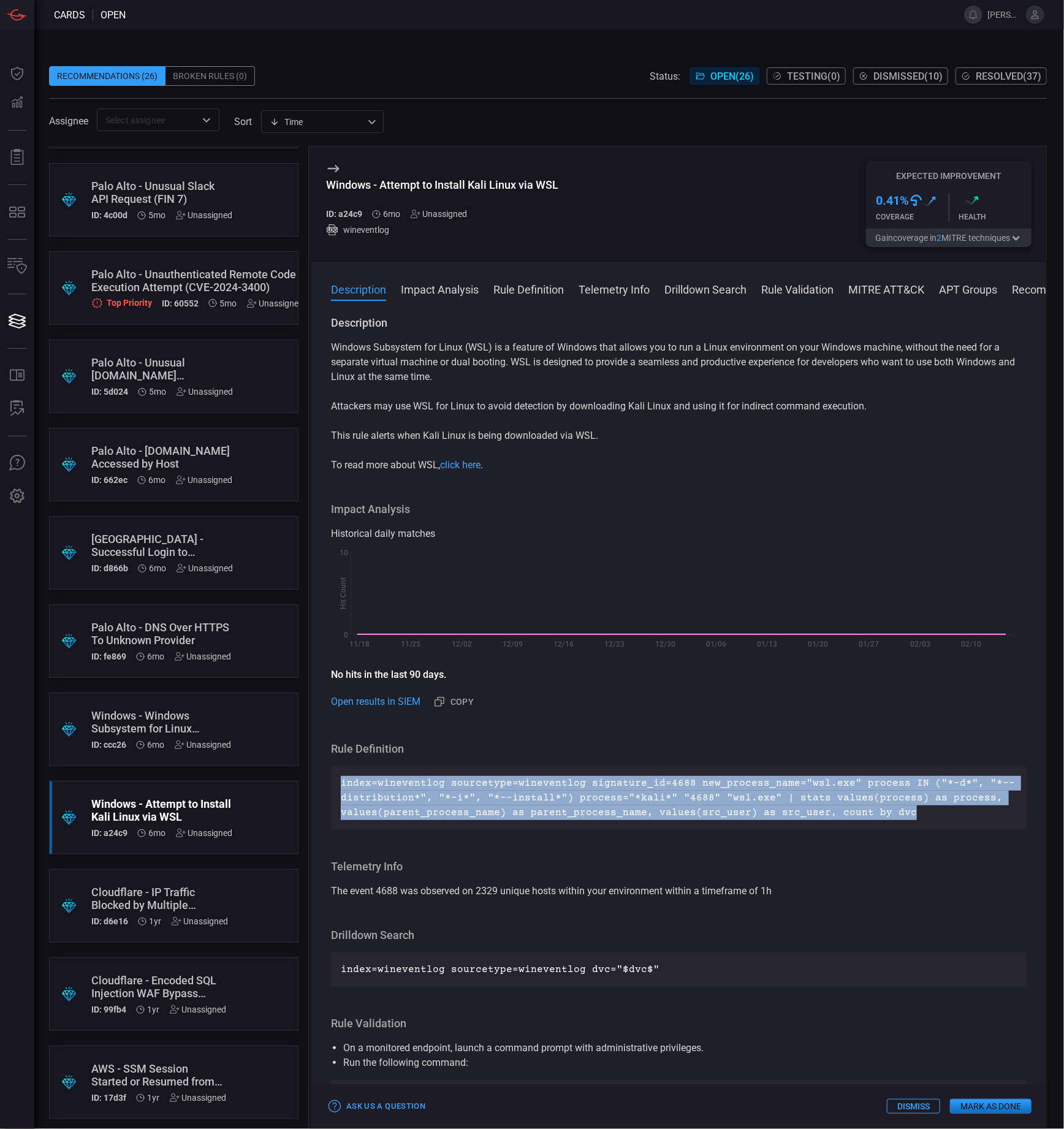
drag, startPoint x: 897, startPoint y: 812, endPoint x: 342, endPoint y: 783, distance: 555.8
click at [342, 783] on p "index=wineventlog sourcetype=wineventlog signature_id=4688 new_process_name="ws…" at bounding box center [678, 797] width 676 height 44
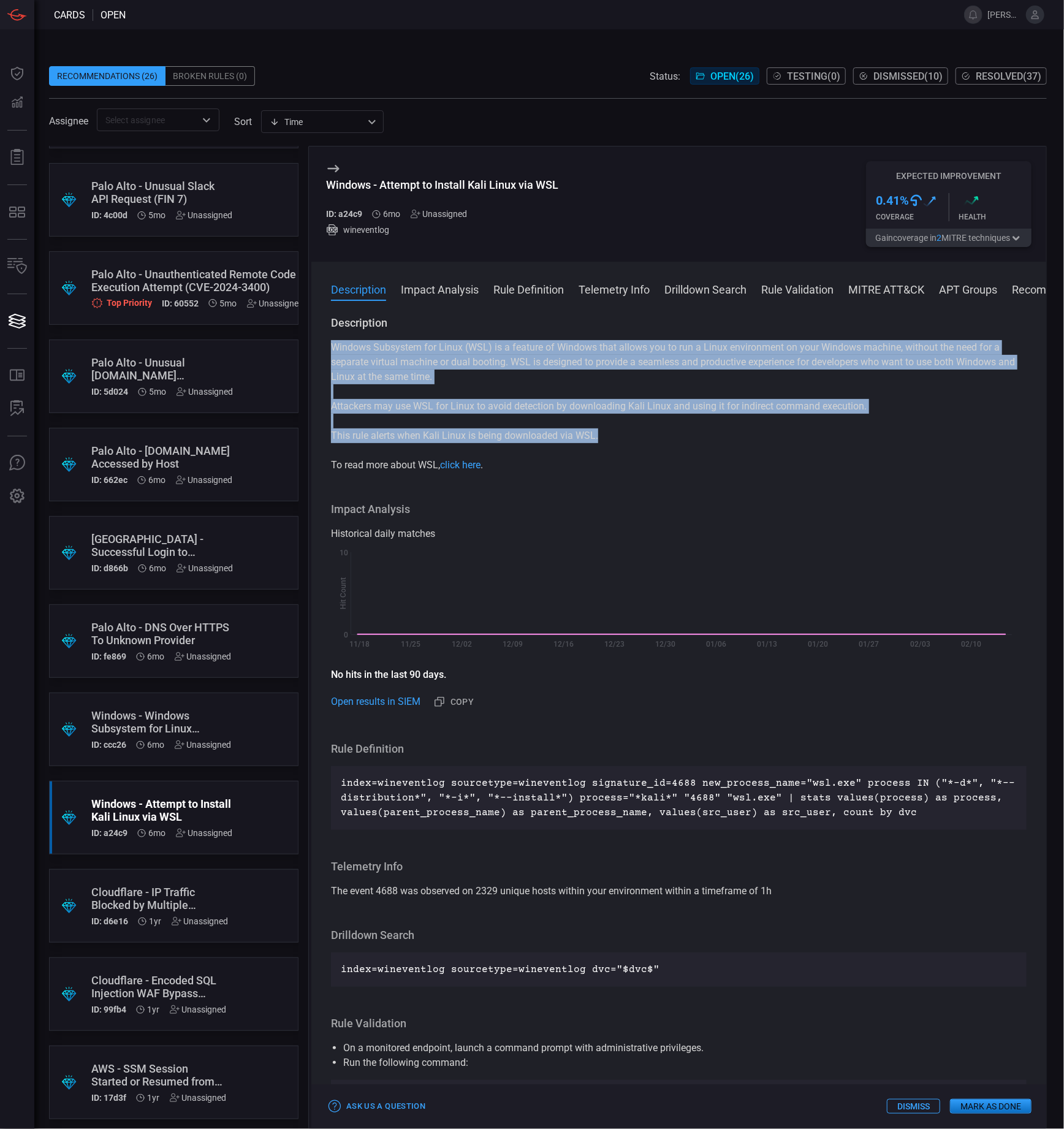
drag, startPoint x: 613, startPoint y: 437, endPoint x: 335, endPoint y: 339, distance: 294.8
click at [335, 339] on div "Description Windows Subsystem for Linux (WSL) is a feature of Windows that allo…" at bounding box center [678, 393] width 695 height 156
